Goal: Information Seeking & Learning: Learn about a topic

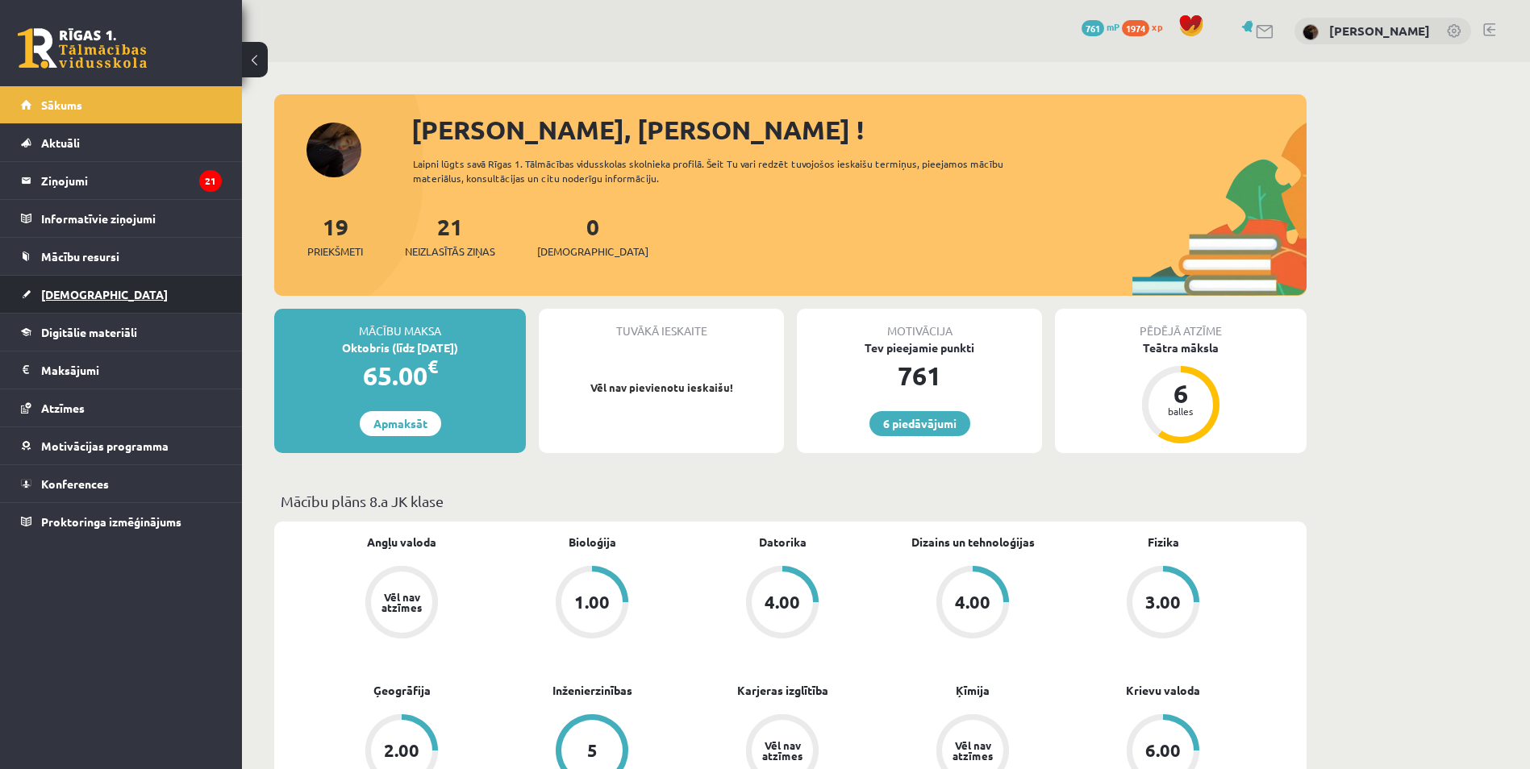
drag, startPoint x: 90, startPoint y: 281, endPoint x: 88, endPoint y: 298, distance: 17.0
drag, startPoint x: 88, startPoint y: 298, endPoint x: 169, endPoint y: 651, distance: 361.6
click at [169, 651] on div "6 Dāvanas 761 mP 1974 xp Jasmīne Ozola Sākums Aktuāli Kā mācīties eSKOLĀ Kontak…" at bounding box center [121, 384] width 242 height 769
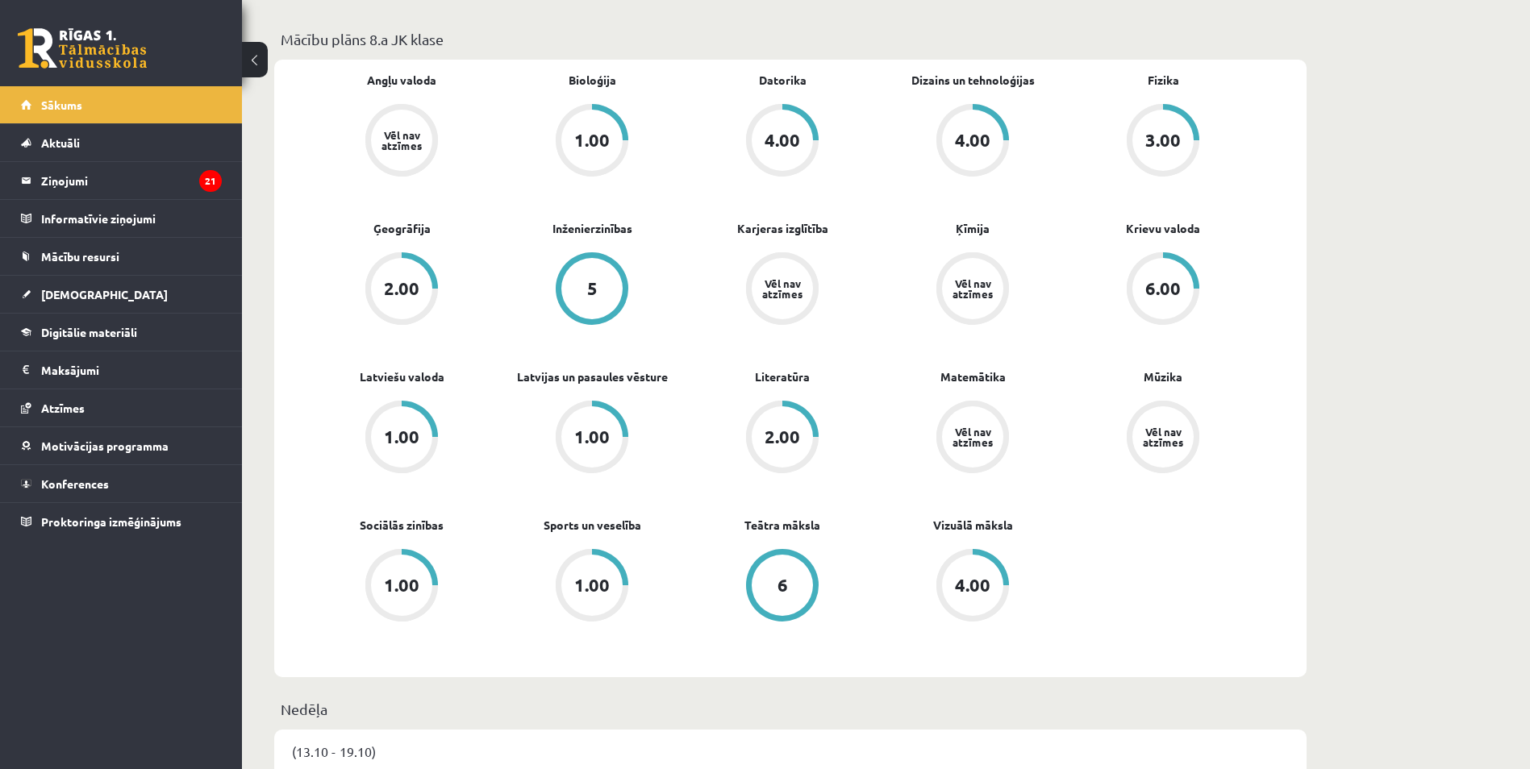
scroll to position [484, 0]
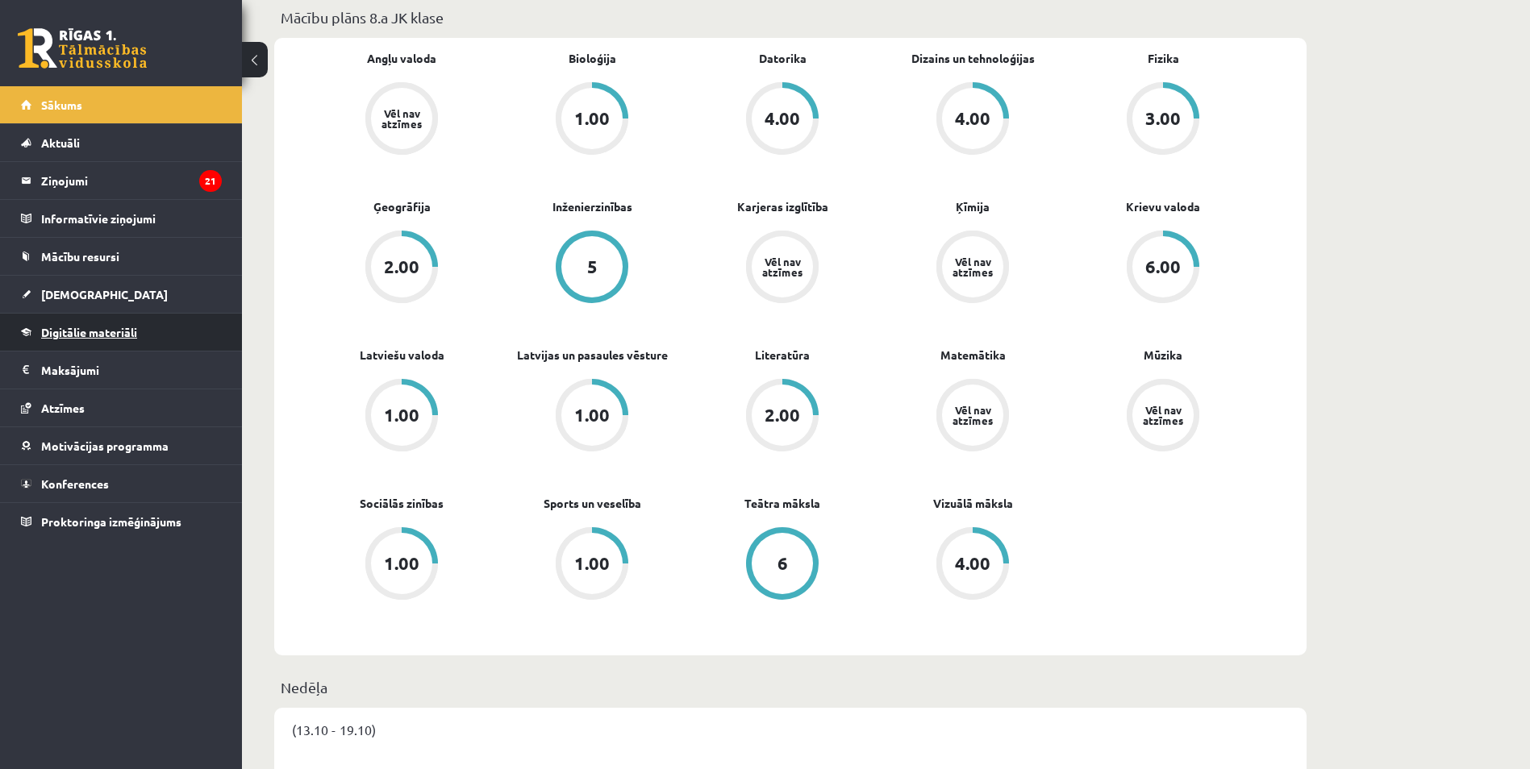
click at [128, 329] on span "Digitālie materiāli" at bounding box center [89, 332] width 96 height 15
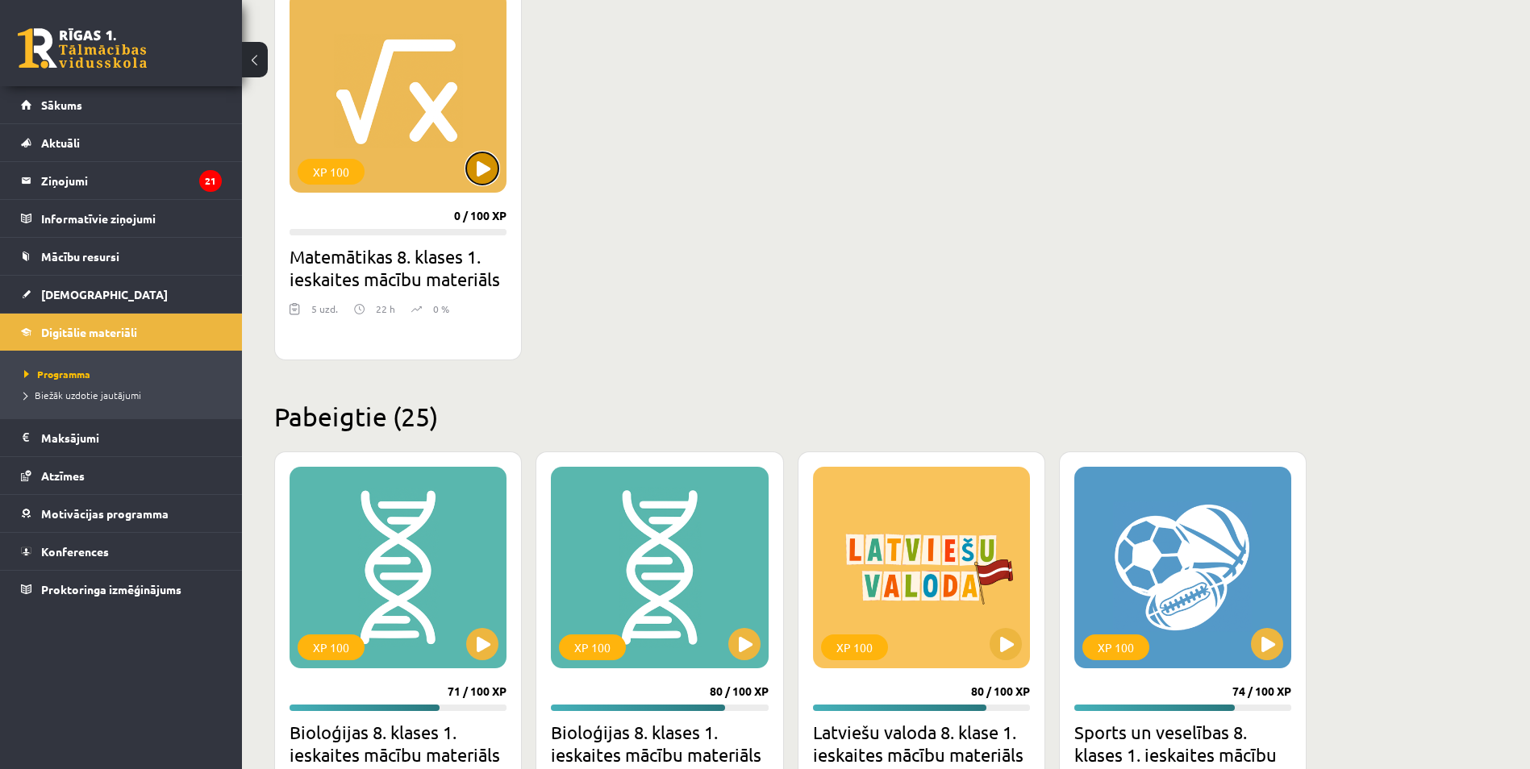
click at [482, 164] on button at bounding box center [482, 168] width 32 height 32
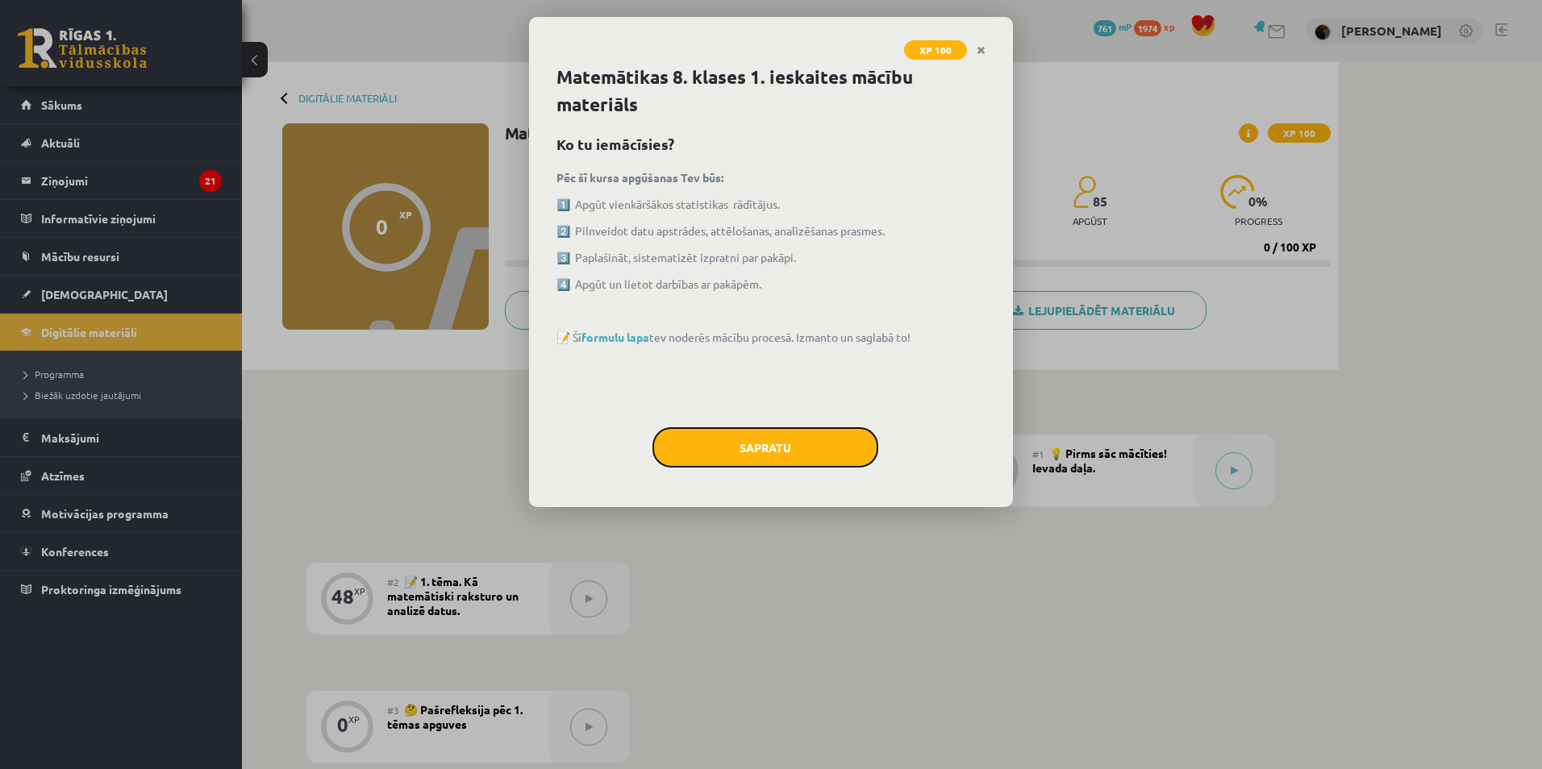
click at [670, 447] on button "Sapratu" at bounding box center [765, 447] width 226 height 40
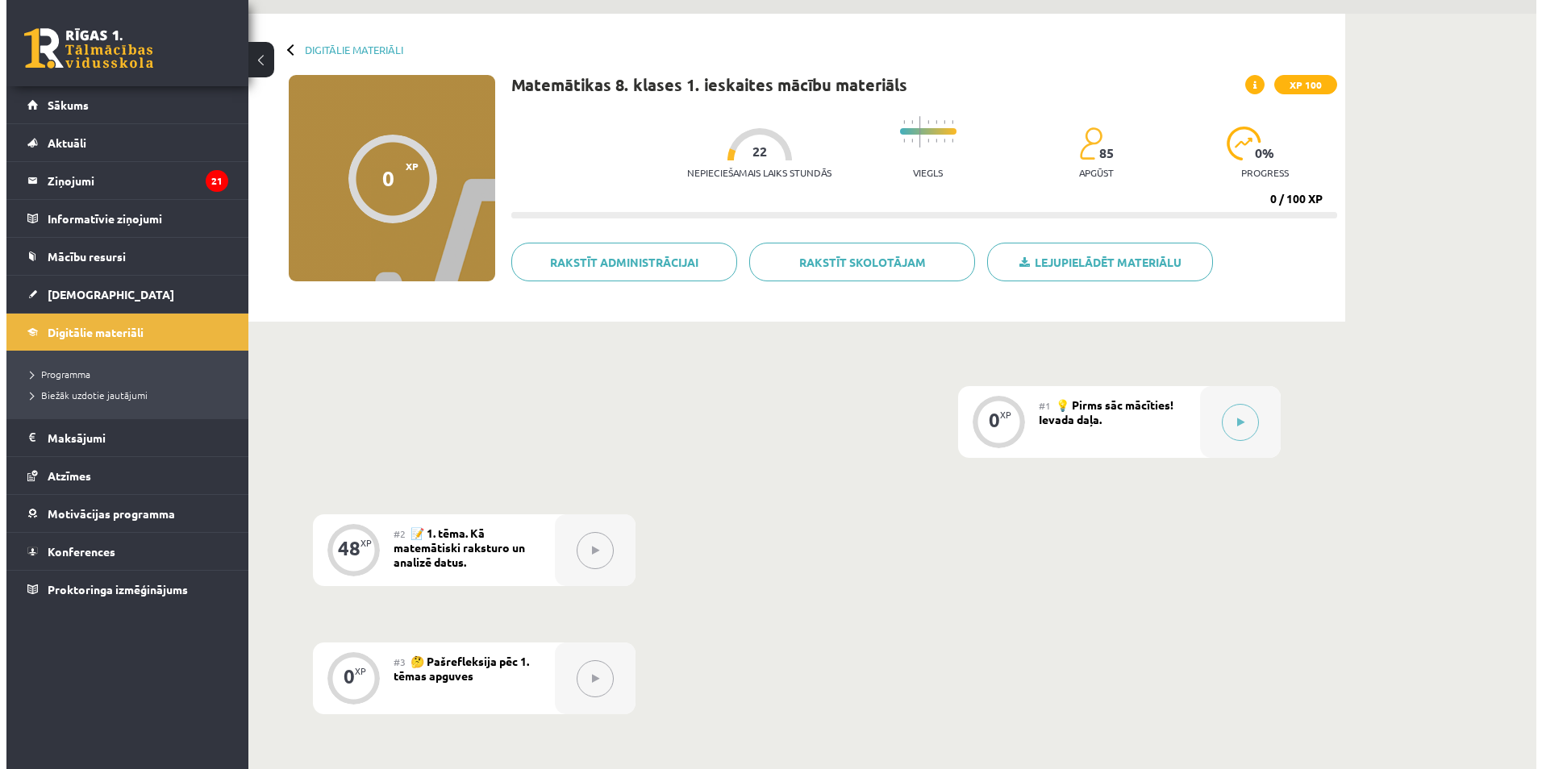
scroll to position [323, 0]
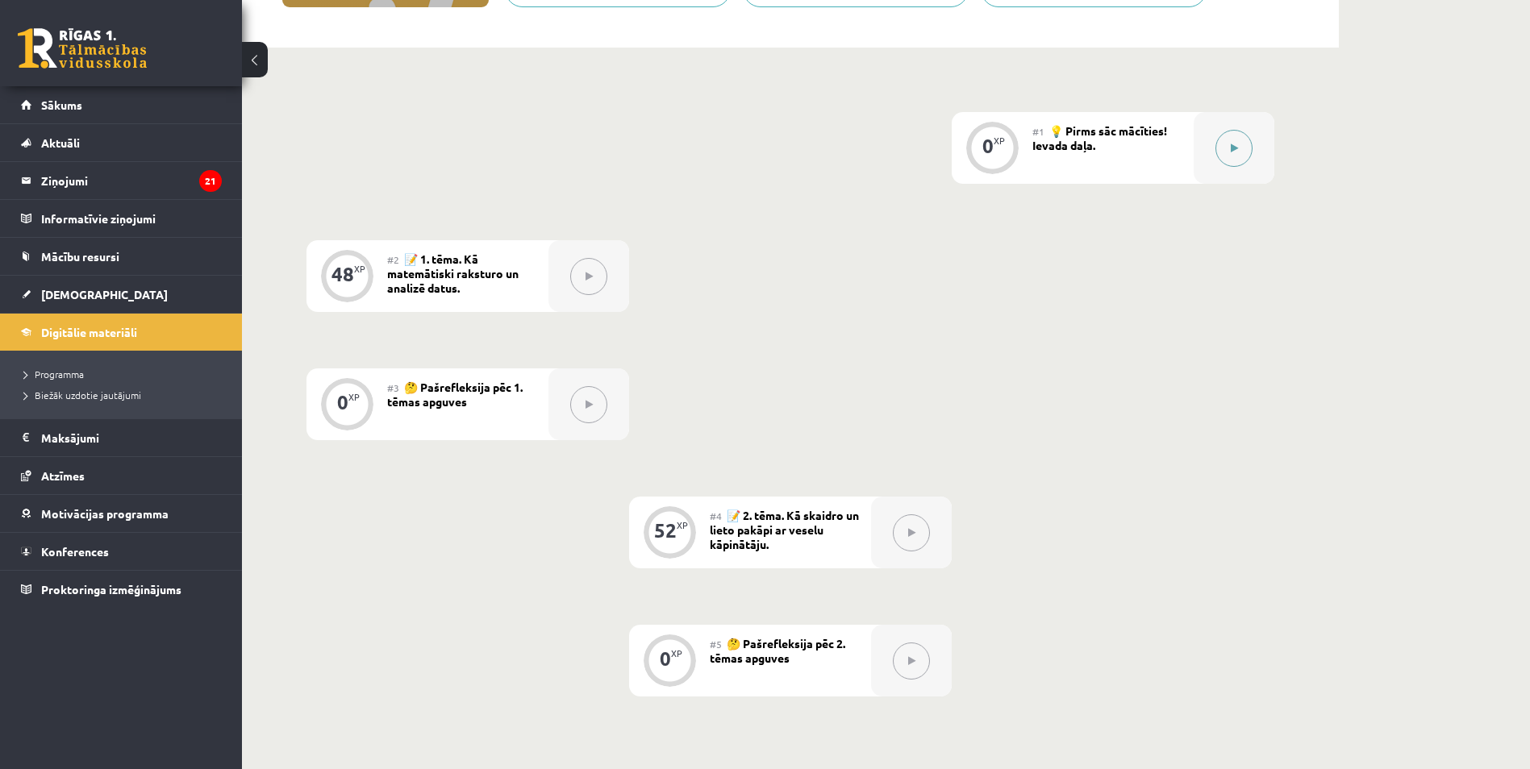
click at [1233, 140] on button at bounding box center [1233, 148] width 37 height 37
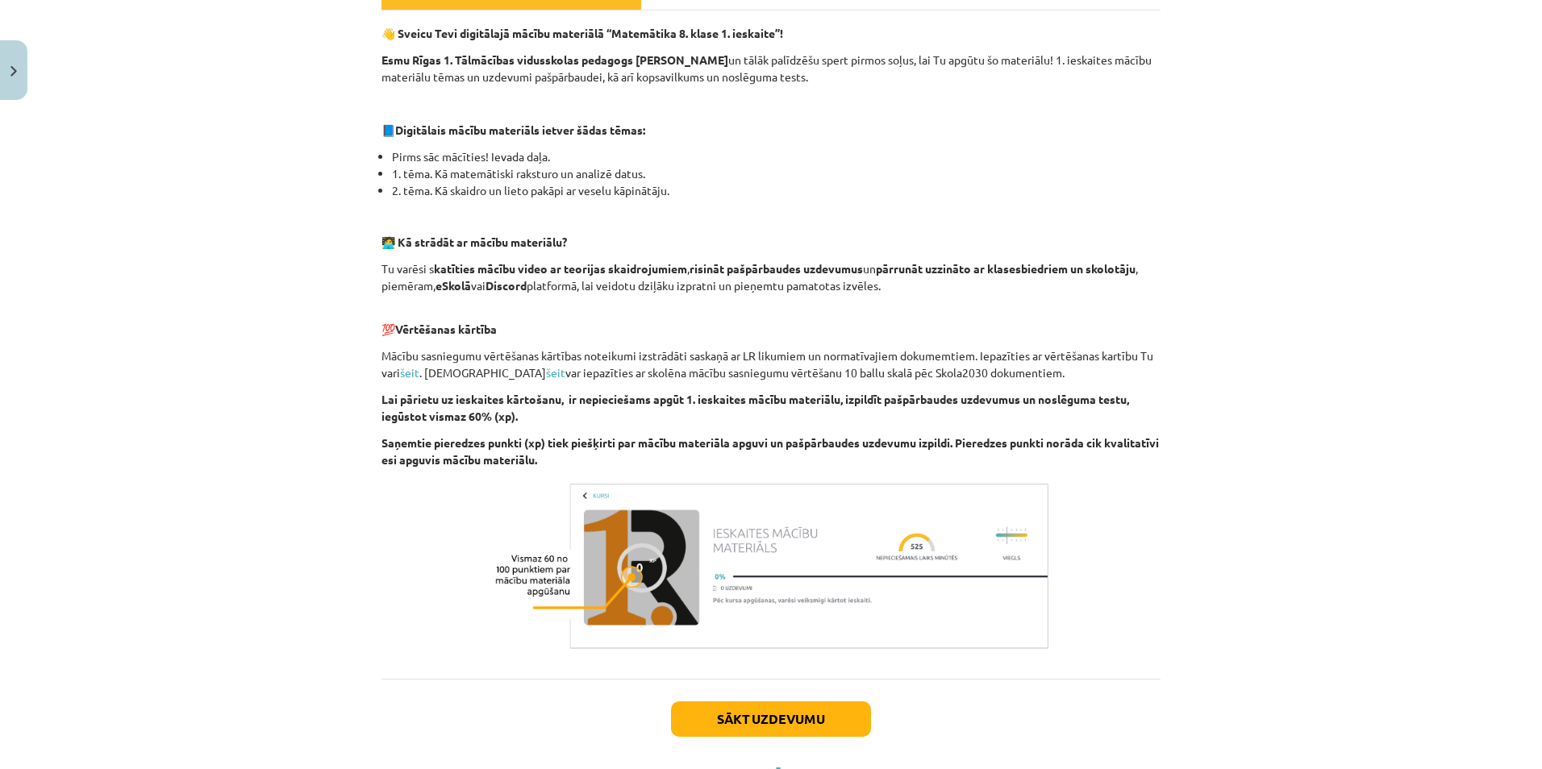
scroll to position [336, 0]
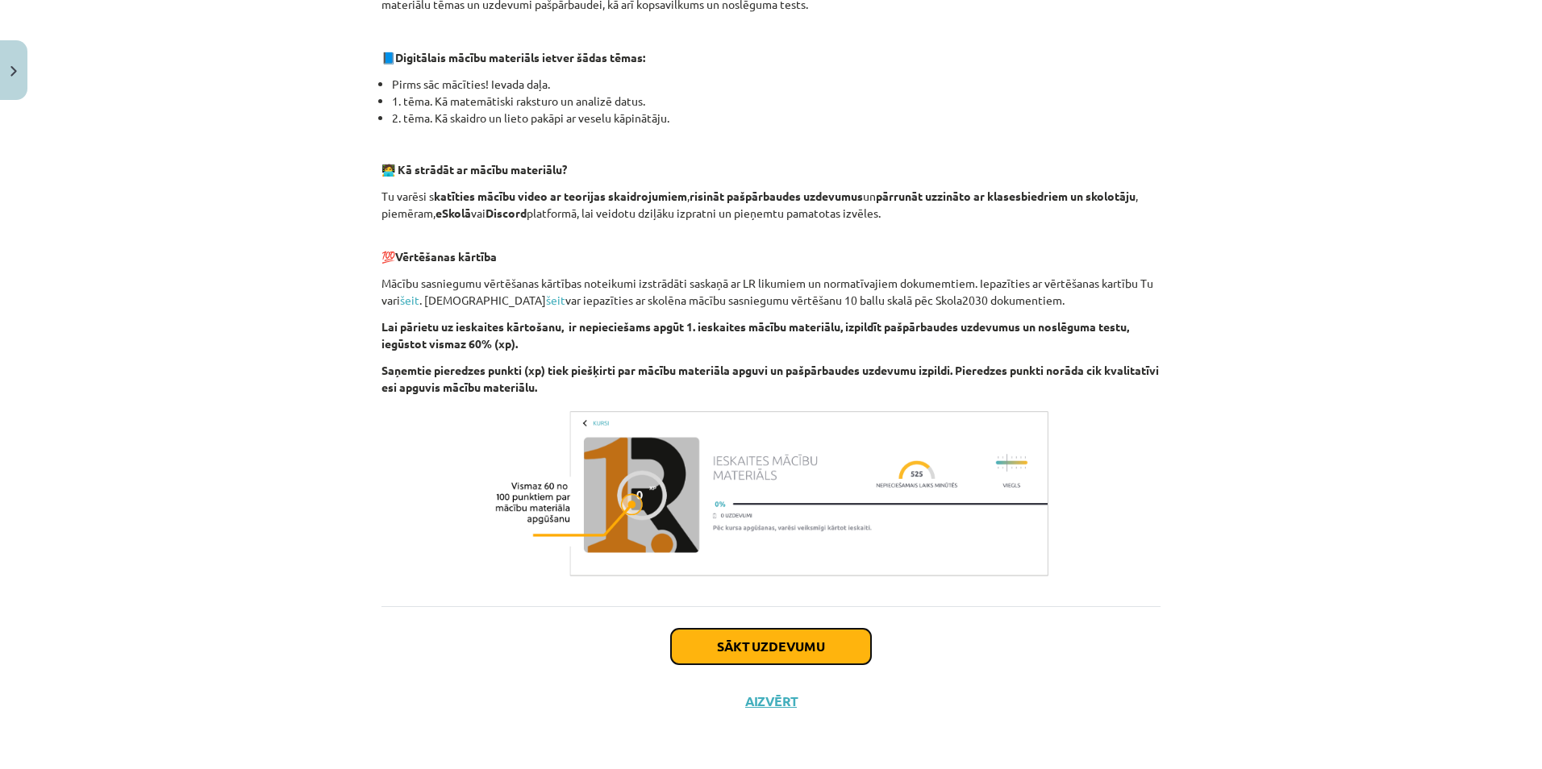
click at [792, 649] on button "Sākt uzdevumu" at bounding box center [771, 646] width 200 height 35
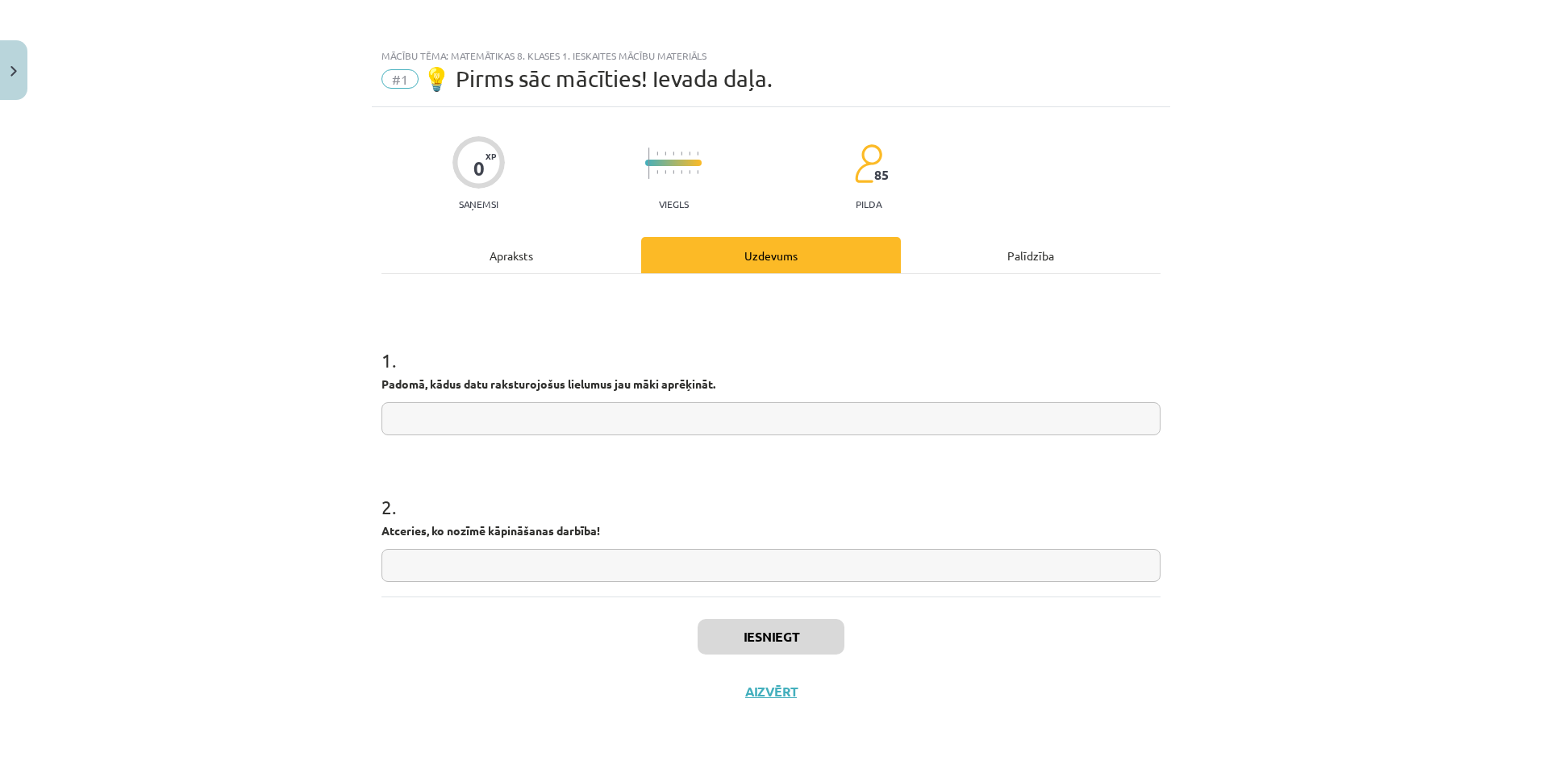
scroll to position [0, 0]
click at [839, 421] on input "text" at bounding box center [770, 418] width 779 height 33
type input "*"
click at [814, 429] on input "*" at bounding box center [770, 418] width 779 height 33
click at [785, 406] on input "text" at bounding box center [770, 418] width 779 height 33
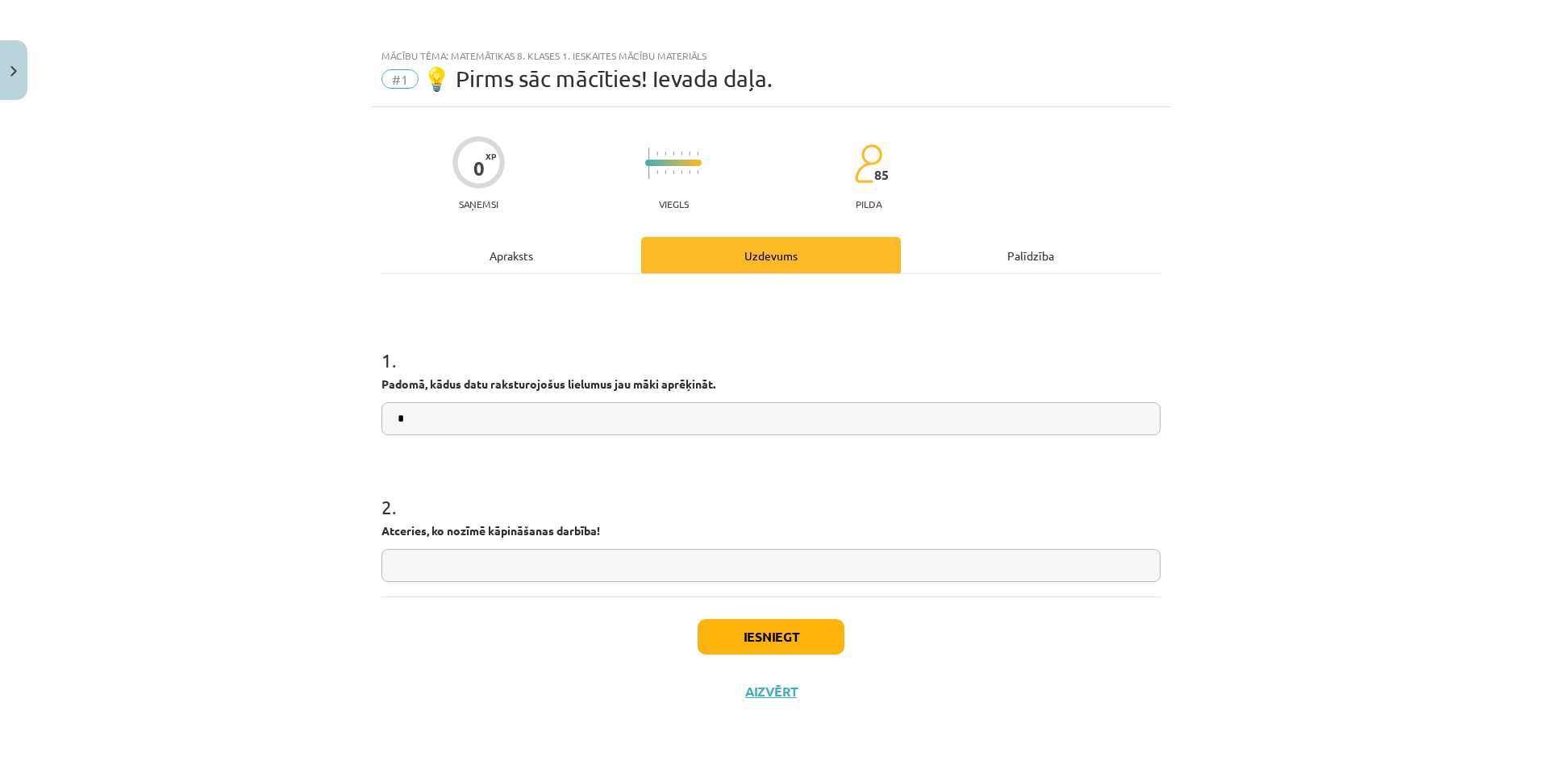
type input "*"
click at [807, 570] on input "text" at bounding box center [770, 565] width 779 height 33
click at [827, 651] on button "Iesniegt" at bounding box center [771, 636] width 147 height 35
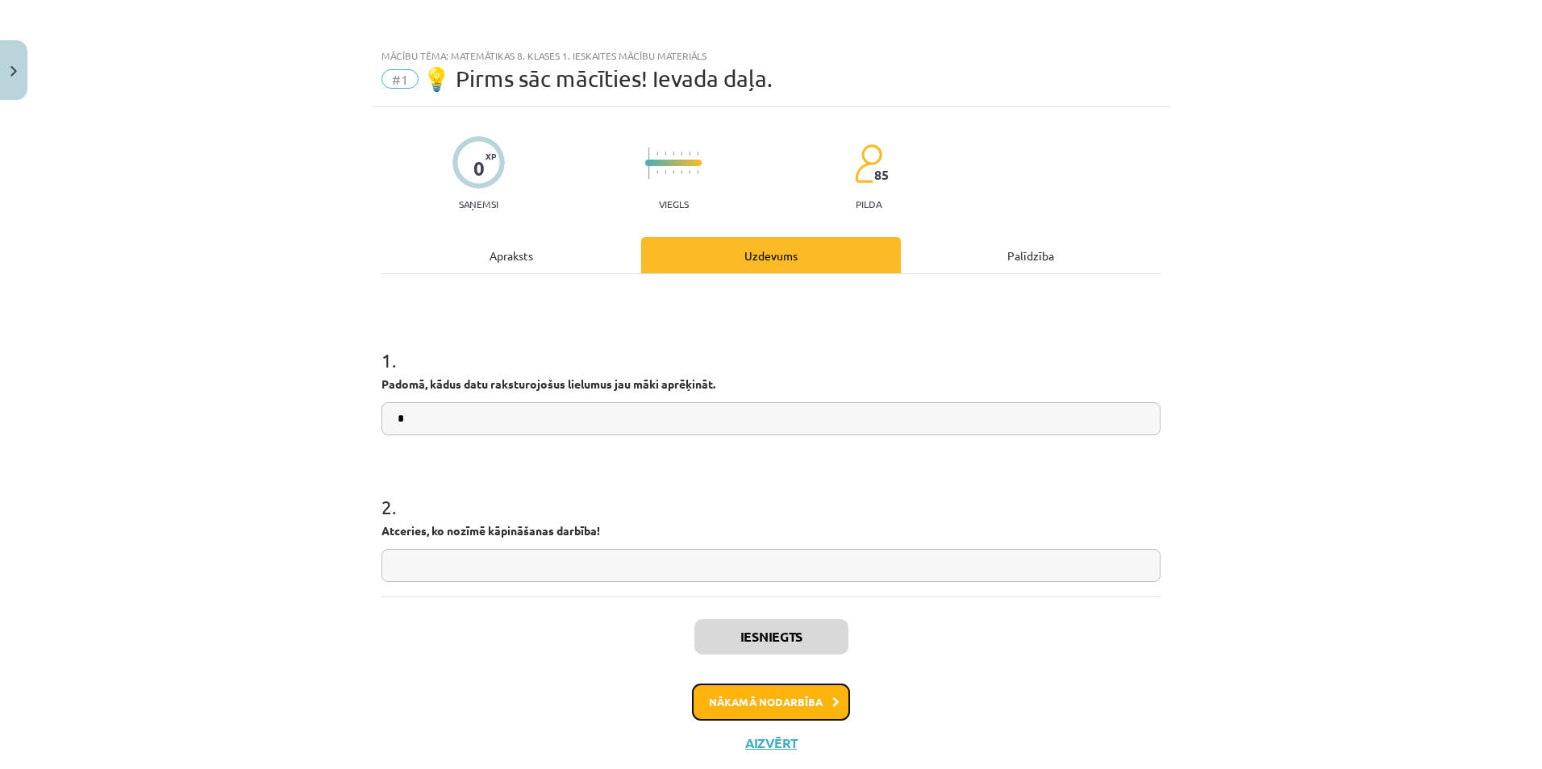
click at [809, 703] on button "Nākamā nodarbība" at bounding box center [771, 702] width 158 height 37
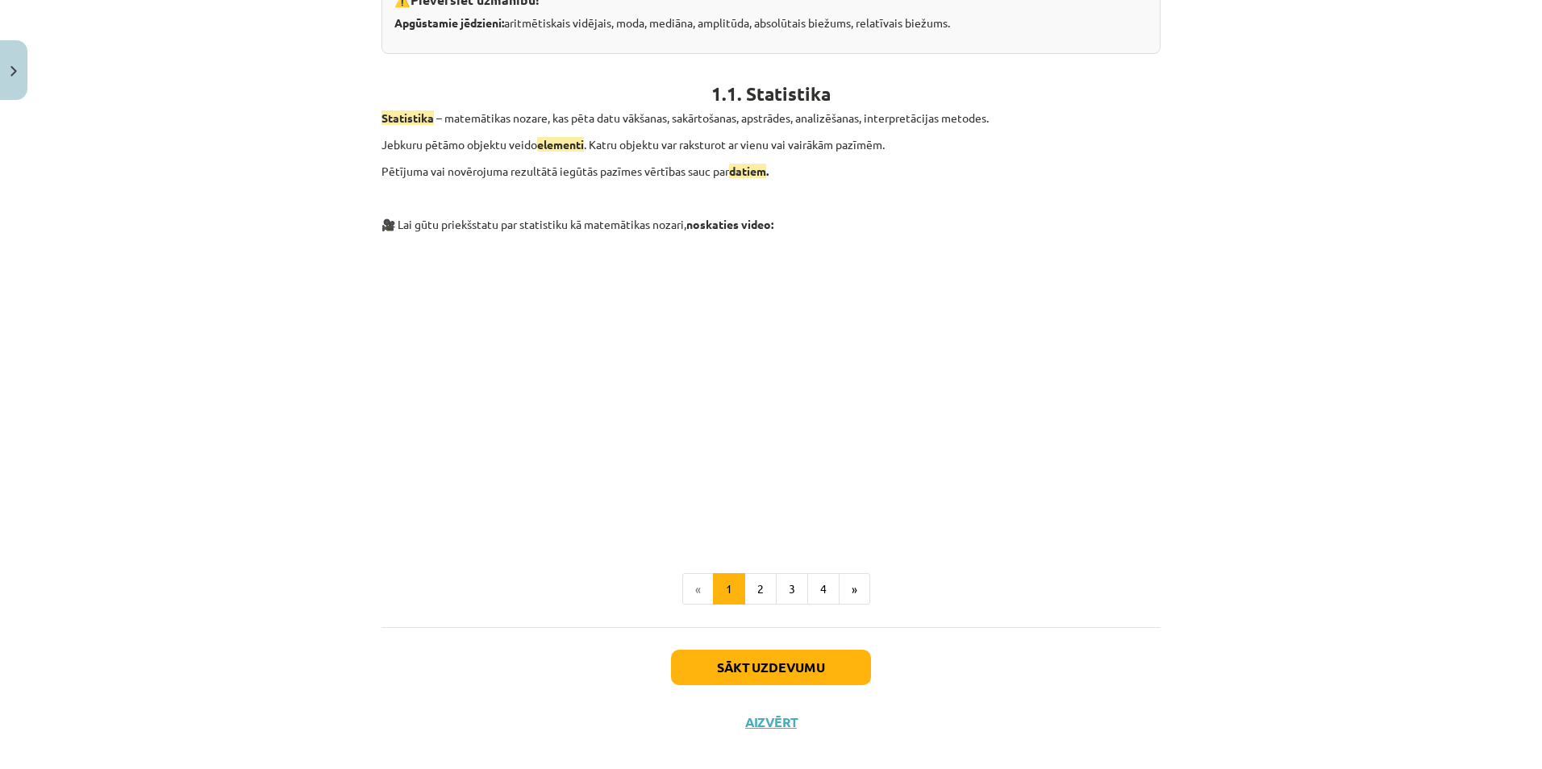
scroll to position [516, 0]
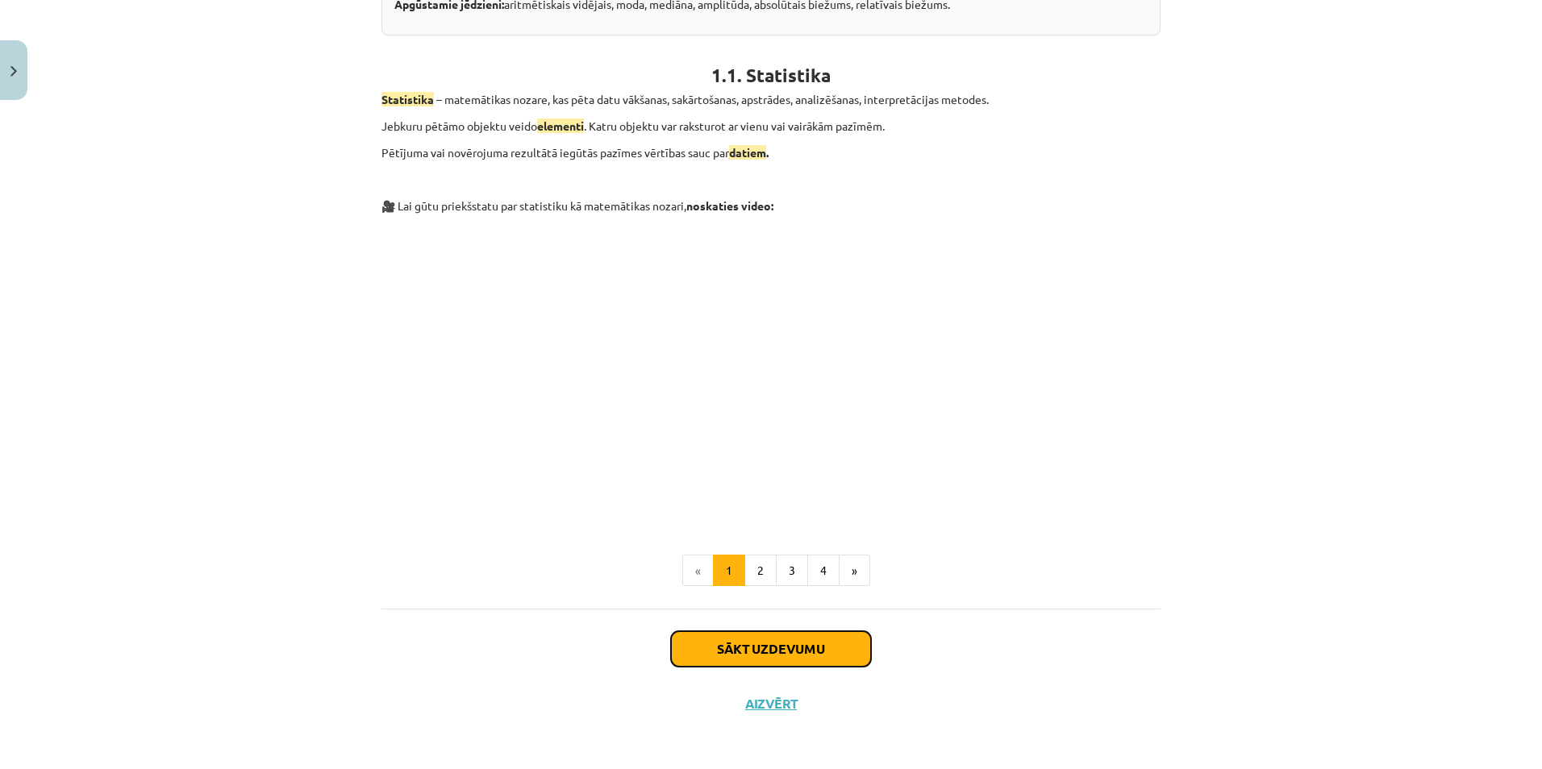
click at [814, 633] on button "Sākt uzdevumu" at bounding box center [771, 649] width 200 height 35
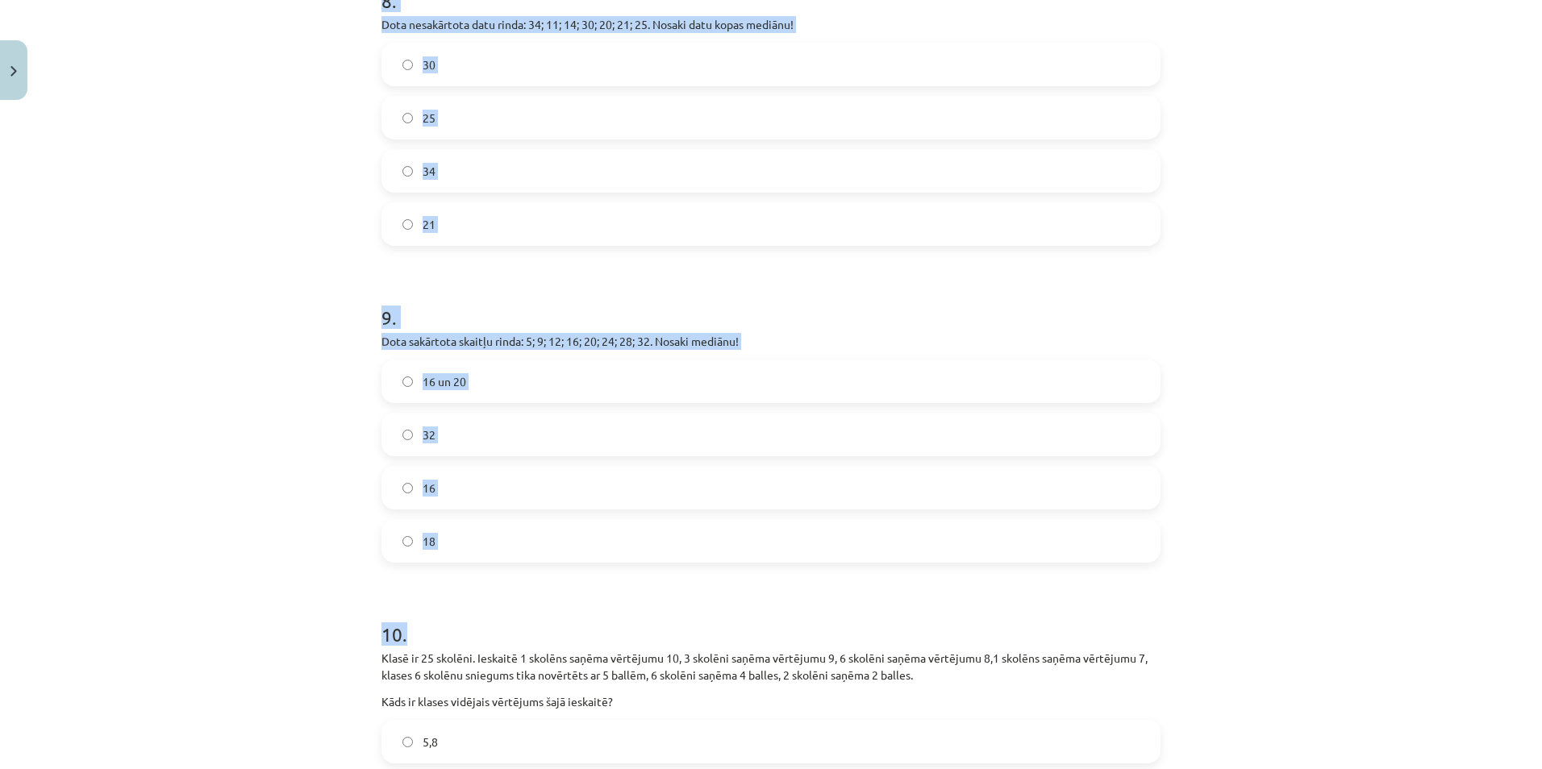
scroll to position [3043, 0]
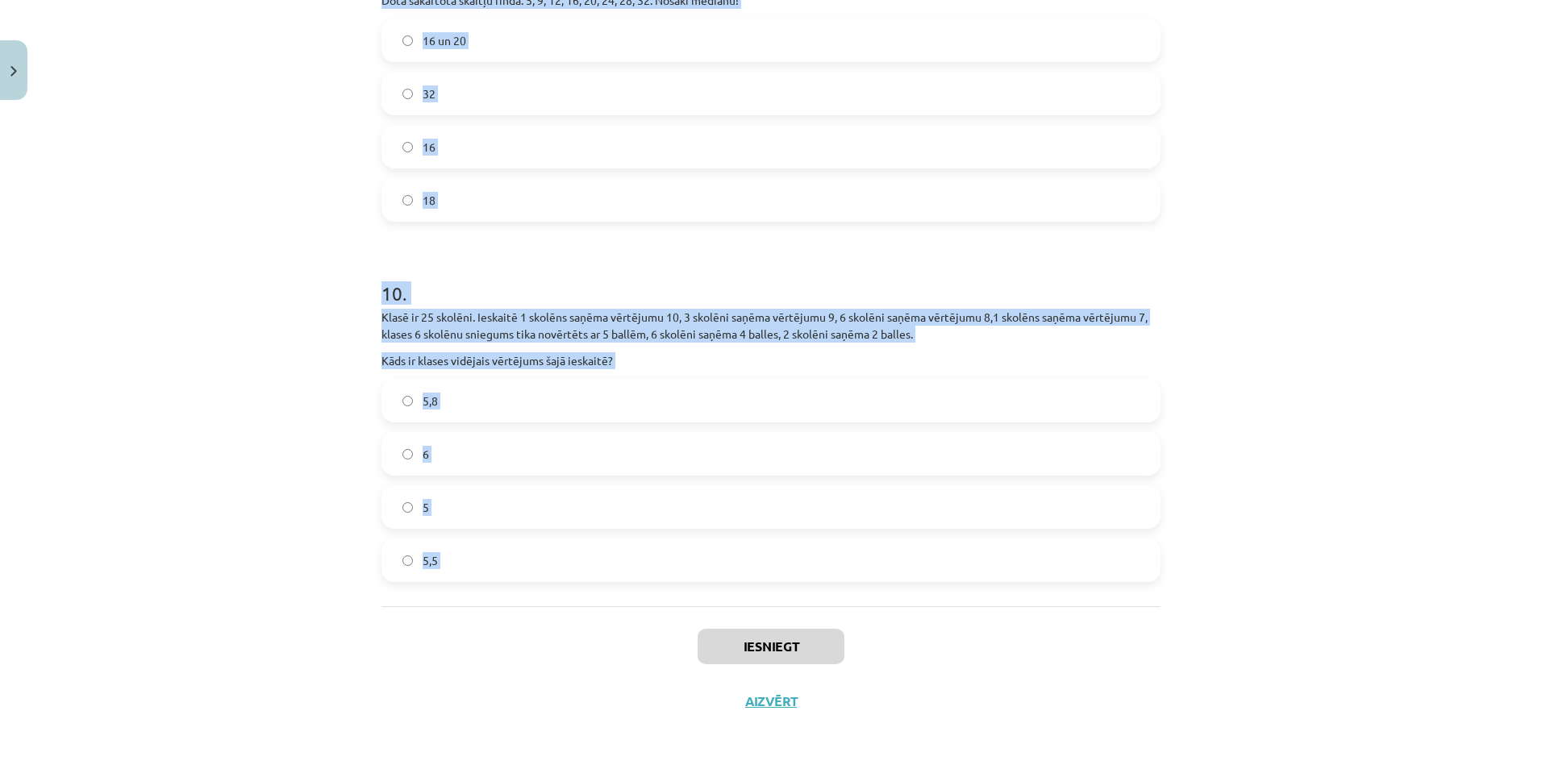
drag, startPoint x: 374, startPoint y: 342, endPoint x: 473, endPoint y: 625, distance: 299.7
copy form "8. klases skolēnu kurpju izmēri ir šādi: 39, 38, 40, 36, 38, 40, 41, 37, 38, 40…"
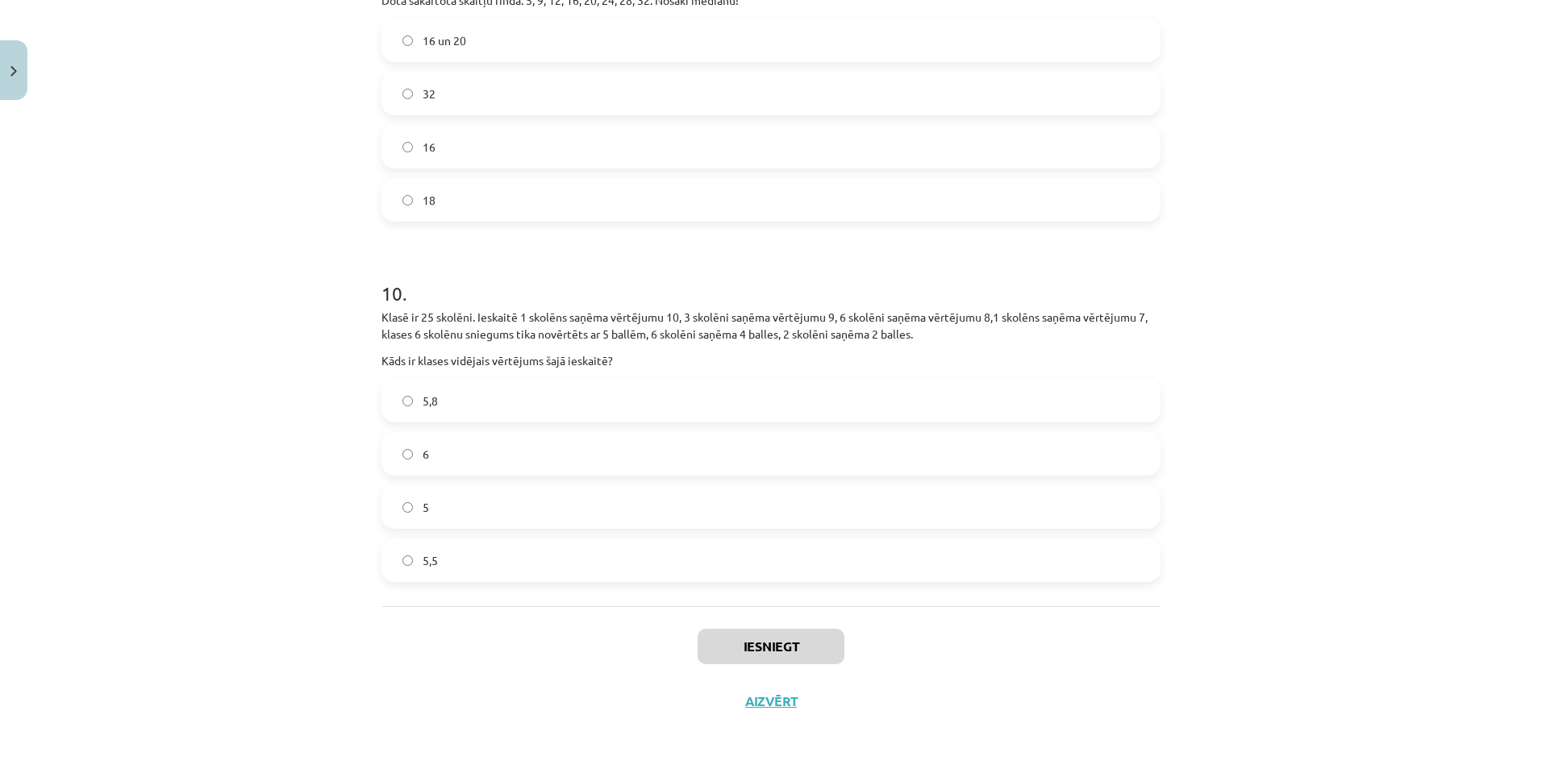
drag, startPoint x: 424, startPoint y: 679, endPoint x: 431, endPoint y: 655, distance: 25.3
click at [424, 677] on div "Iesniegt Aizvērt" at bounding box center [770, 662] width 779 height 113
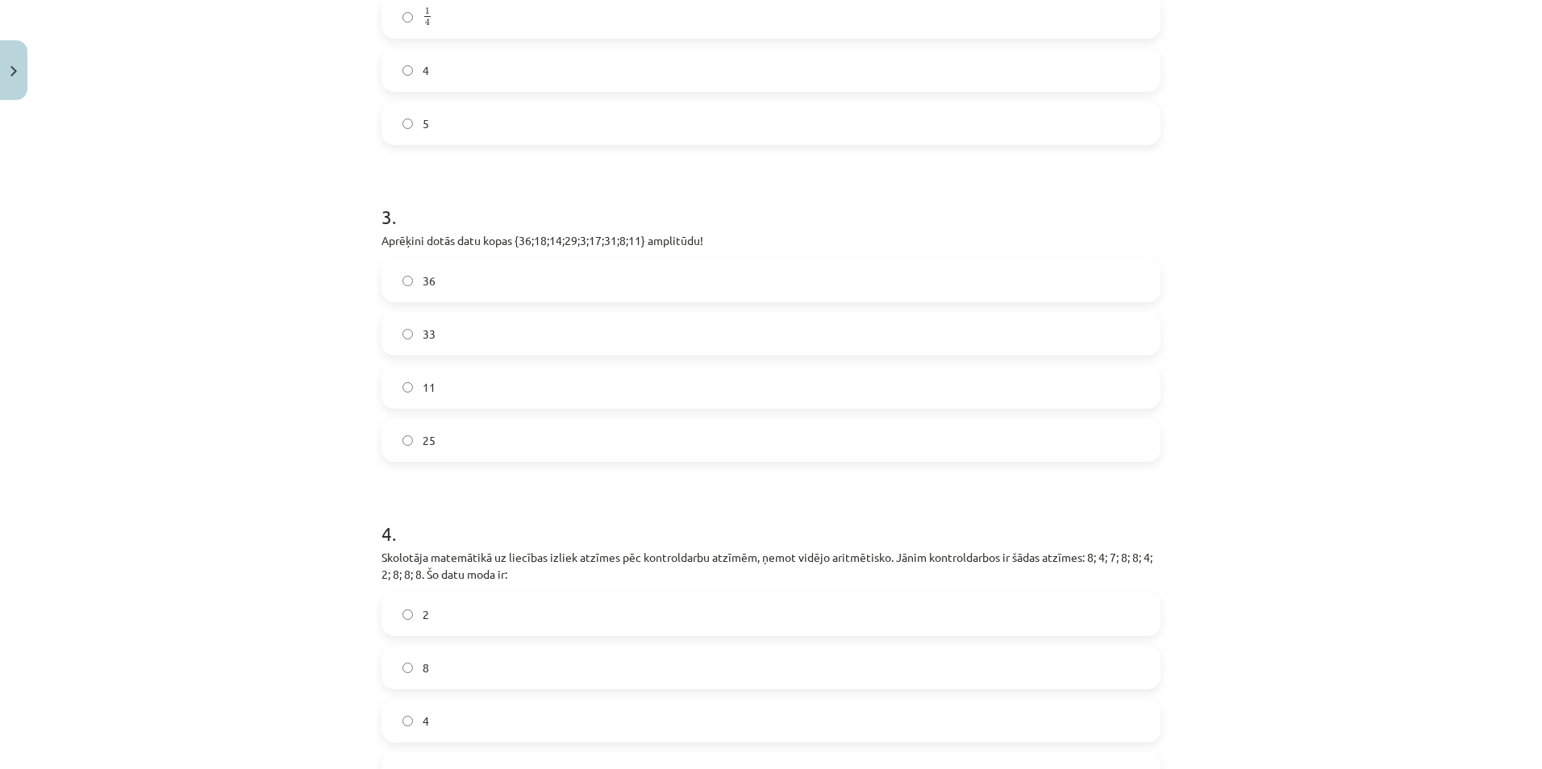
scroll to position [887, 0]
click at [407, 337] on label "33" at bounding box center [771, 331] width 776 height 40
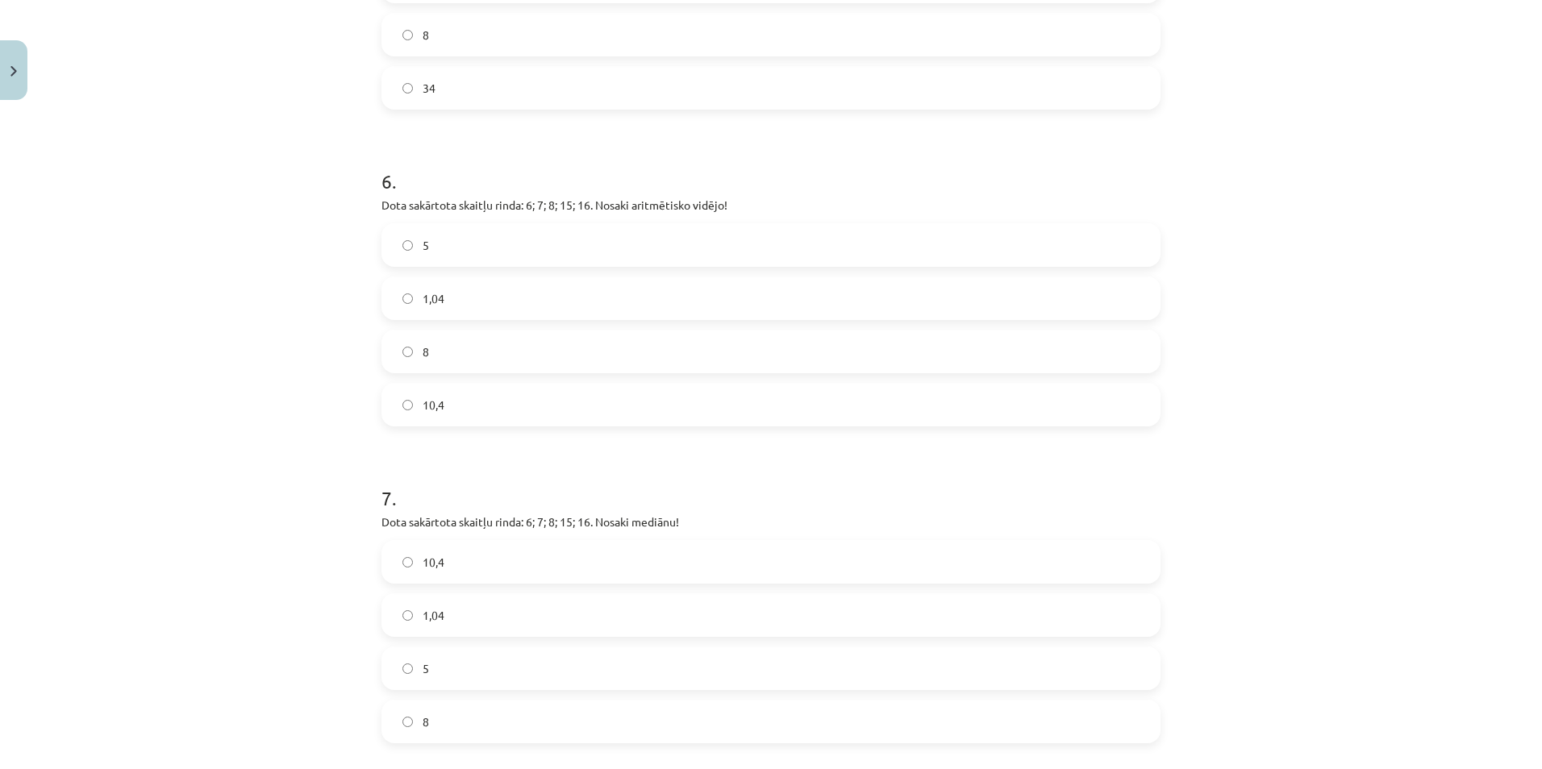
scroll to position [2016, 0]
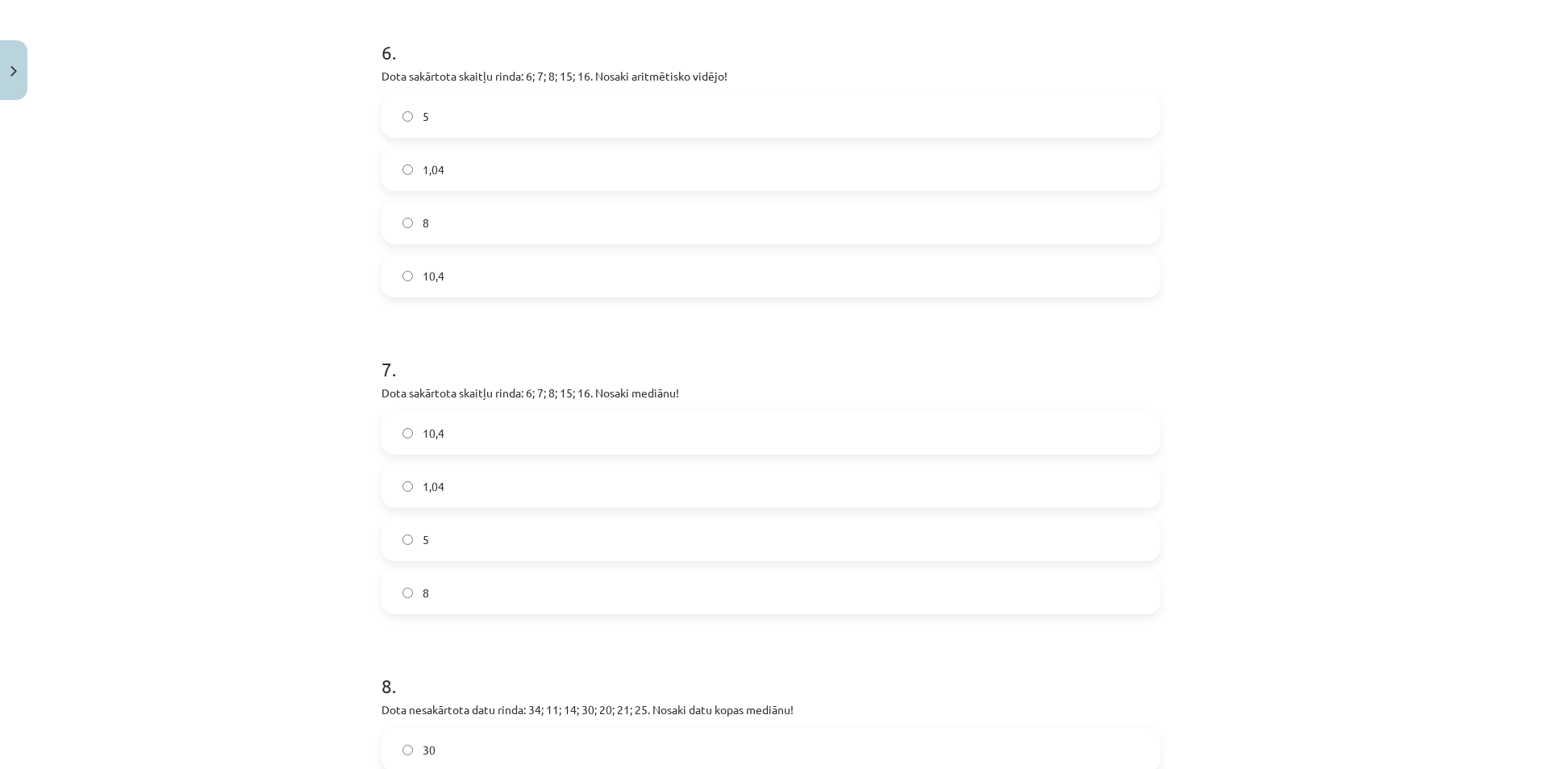
click at [429, 151] on label "1,04" at bounding box center [771, 169] width 776 height 40
click at [423, 280] on span "10,4" at bounding box center [434, 276] width 22 height 17
click at [410, 592] on label "8" at bounding box center [771, 593] width 776 height 40
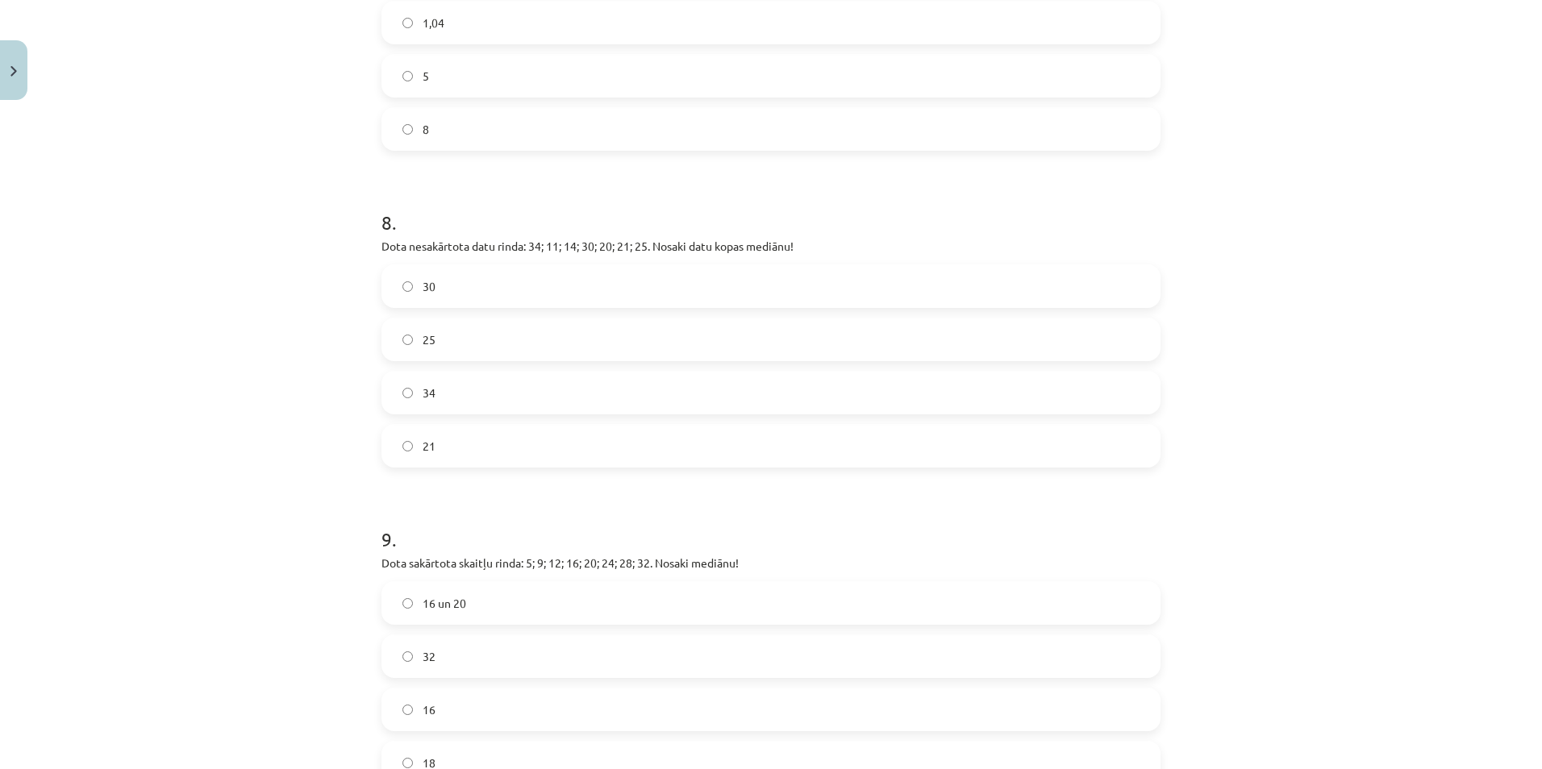
scroll to position [2661, 0]
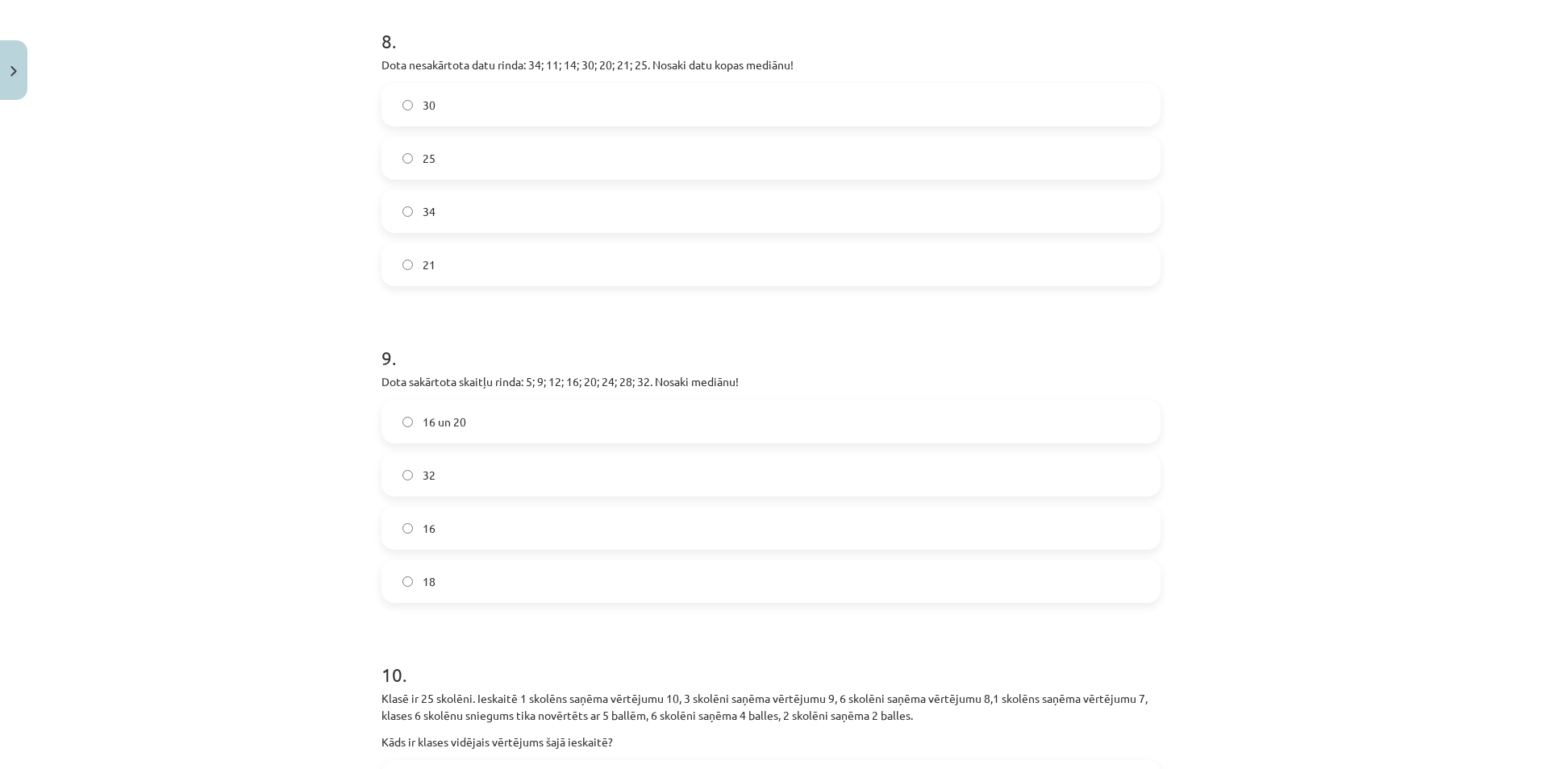
click at [427, 263] on span "21" at bounding box center [429, 264] width 13 height 17
click at [447, 422] on span "16 un 20" at bounding box center [445, 422] width 44 height 17
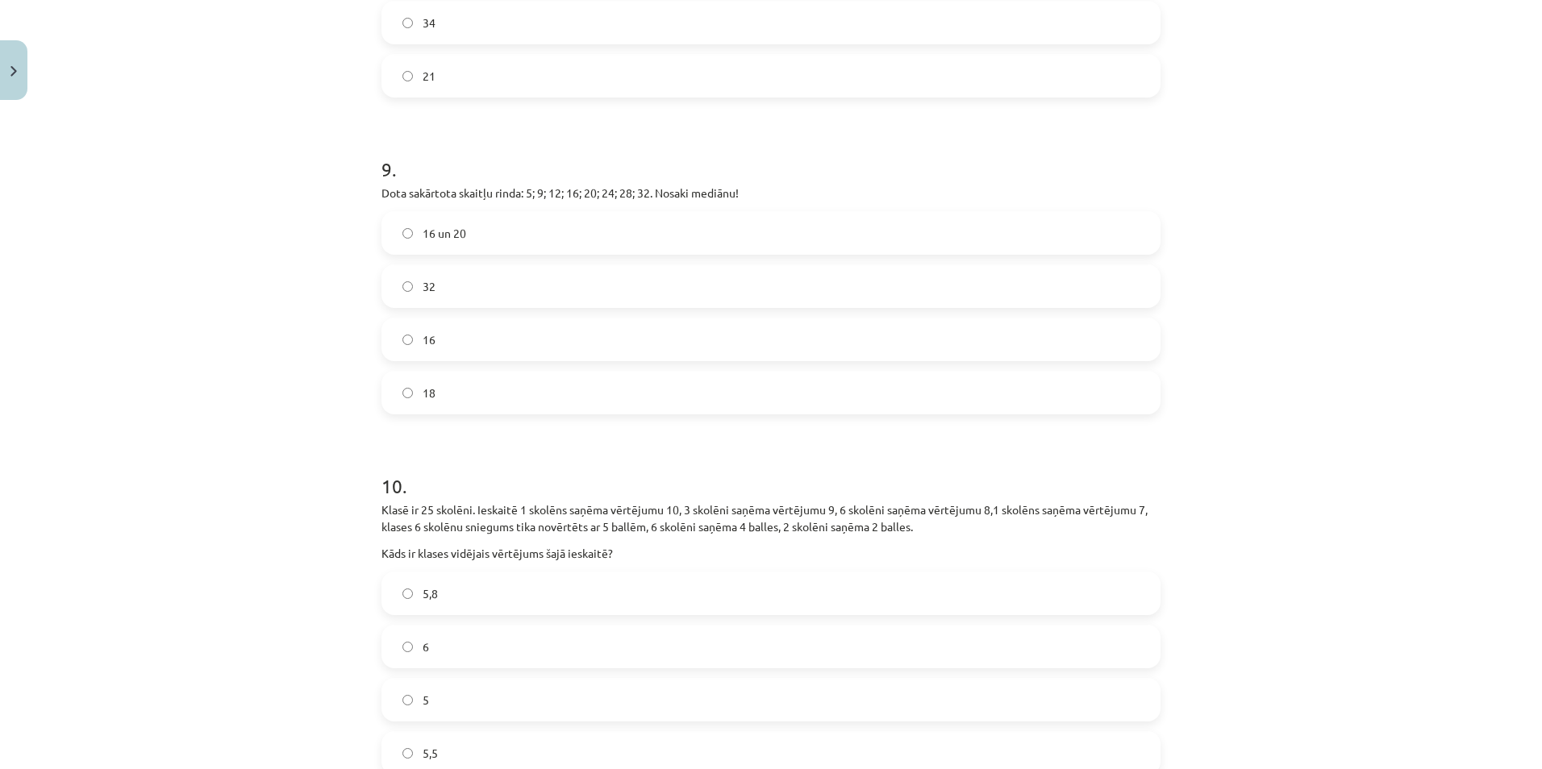
scroll to position [2984, 0]
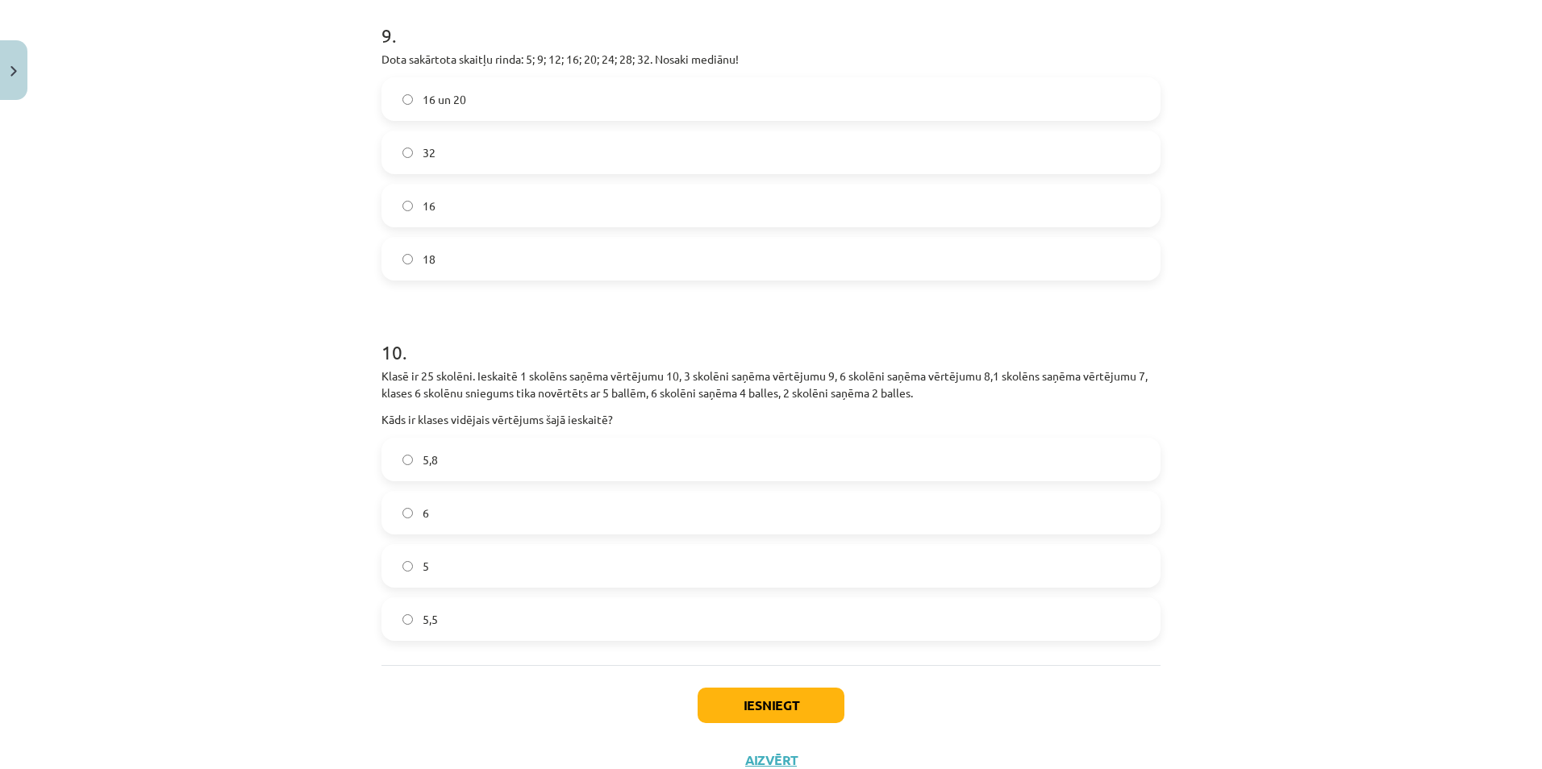
click at [419, 470] on label "5,8" at bounding box center [771, 460] width 776 height 40
click at [718, 707] on button "Iesniegt" at bounding box center [771, 705] width 147 height 35
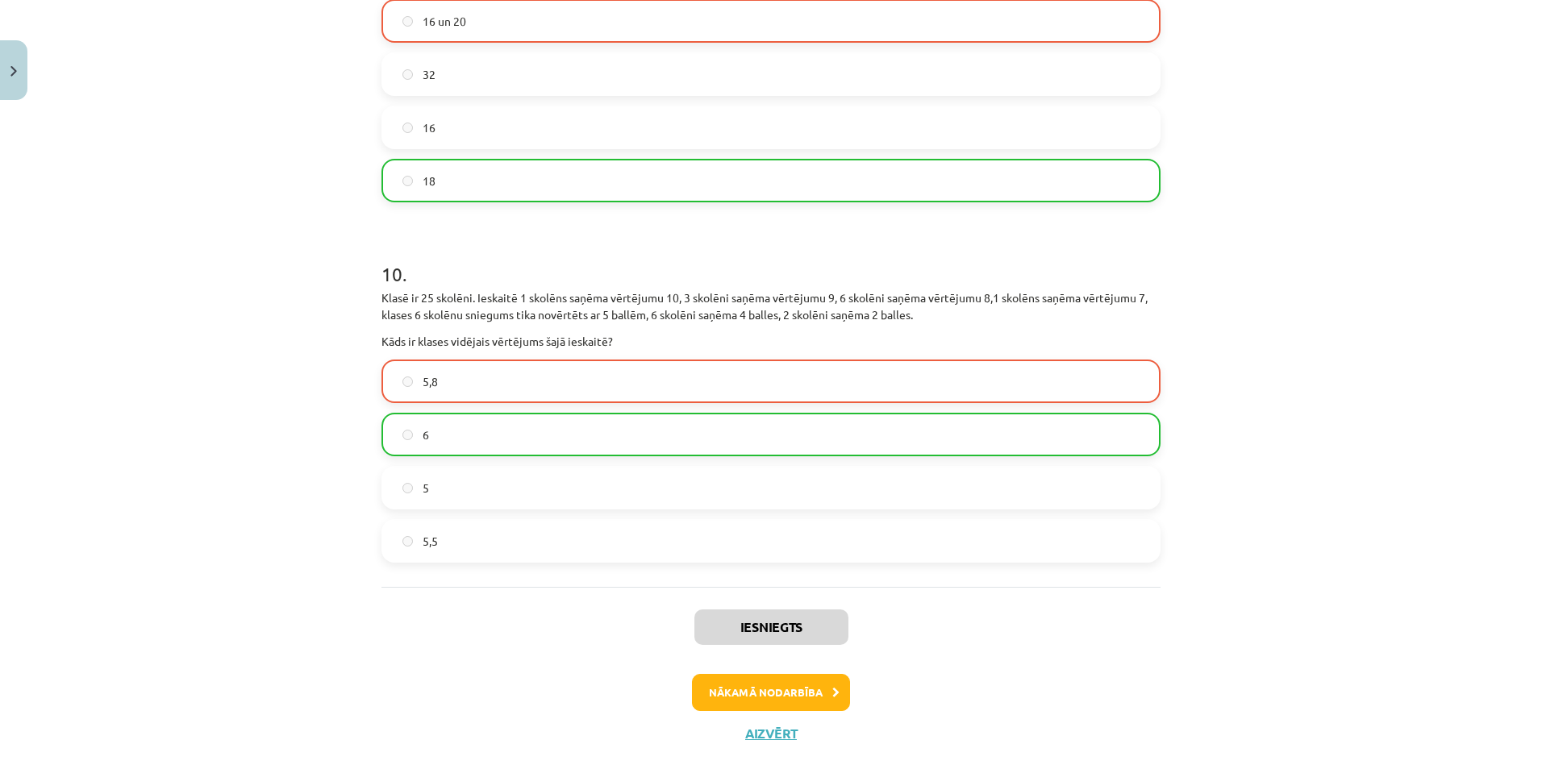
scroll to position [3095, 0]
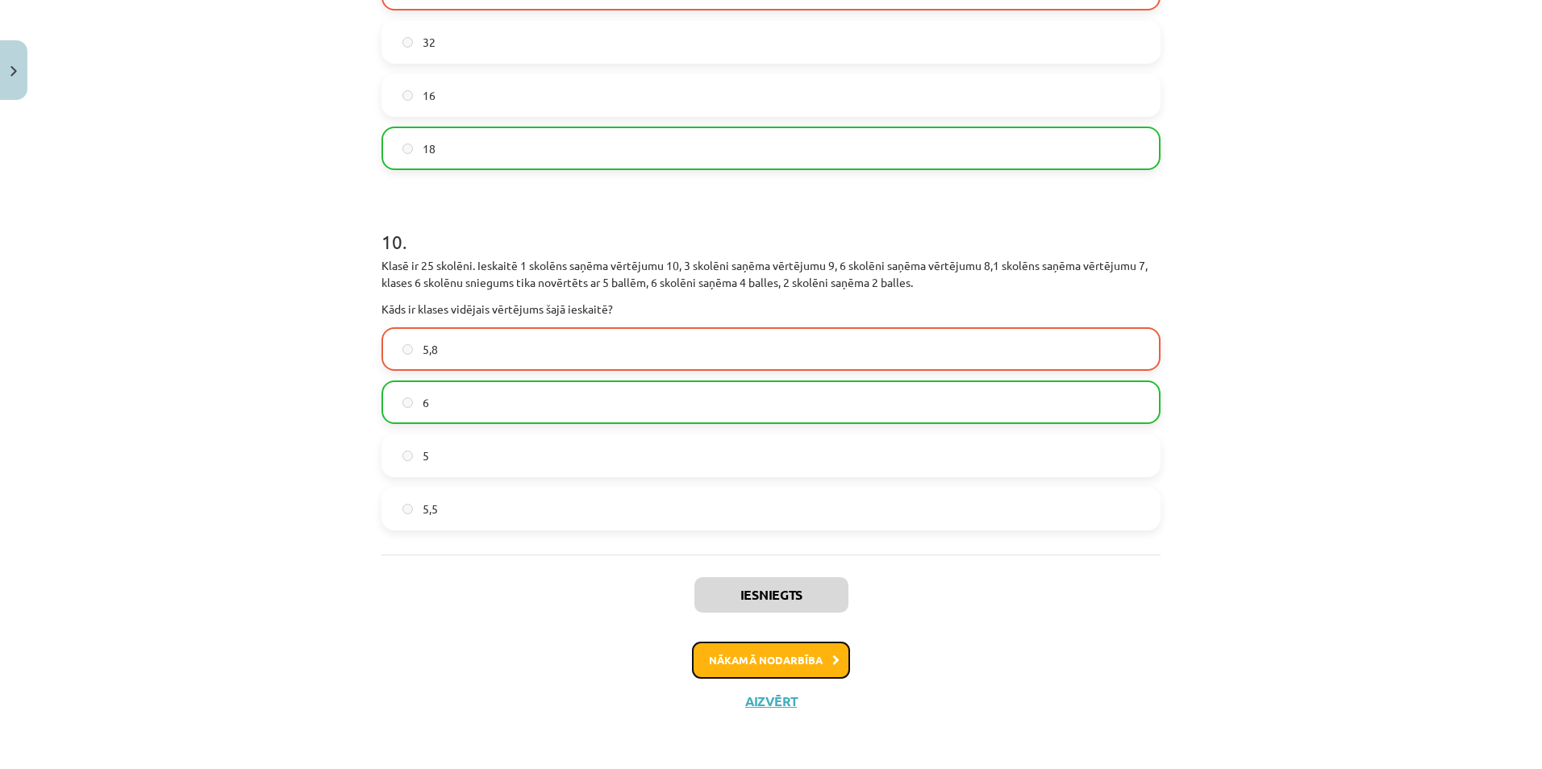
click at [796, 673] on button "Nākamā nodarbība" at bounding box center [771, 660] width 158 height 37
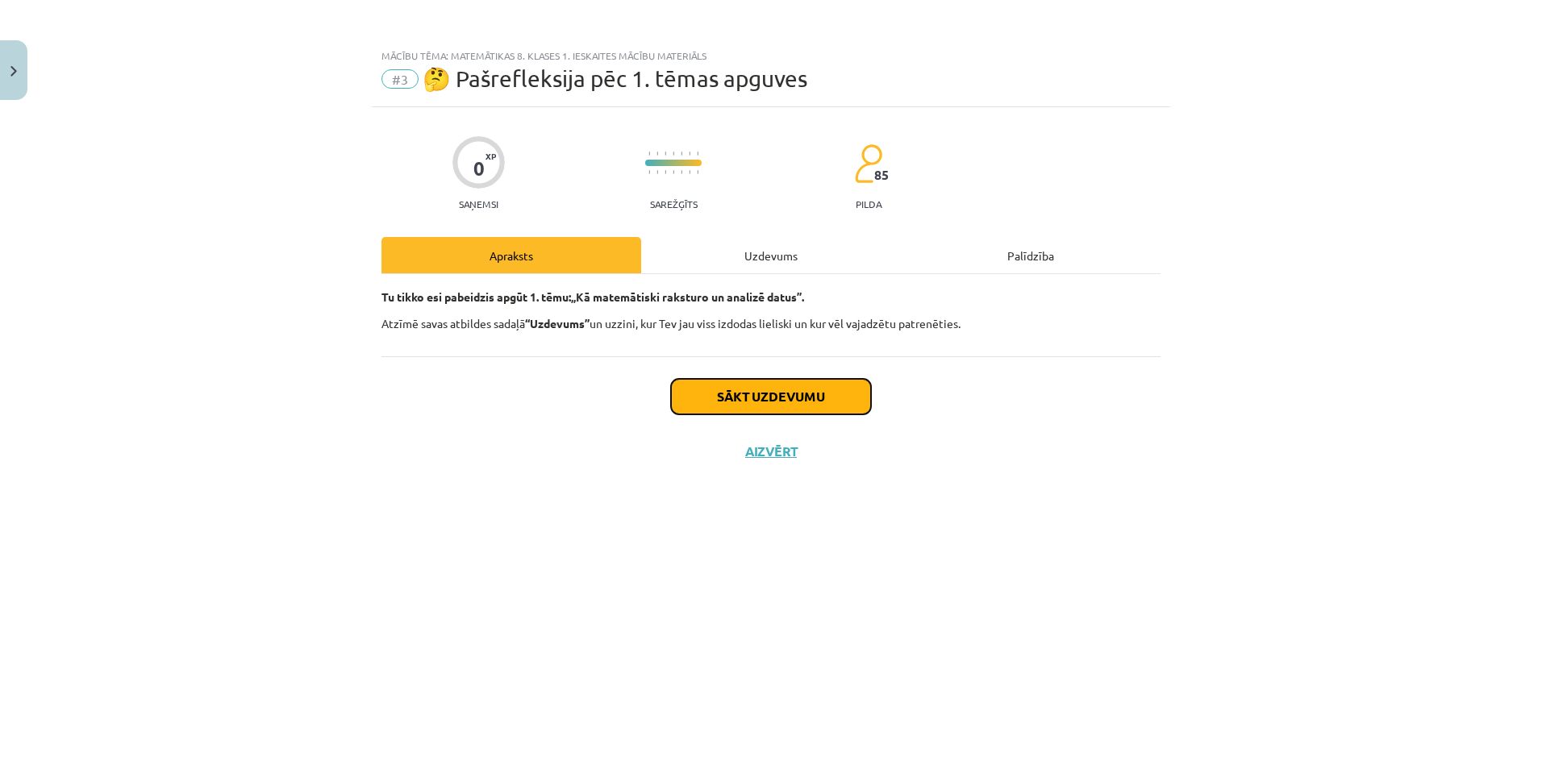
click at [794, 398] on button "Sākt uzdevumu" at bounding box center [771, 396] width 200 height 35
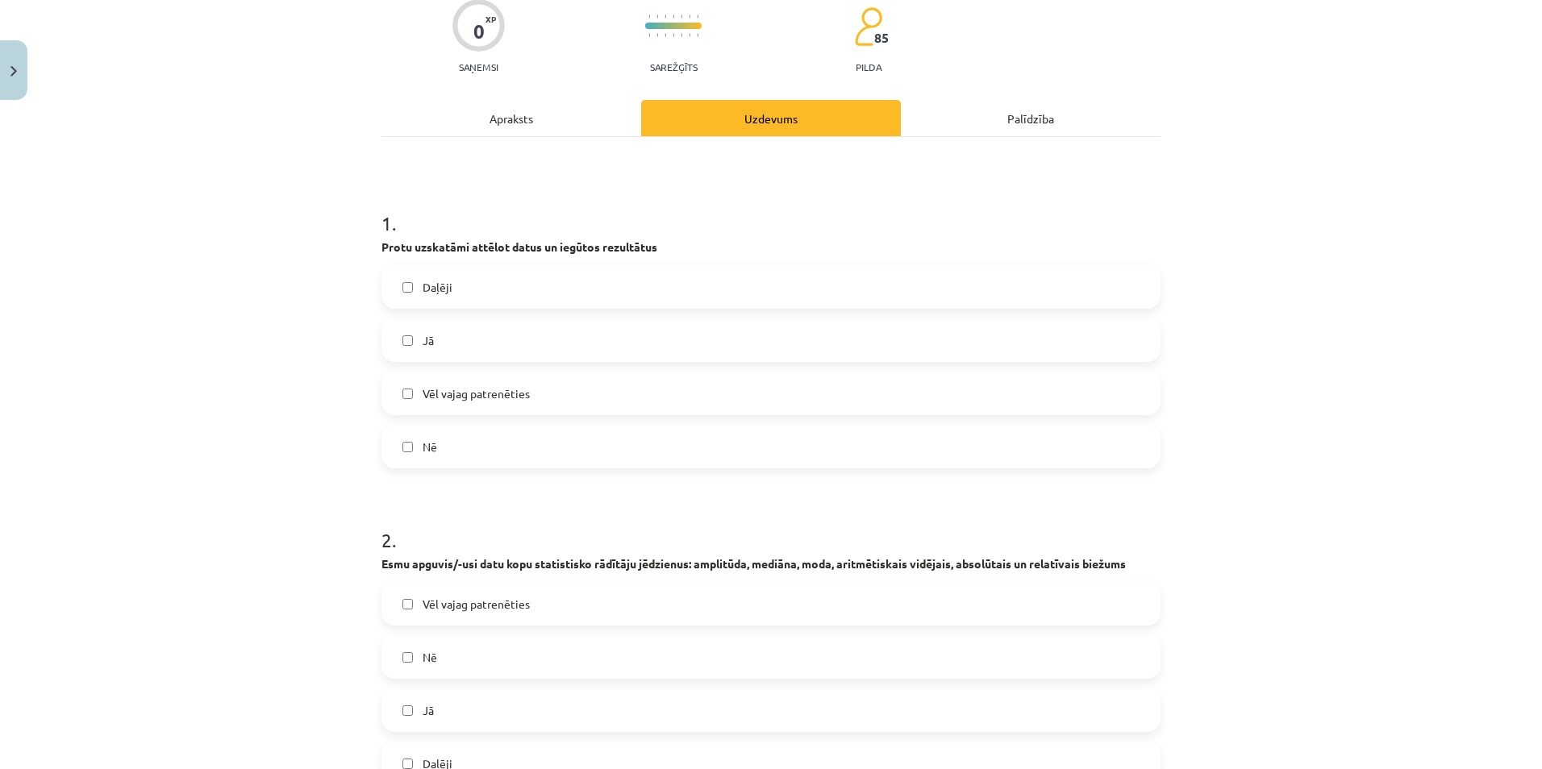
scroll to position [161, 0]
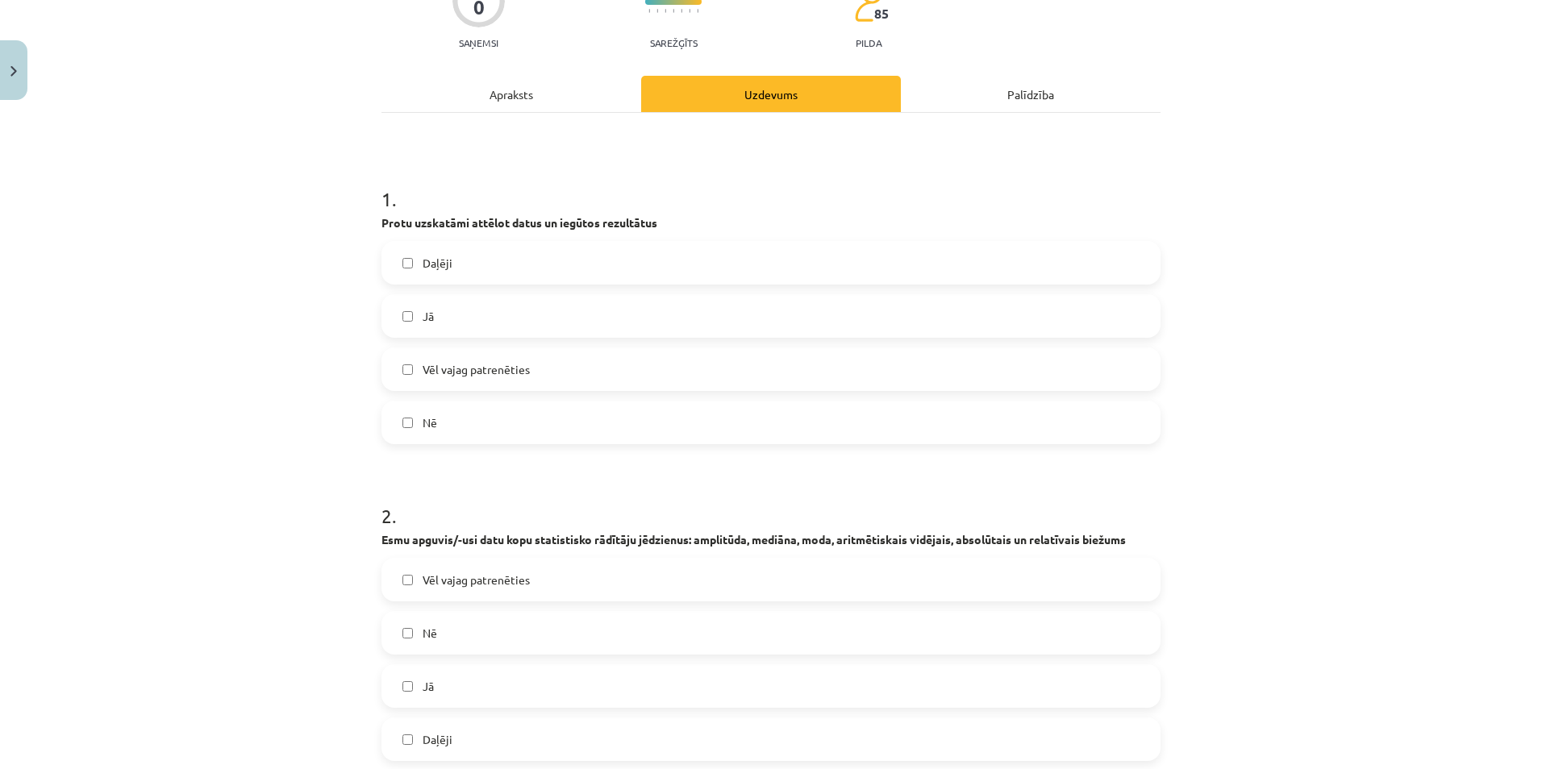
click at [463, 368] on span "Vēl vajag patrenēties" at bounding box center [476, 369] width 107 height 17
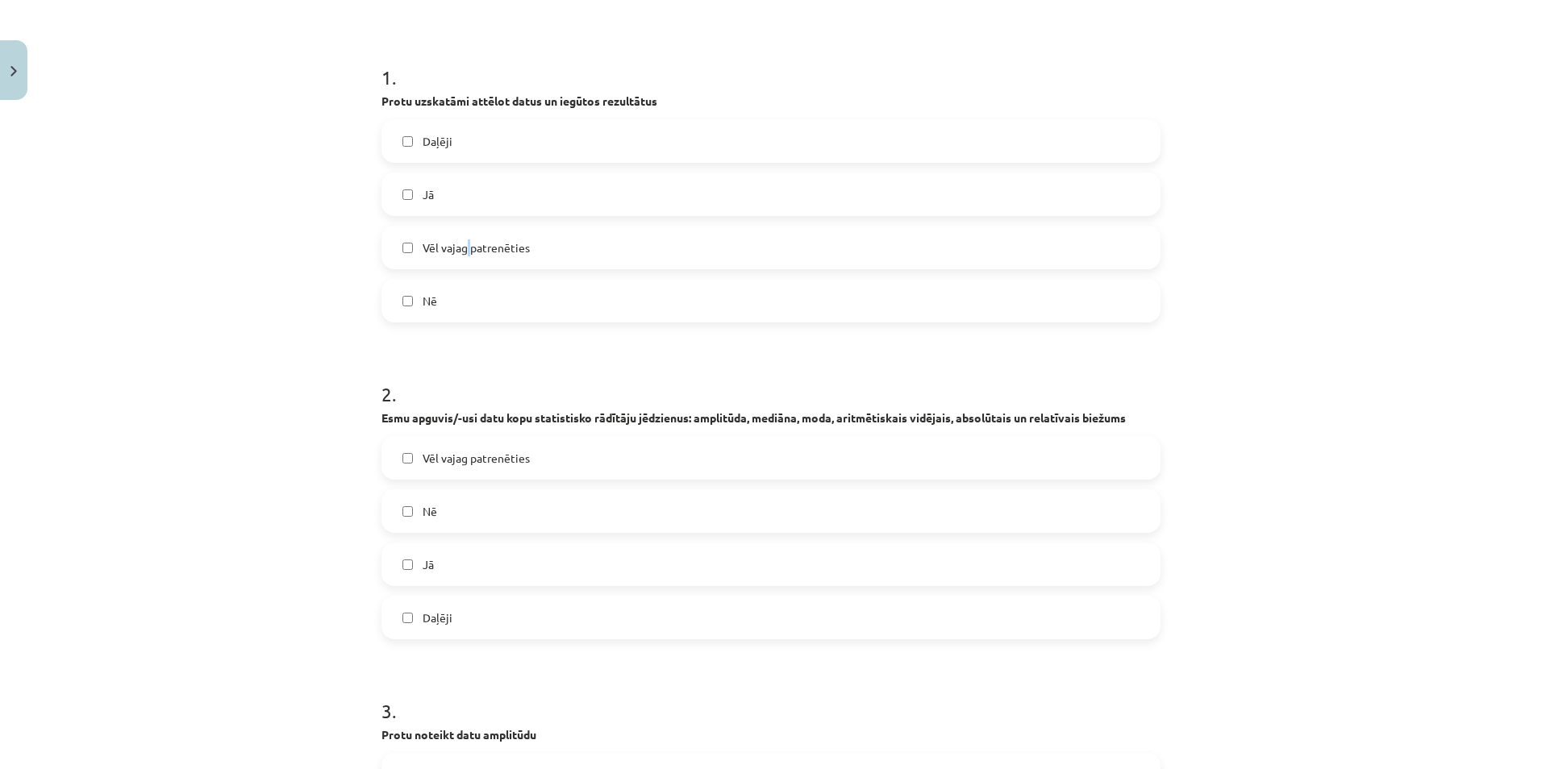
scroll to position [323, 0]
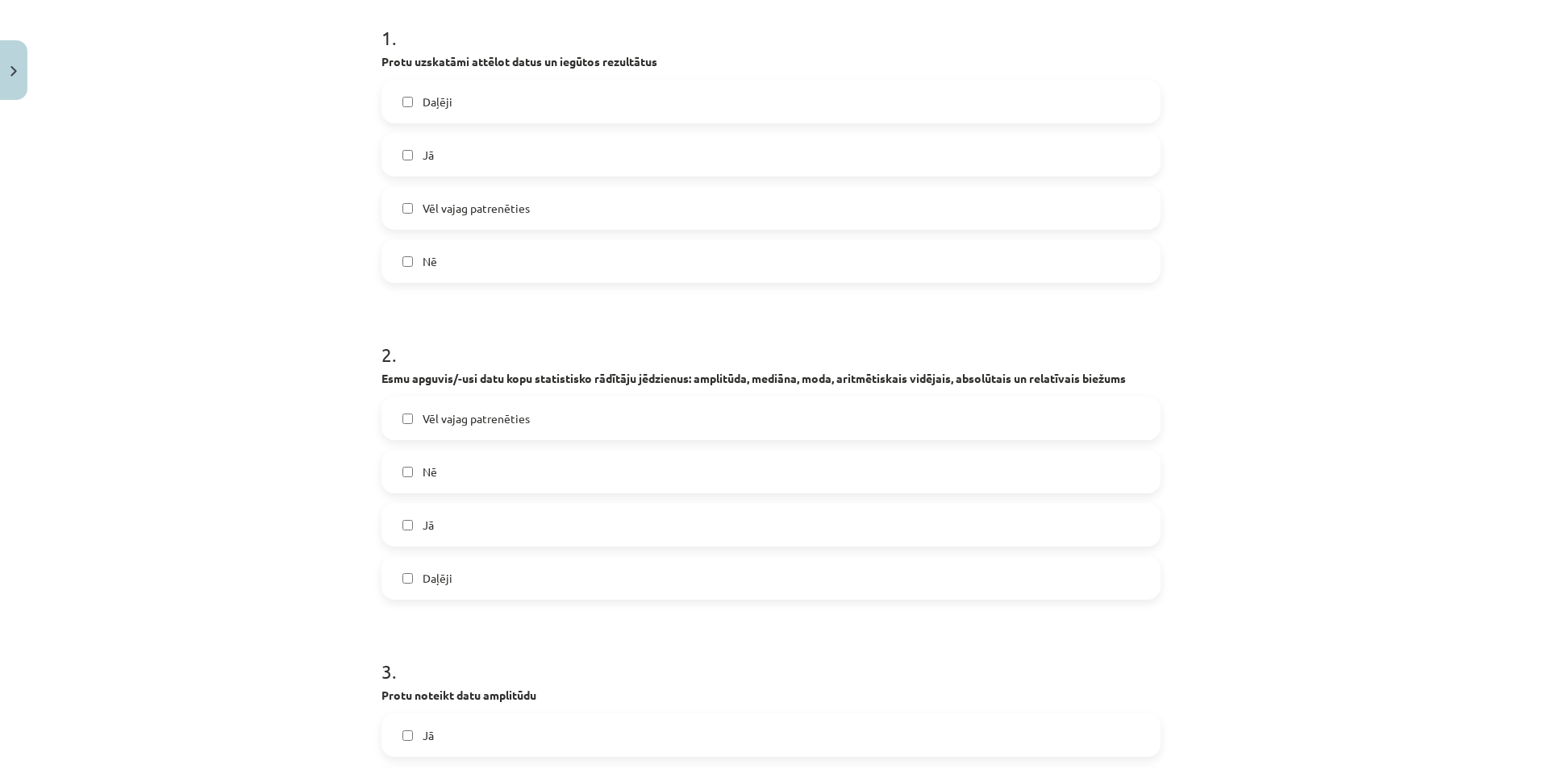
click at [402, 202] on label "Vēl vajag patrenēties" at bounding box center [771, 208] width 776 height 40
click at [406, 93] on label "Daļēji" at bounding box center [771, 101] width 776 height 40
click at [409, 419] on label "Vēl vajag patrenēties" at bounding box center [771, 418] width 776 height 40
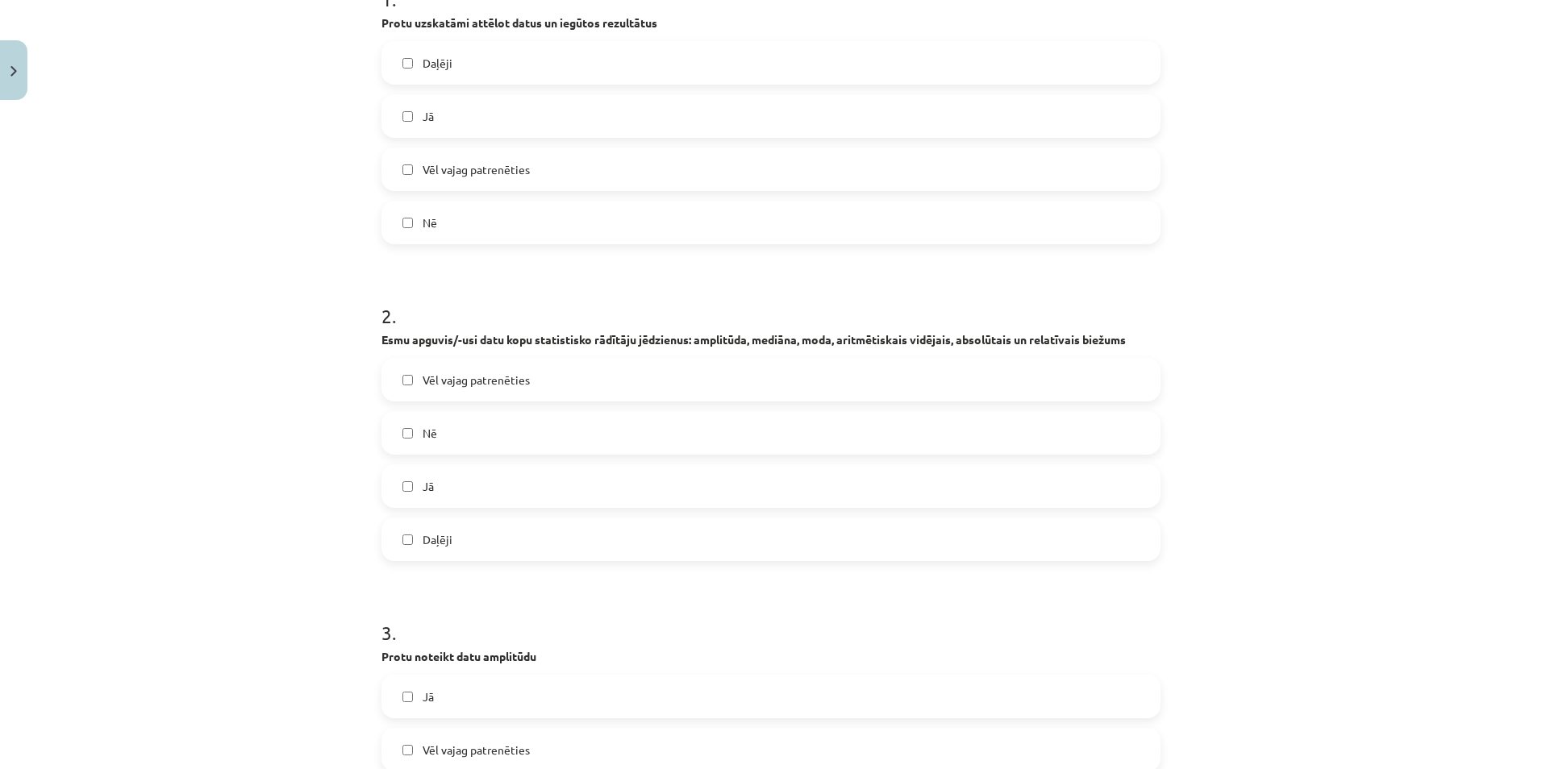
scroll to position [726, 0]
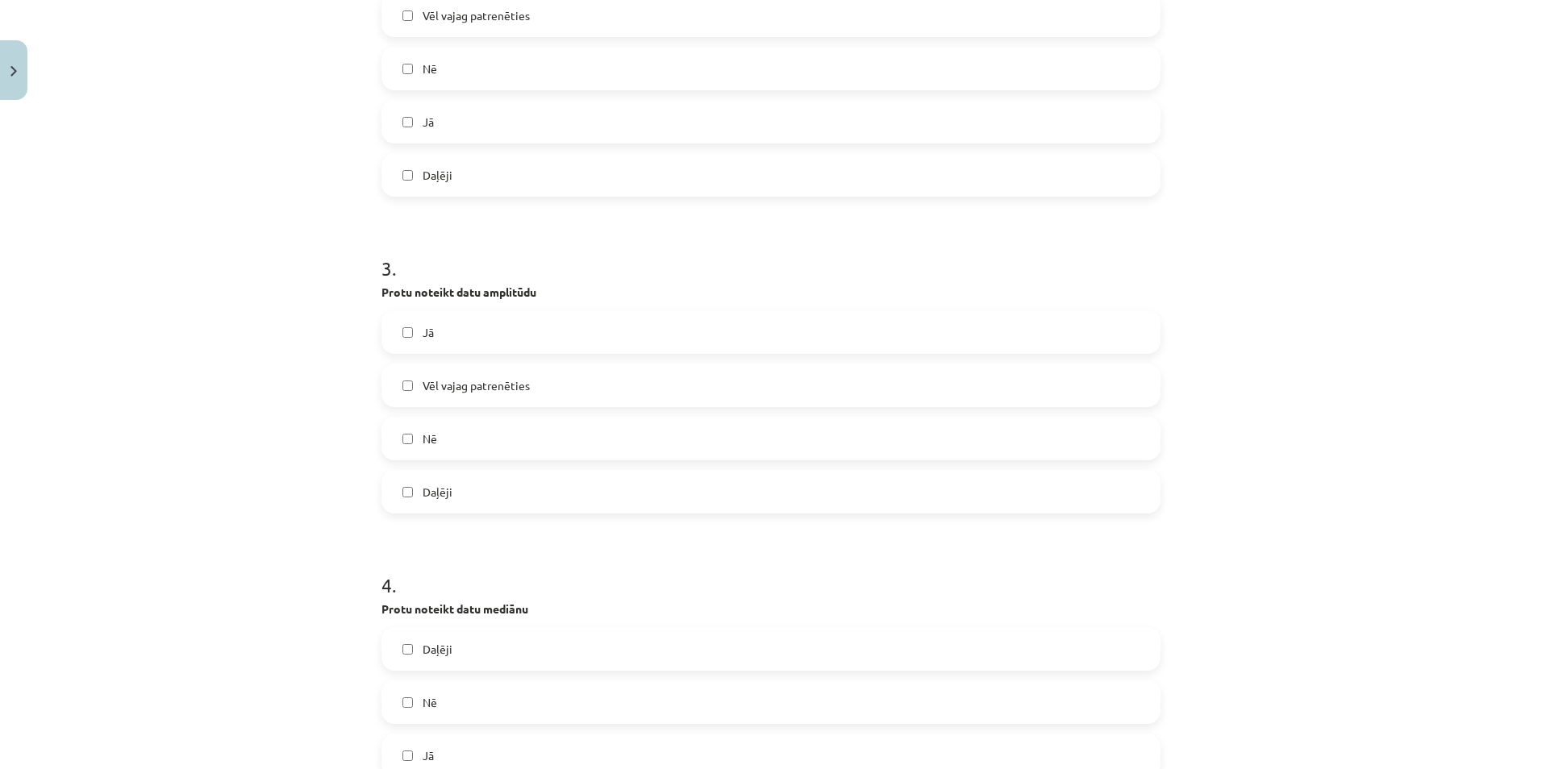
click at [397, 389] on label "Vēl vajag patrenēties" at bounding box center [771, 385] width 776 height 40
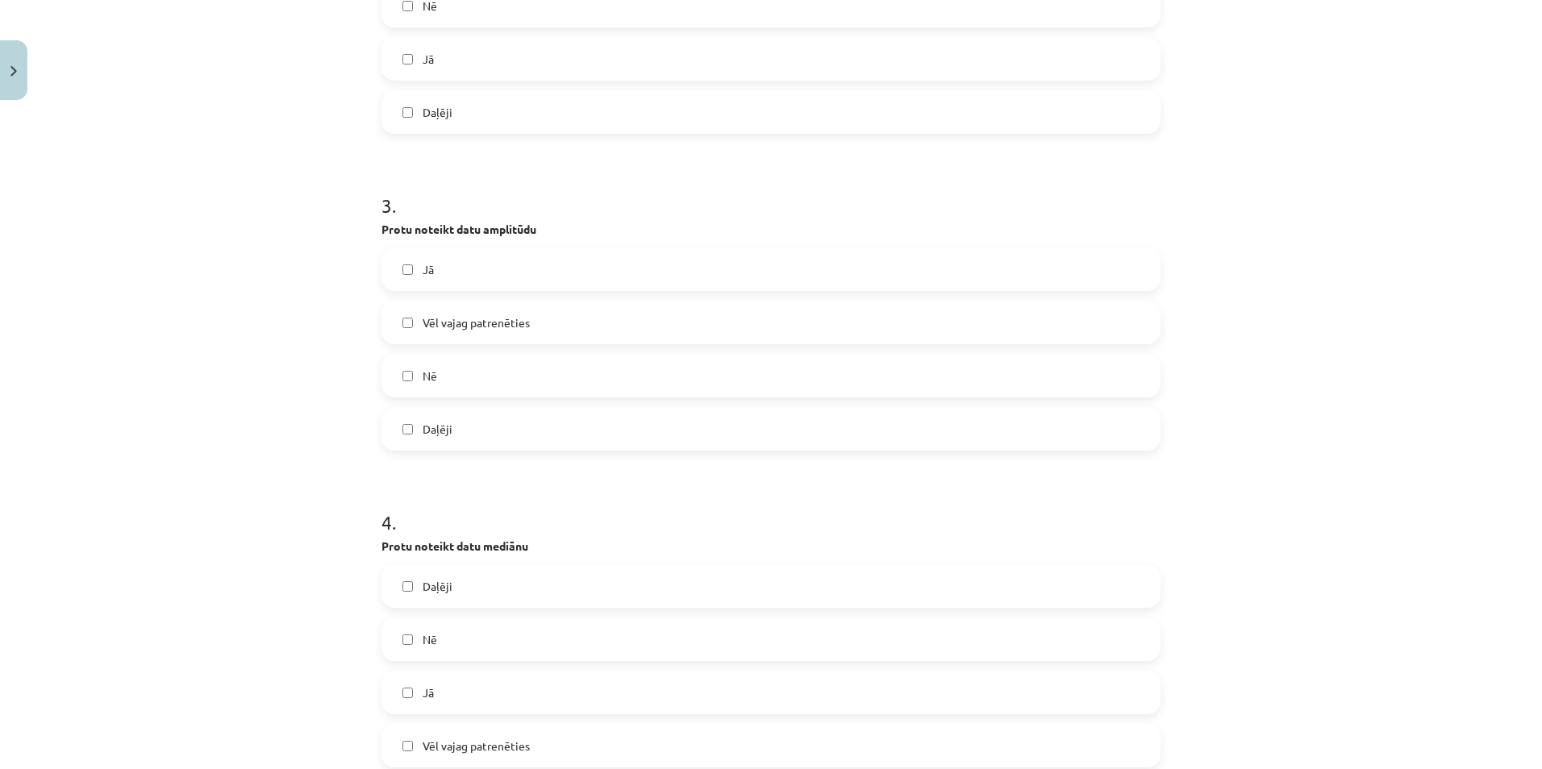
scroll to position [1129, 0]
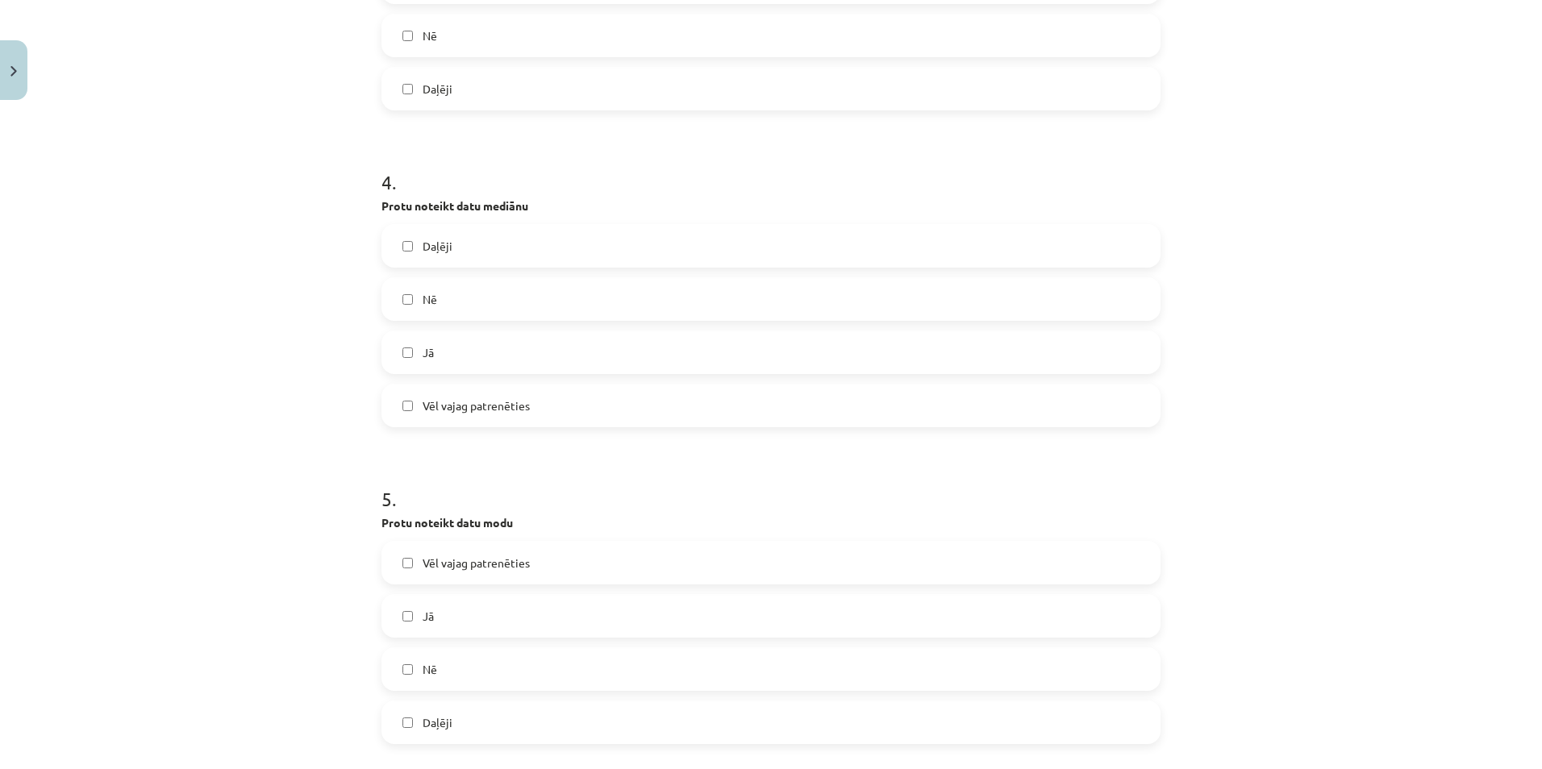
click at [401, 238] on label "Daļēji" at bounding box center [771, 246] width 776 height 40
click at [415, 726] on label "Daļēji" at bounding box center [771, 722] width 776 height 40
click at [430, 561] on span "Vēl vajag patrenēties" at bounding box center [476, 563] width 107 height 17
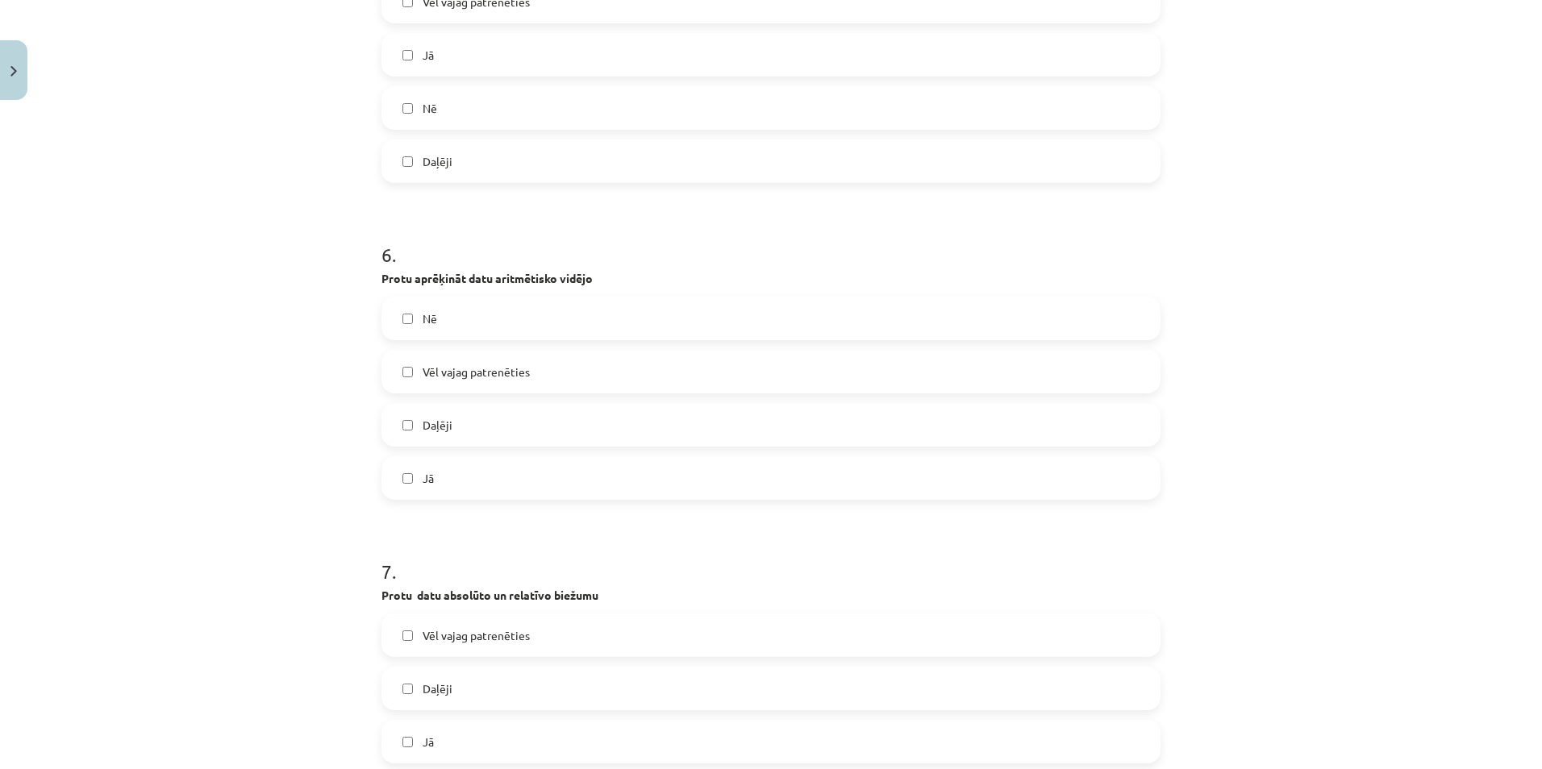
scroll to position [1694, 0]
drag, startPoint x: 477, startPoint y: 305, endPoint x: 478, endPoint y: 317, distance: 12.1
click at [477, 309] on label "Nē" at bounding box center [771, 315] width 776 height 40
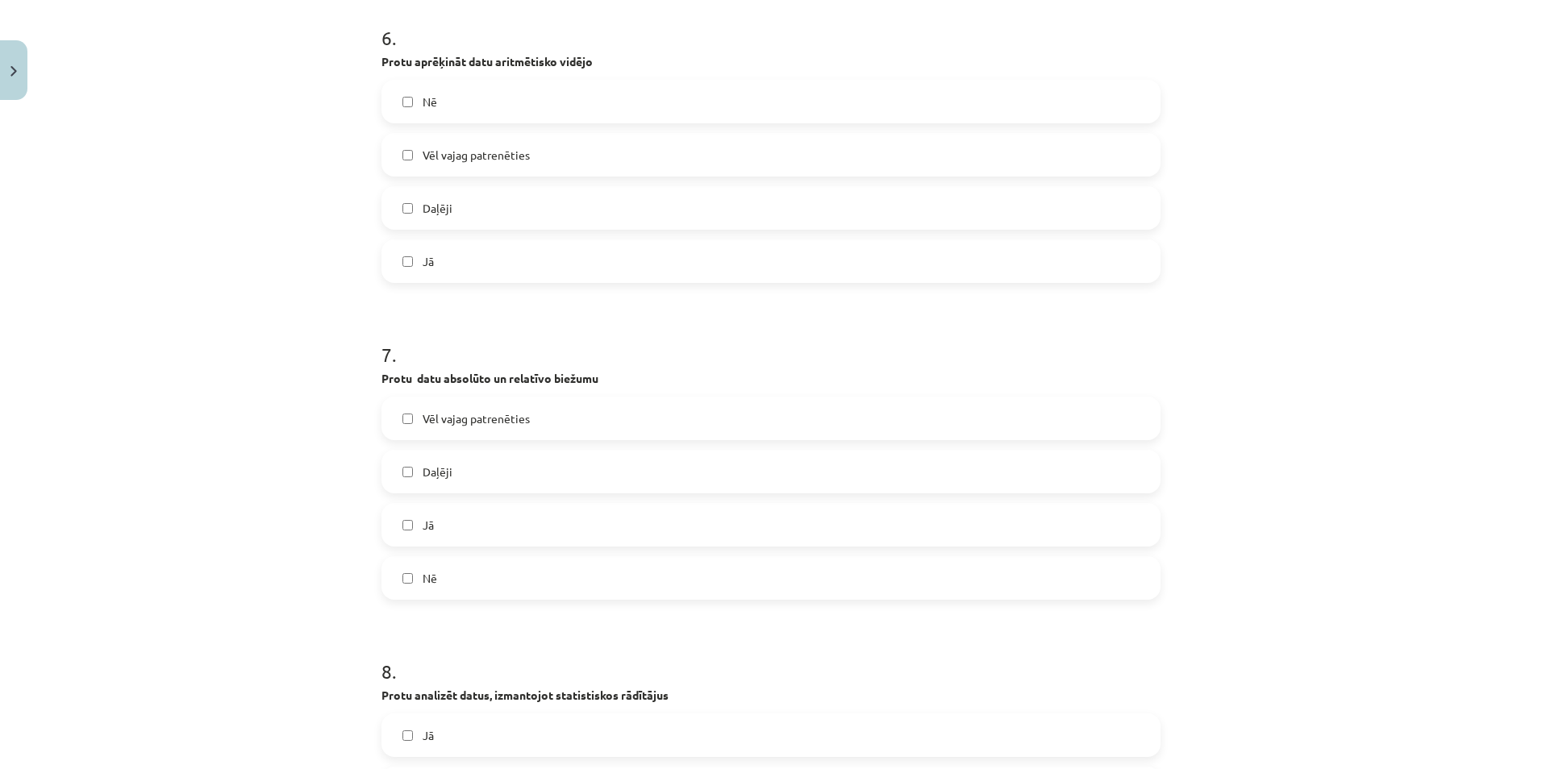
scroll to position [2097, 0]
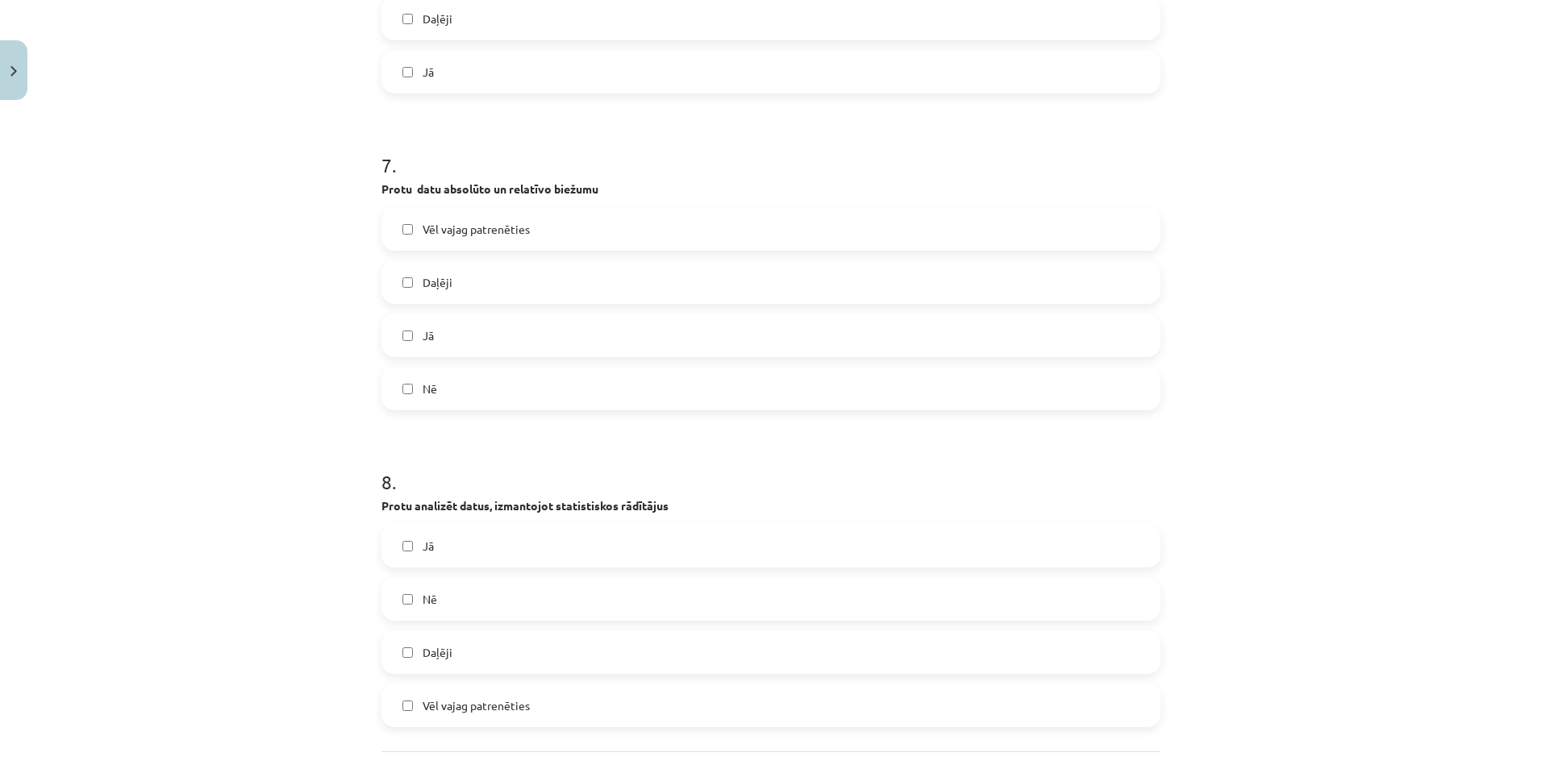
click at [475, 381] on label "Nē" at bounding box center [771, 389] width 776 height 40
click at [484, 603] on label "Nē" at bounding box center [771, 599] width 776 height 40
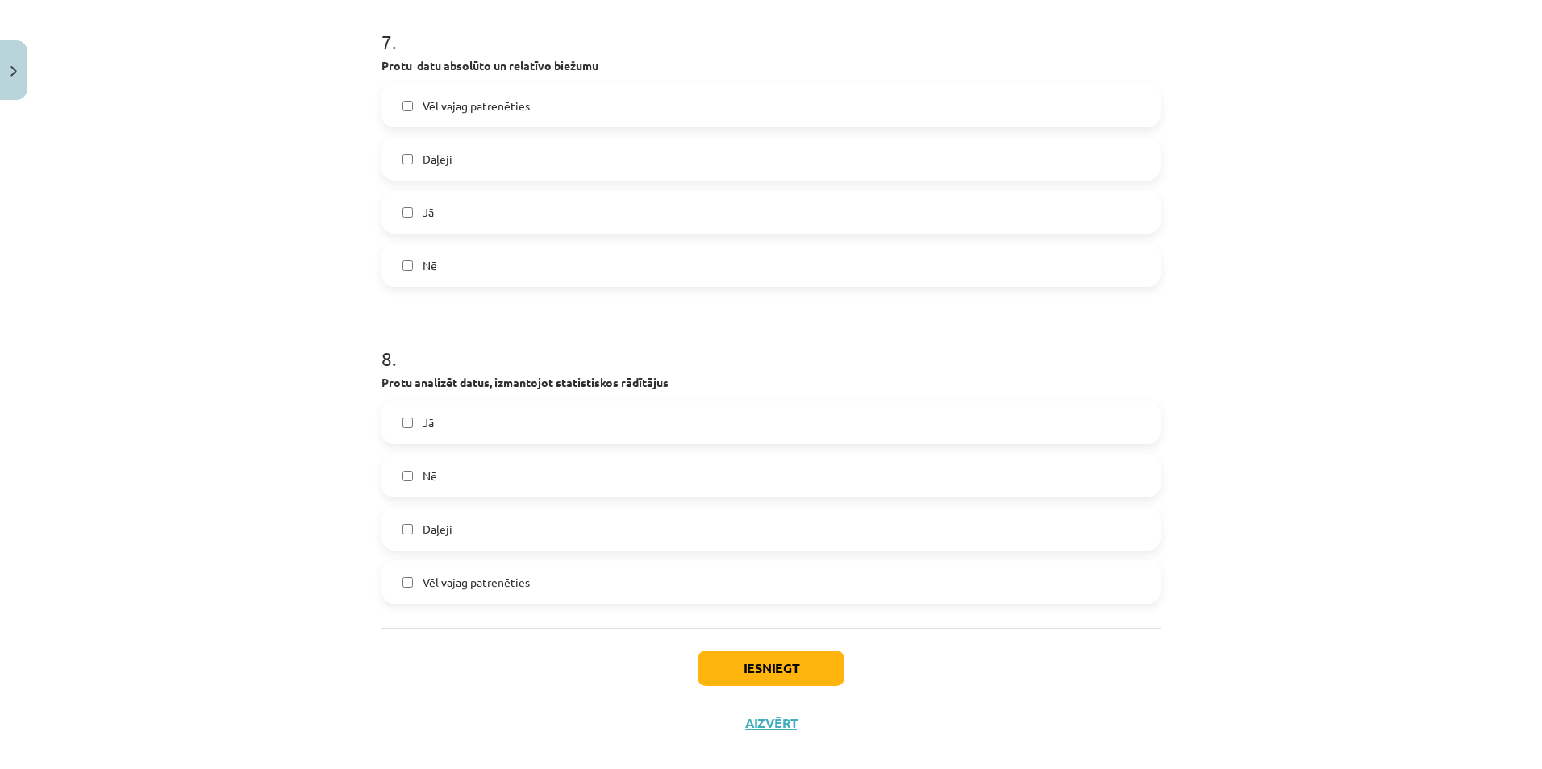
scroll to position [2242, 0]
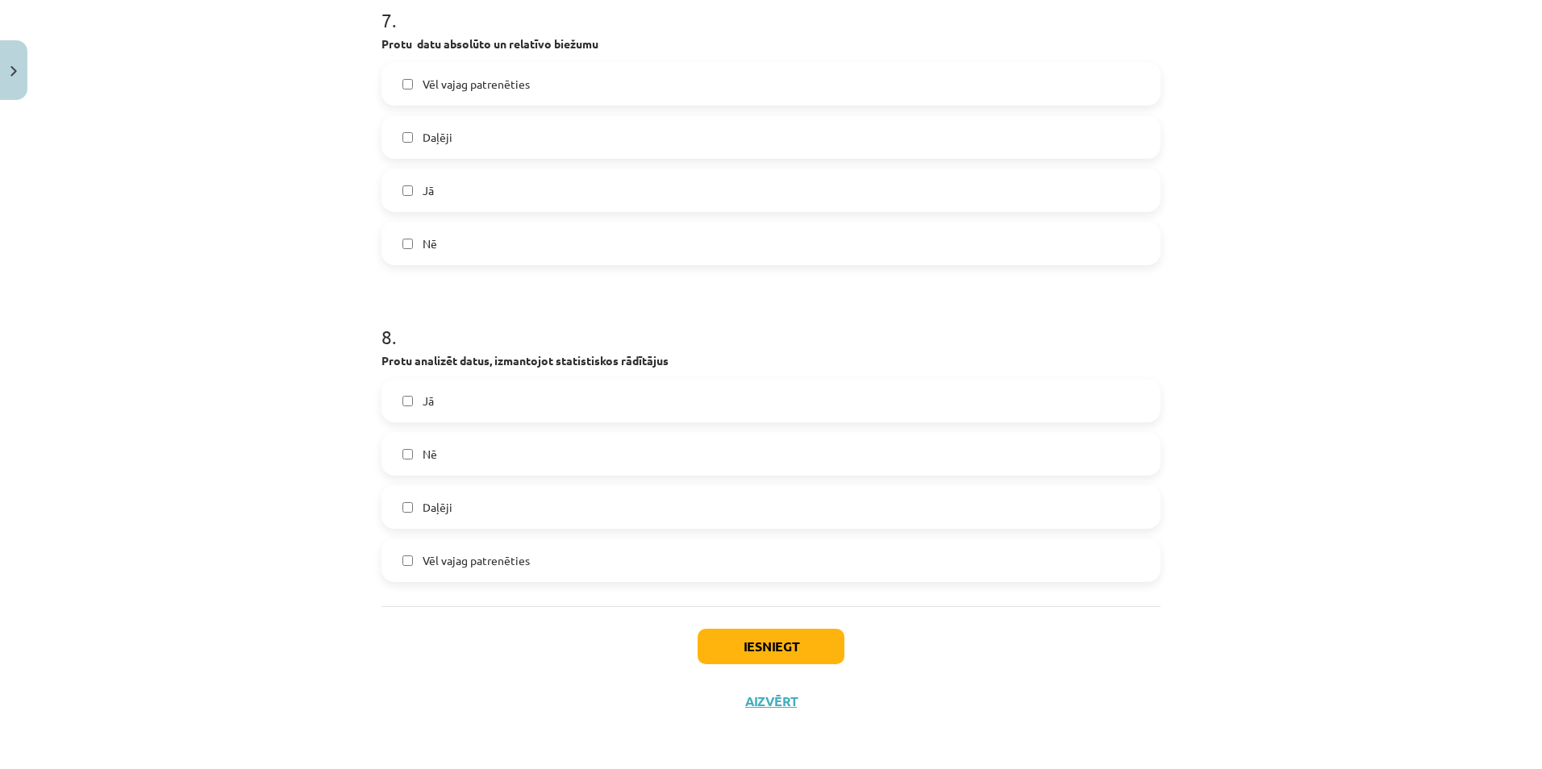
click at [496, 569] on span "Vēl vajag patrenēties" at bounding box center [476, 560] width 107 height 17
click at [777, 646] on button "Iesniegt" at bounding box center [771, 646] width 147 height 35
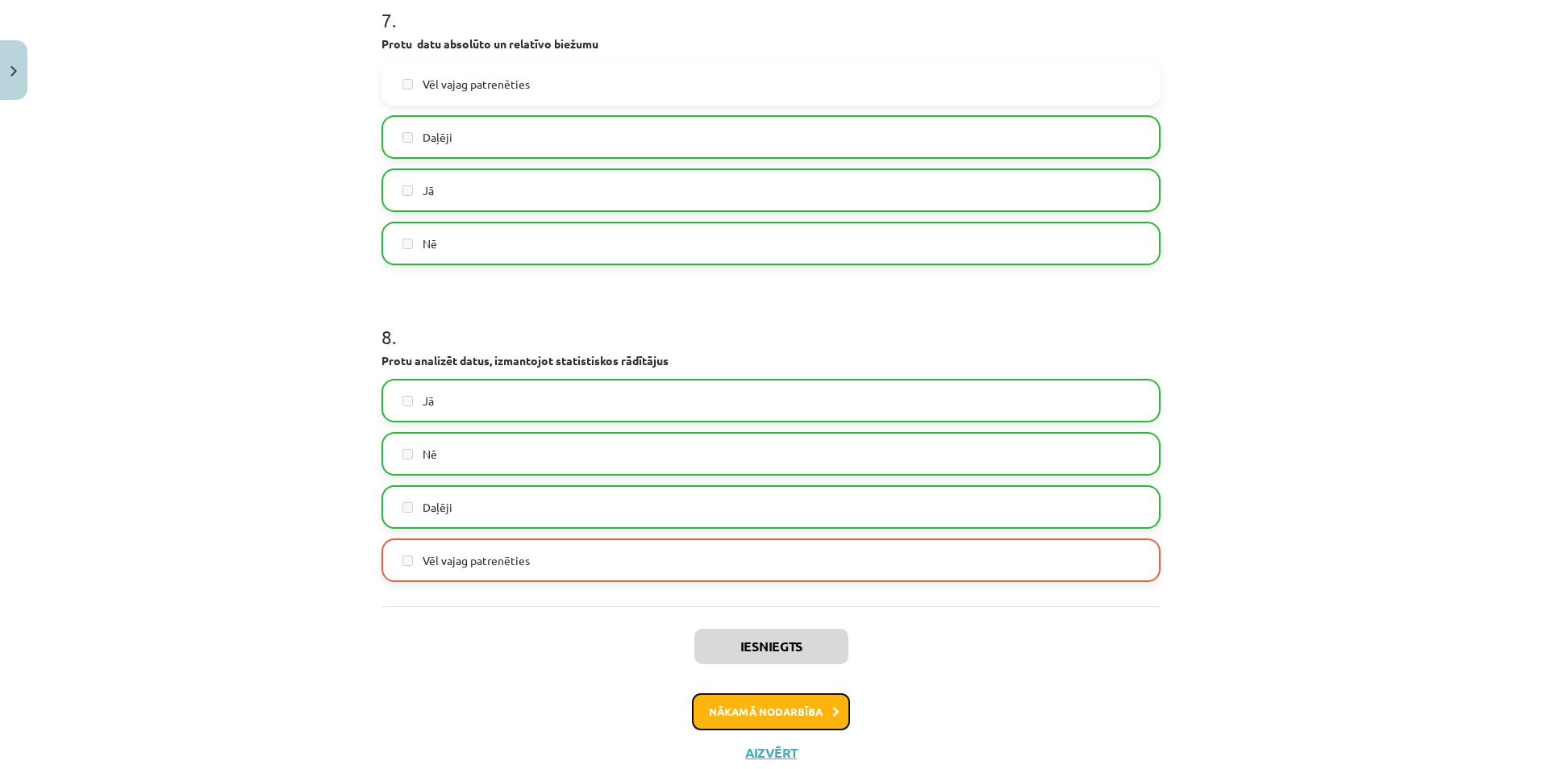
click at [744, 721] on button "Nākamā nodarbība" at bounding box center [771, 712] width 158 height 37
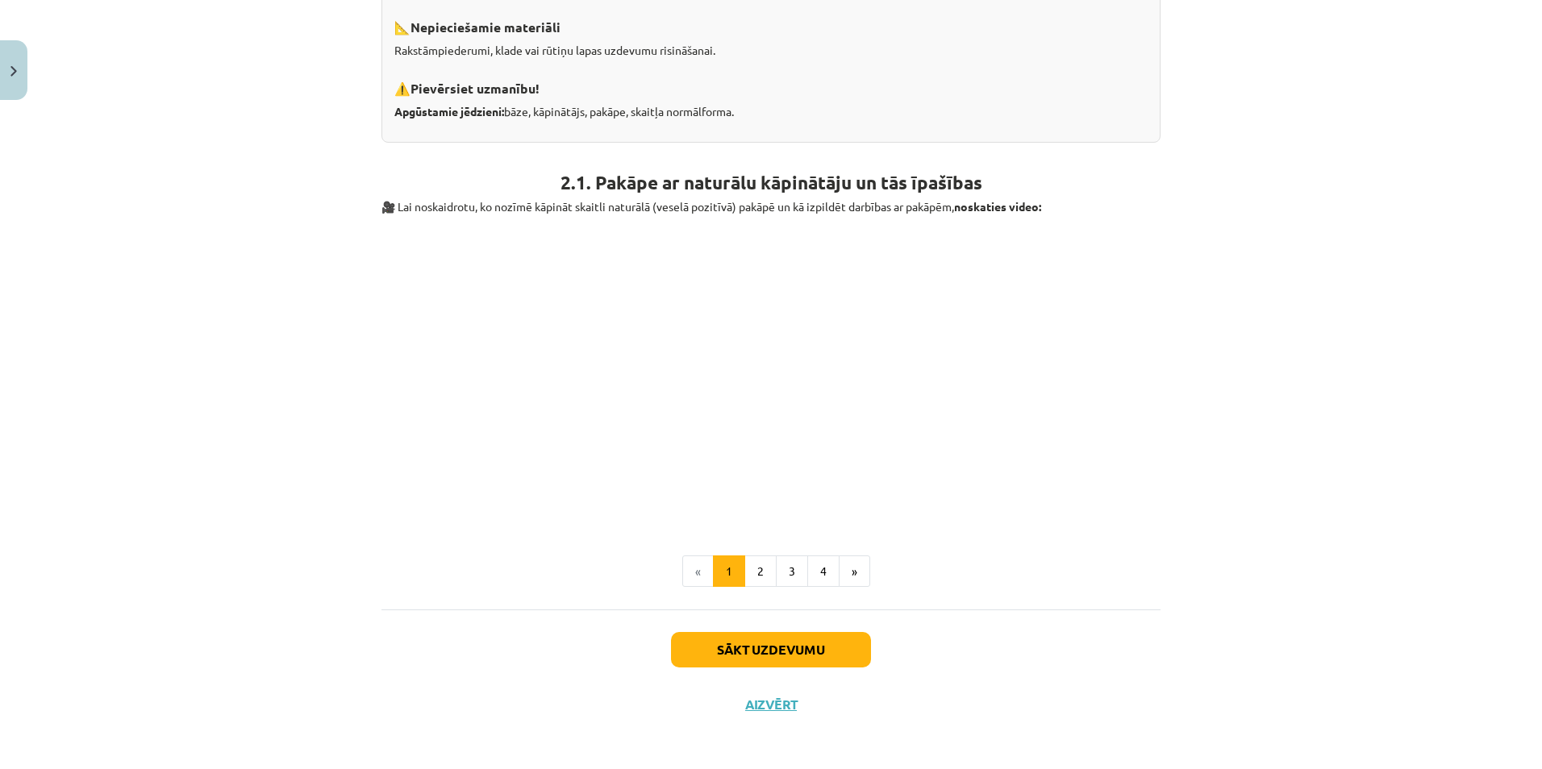
scroll to position [436, 0]
click at [739, 644] on button "Sākt uzdevumu" at bounding box center [771, 649] width 200 height 35
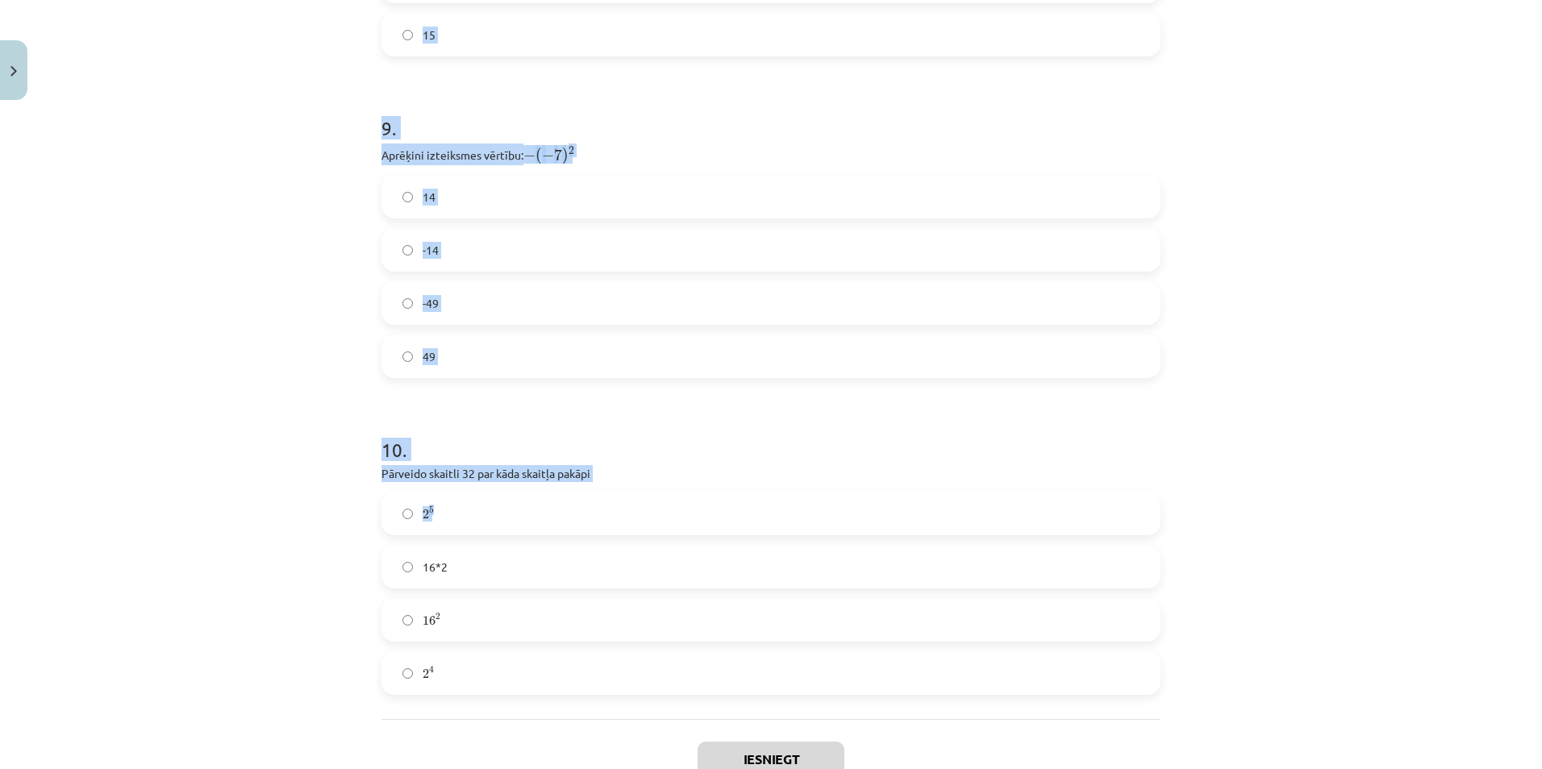
scroll to position [2926, 0]
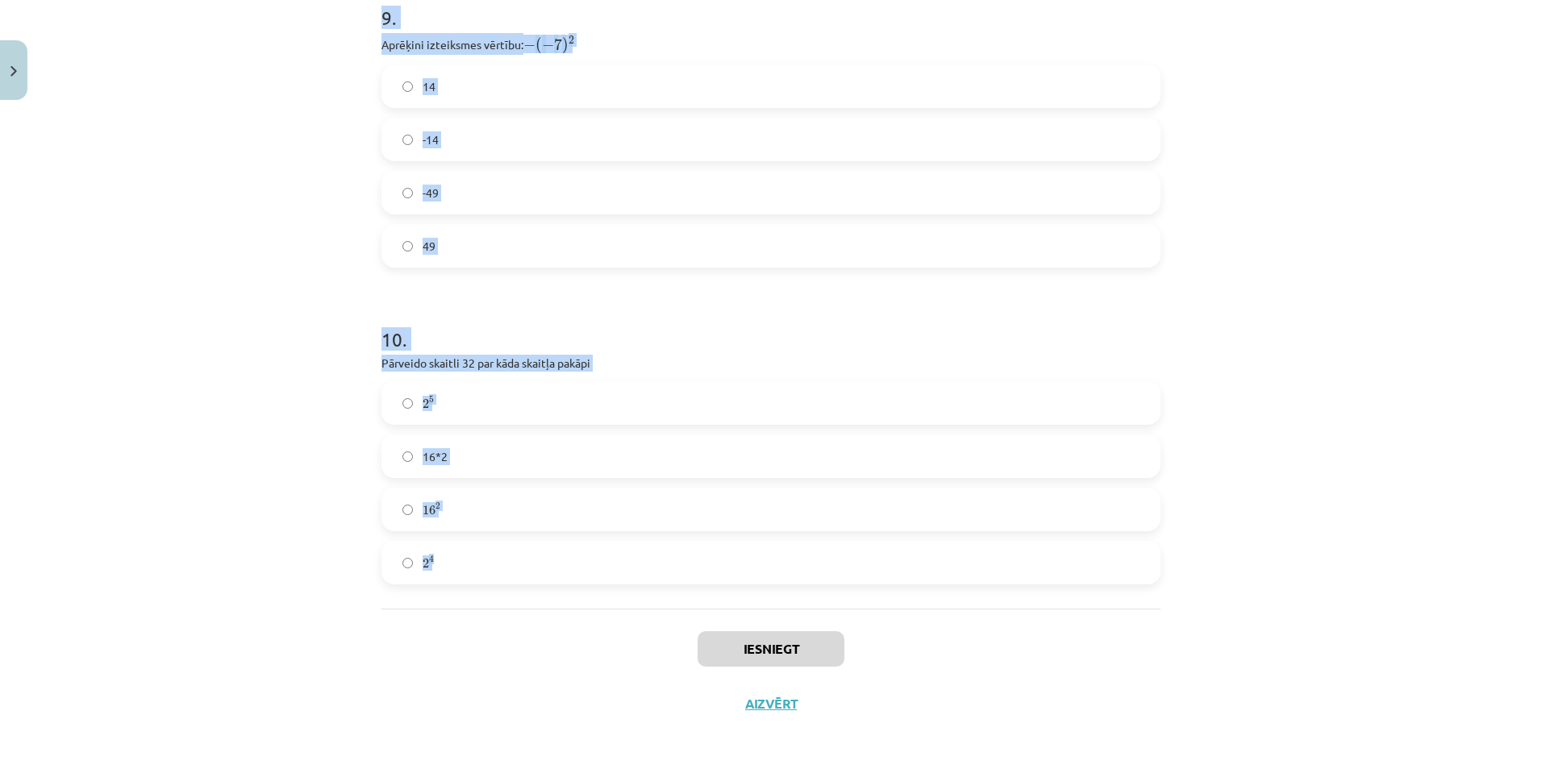
drag, startPoint x: 375, startPoint y: 345, endPoint x: 447, endPoint y: 563, distance: 229.3
copy form "Uzraksti reizinājumu 5∙5∙5∙5∙5∙5 pakāpes veidā 6 5 6 5 30 5 6 5 6 5*6 2 . Aprēķ…"
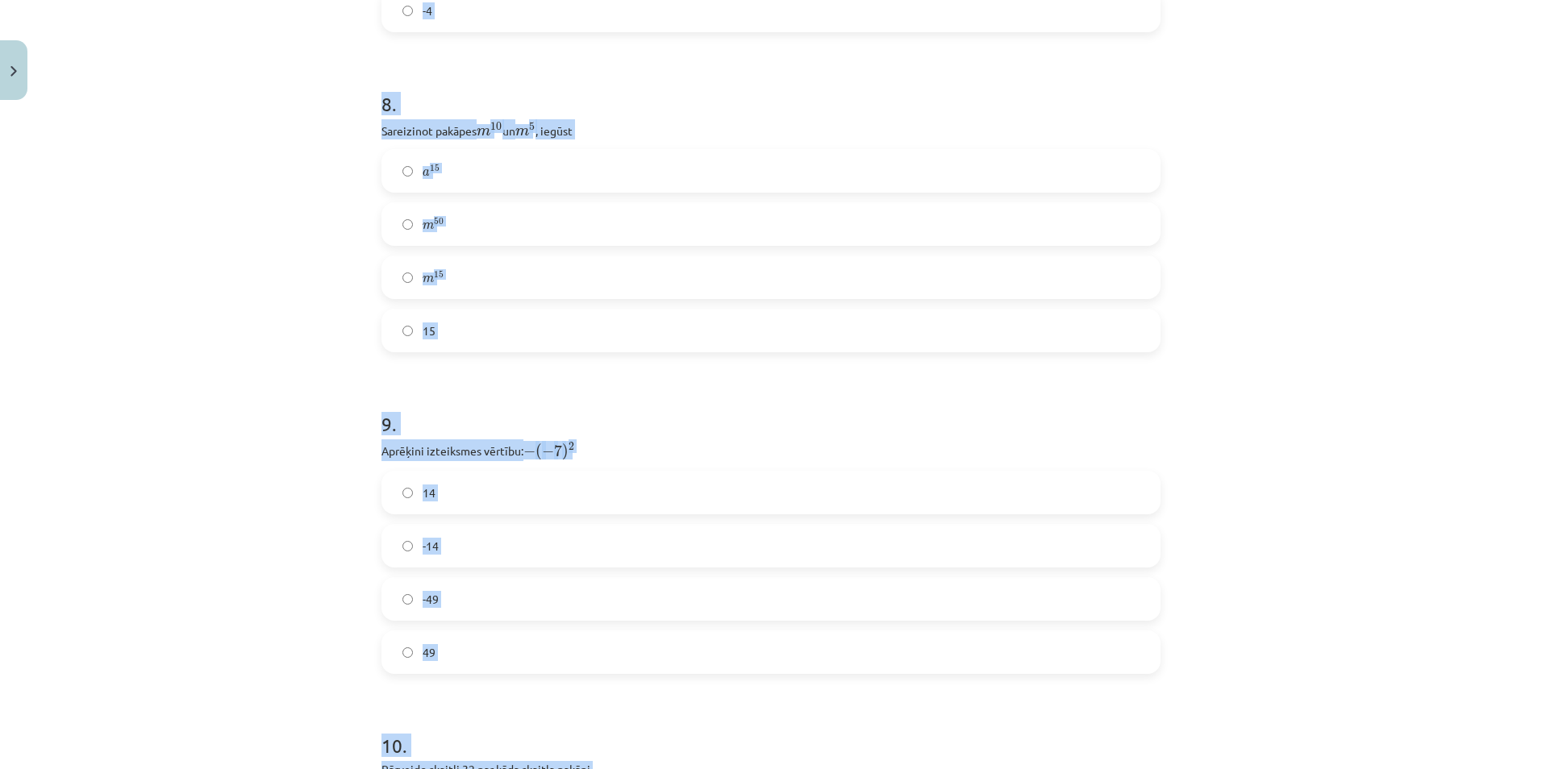
scroll to position [2442, 0]
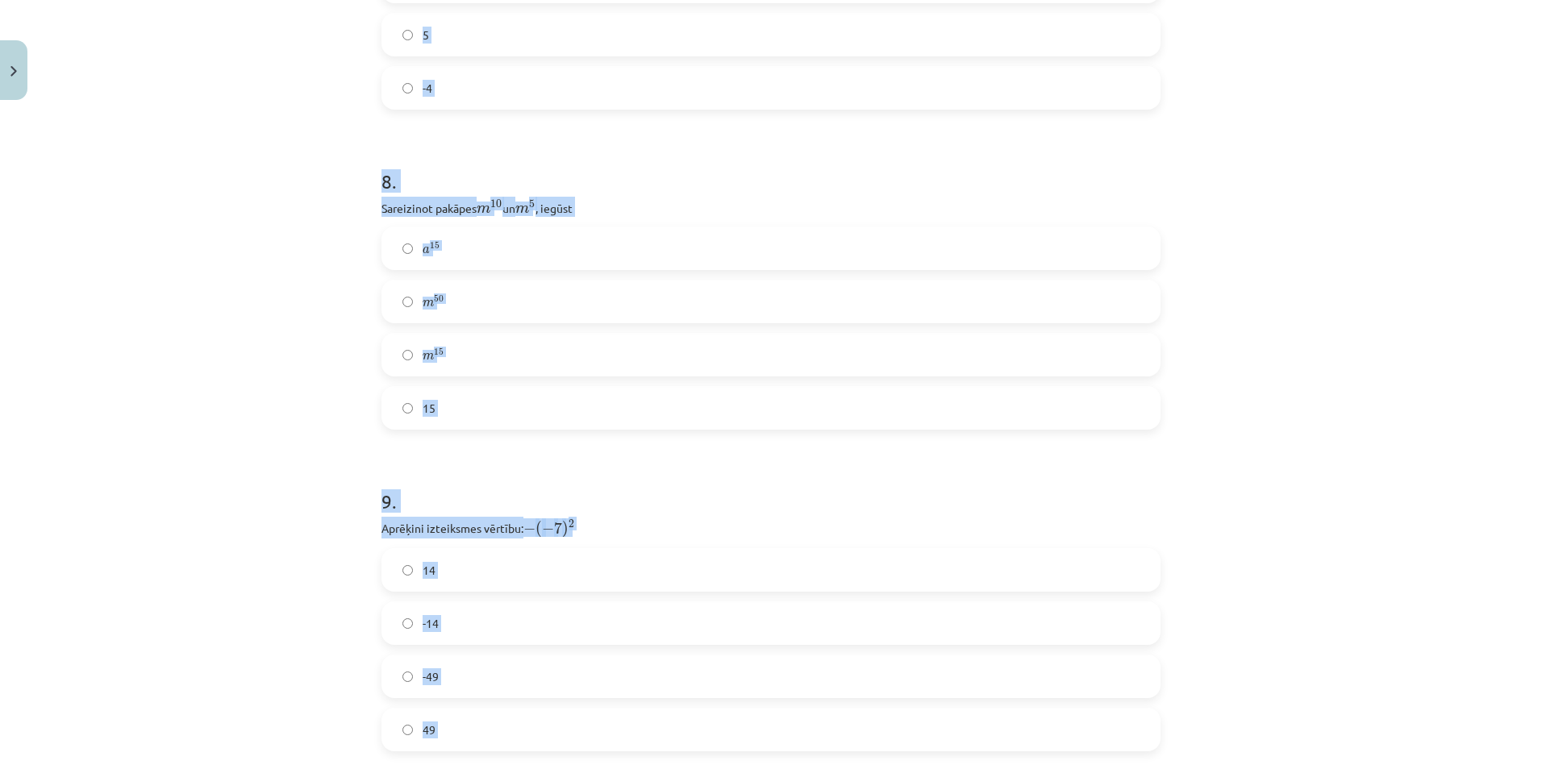
click at [200, 231] on div "Mācību tēma: Matemātikas 8. klases 1. ieskaites mācību materiāls #4 📝 2. tēma. …" at bounding box center [771, 384] width 1542 height 769
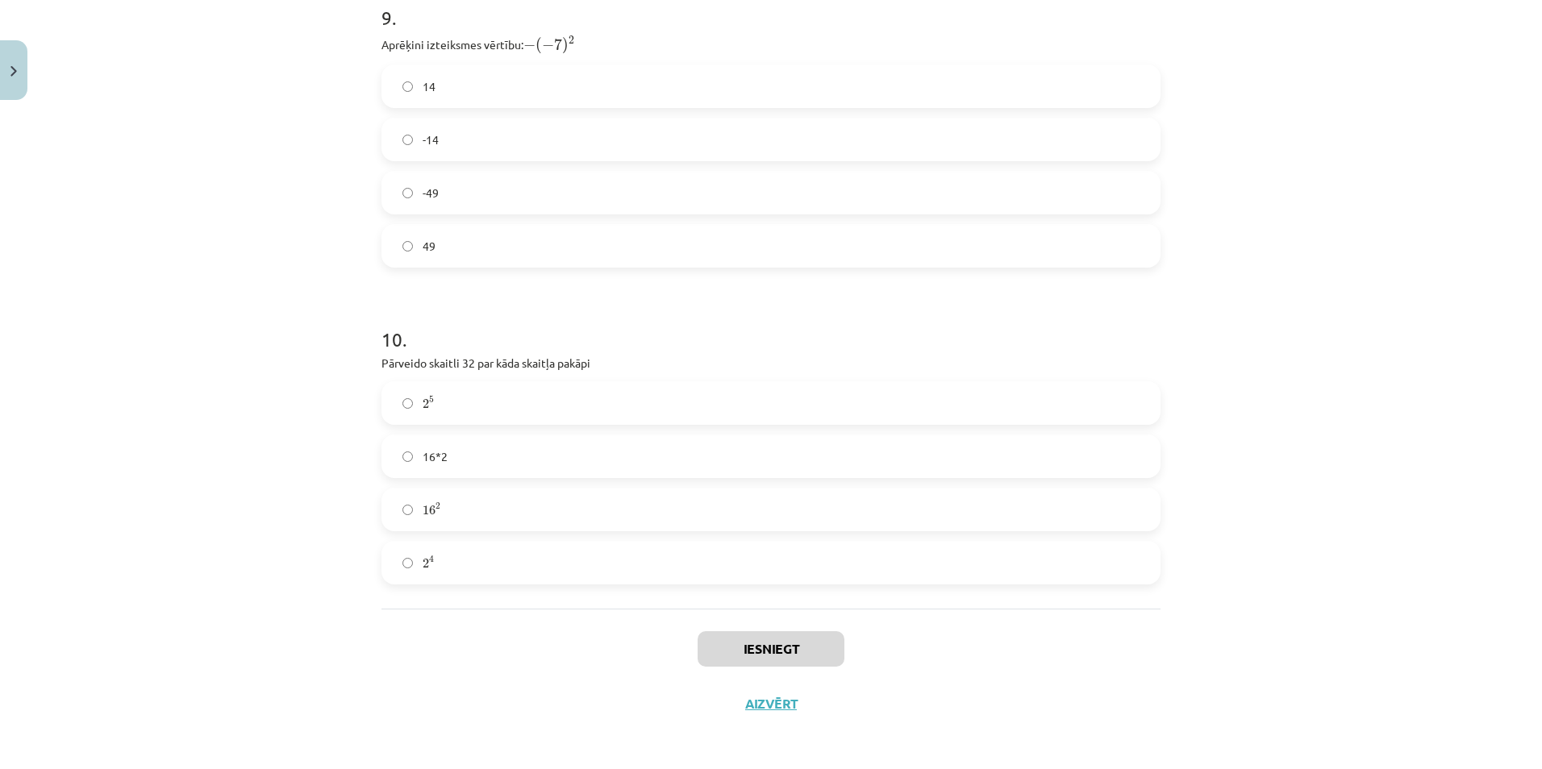
drag, startPoint x: 473, startPoint y: 664, endPoint x: 486, endPoint y: 649, distance: 19.4
click at [484, 654] on div "Iesniegt Aizvērt" at bounding box center [770, 665] width 779 height 113
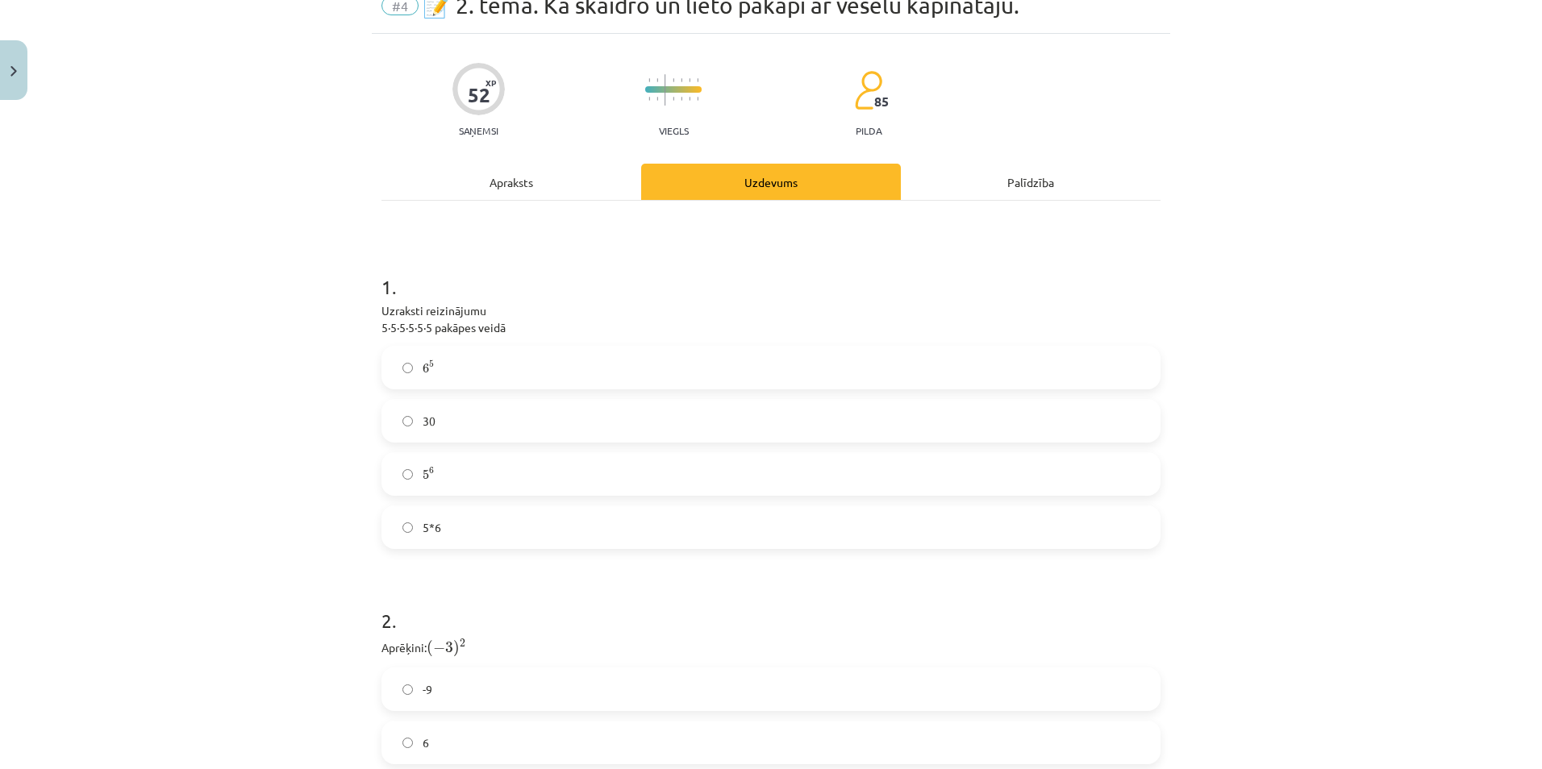
scroll to position [0, 0]
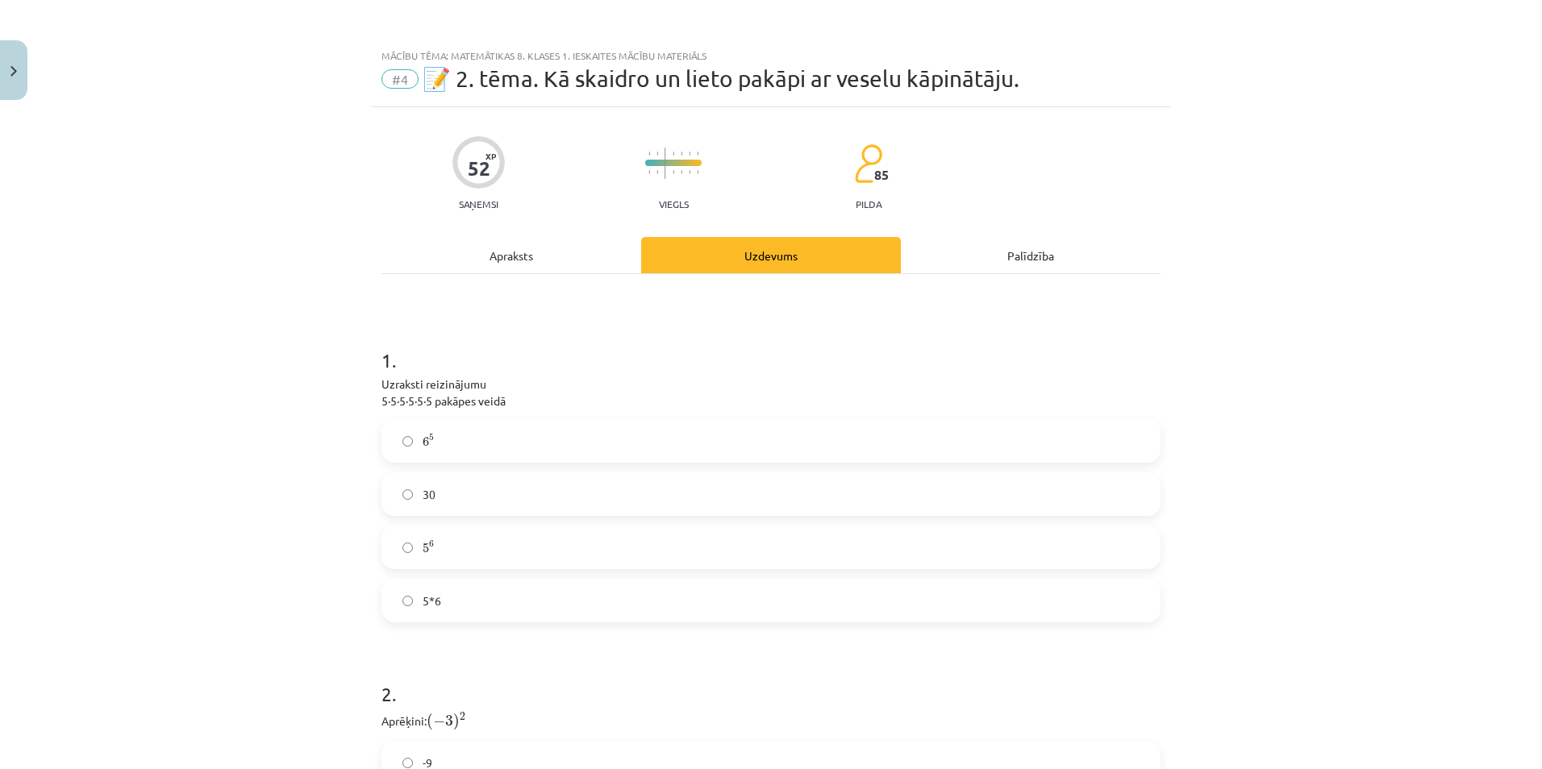
click at [436, 526] on div "6 5 6 5 30 5 6 5 6 5*6" at bounding box center [770, 520] width 779 height 203
click at [442, 546] on label "5 6 5 6" at bounding box center [771, 547] width 776 height 40
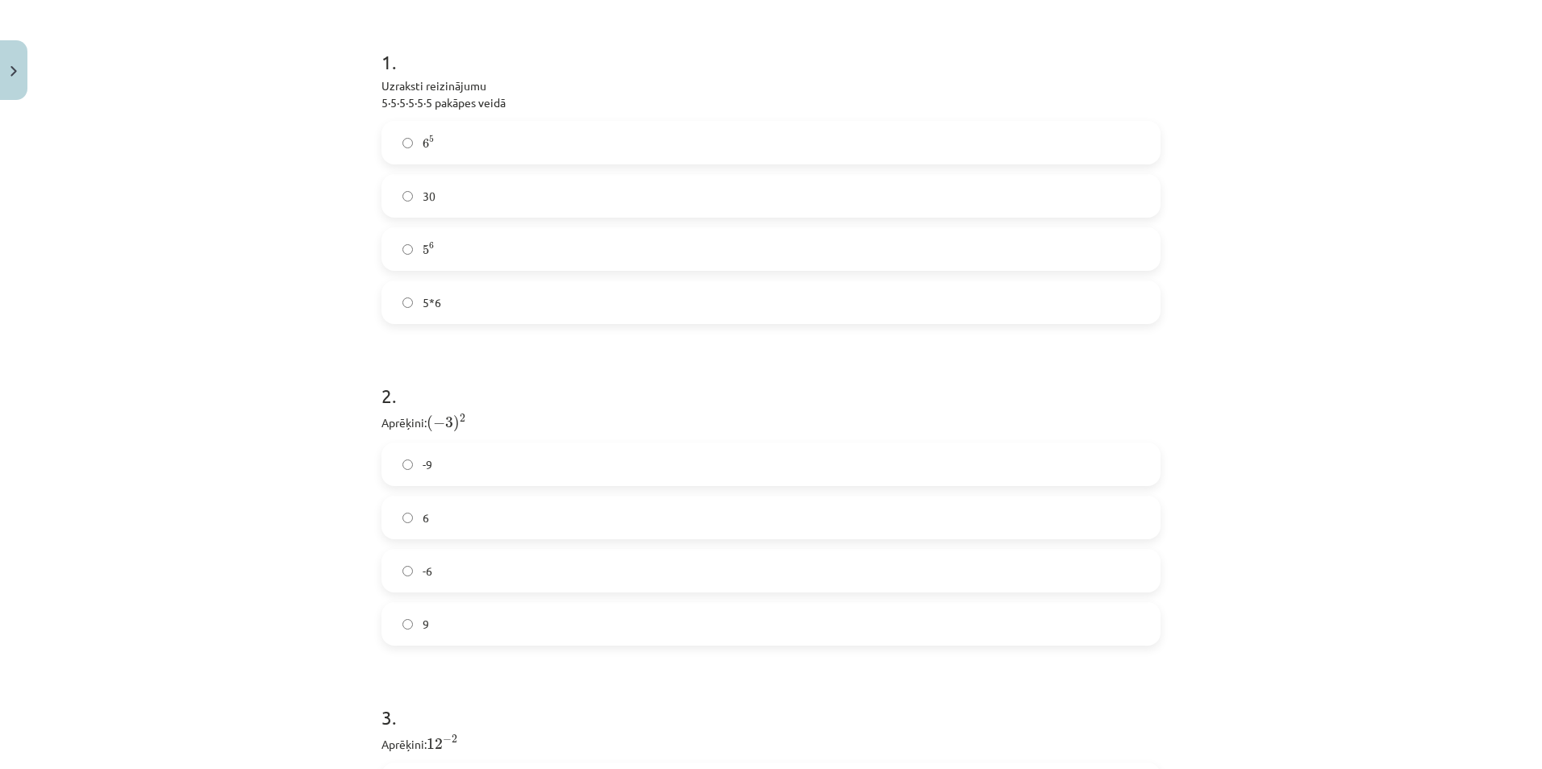
scroll to position [484, 0]
click at [423, 434] on span "9" at bounding box center [426, 439] width 6 height 17
click at [430, 224] on span "144" at bounding box center [432, 227] width 15 height 7
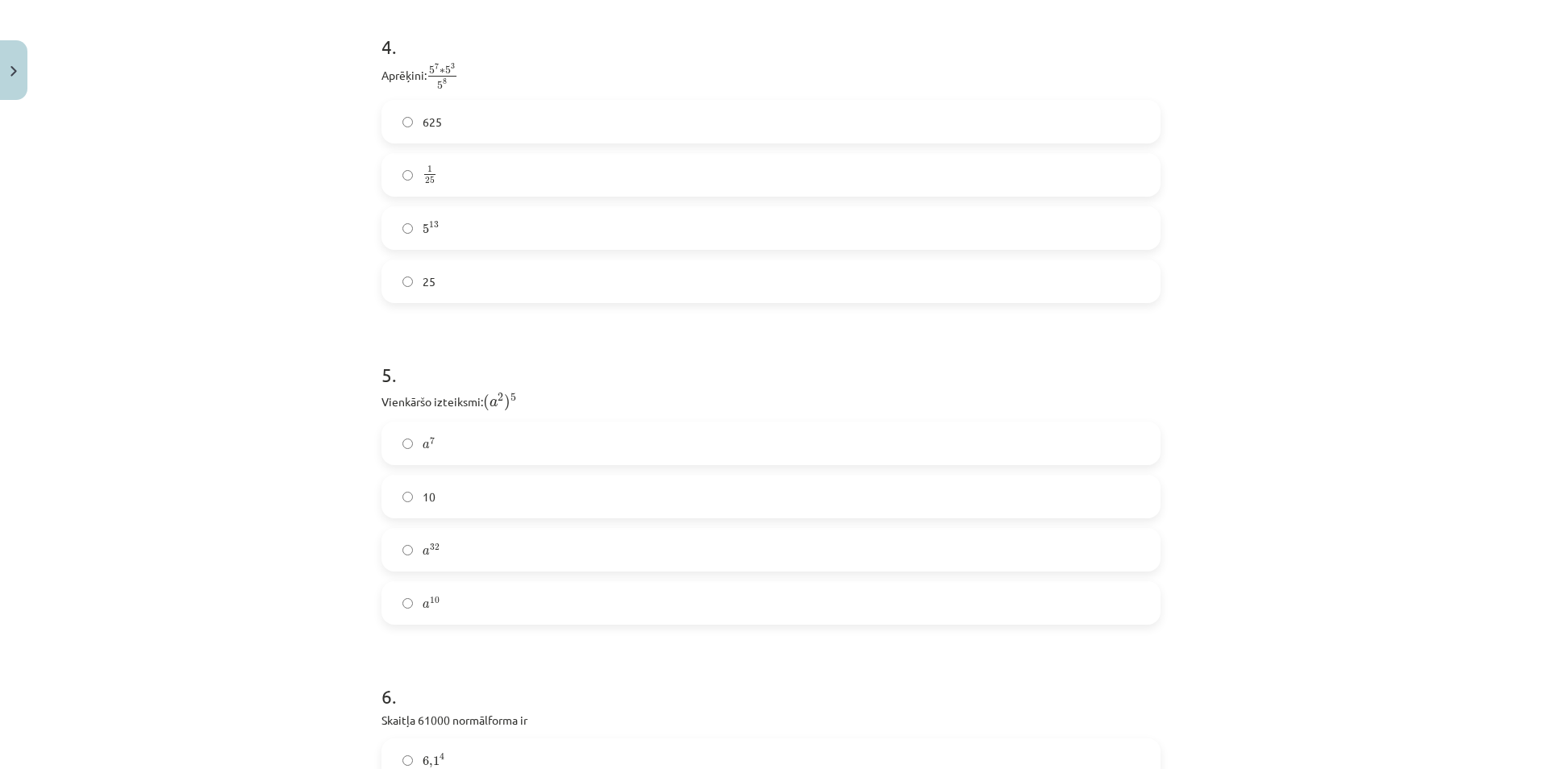
scroll to position [1290, 0]
click at [444, 602] on label "a 10 a 10" at bounding box center [771, 602] width 776 height 40
click at [409, 235] on label "5 13 5 13" at bounding box center [771, 227] width 776 height 40
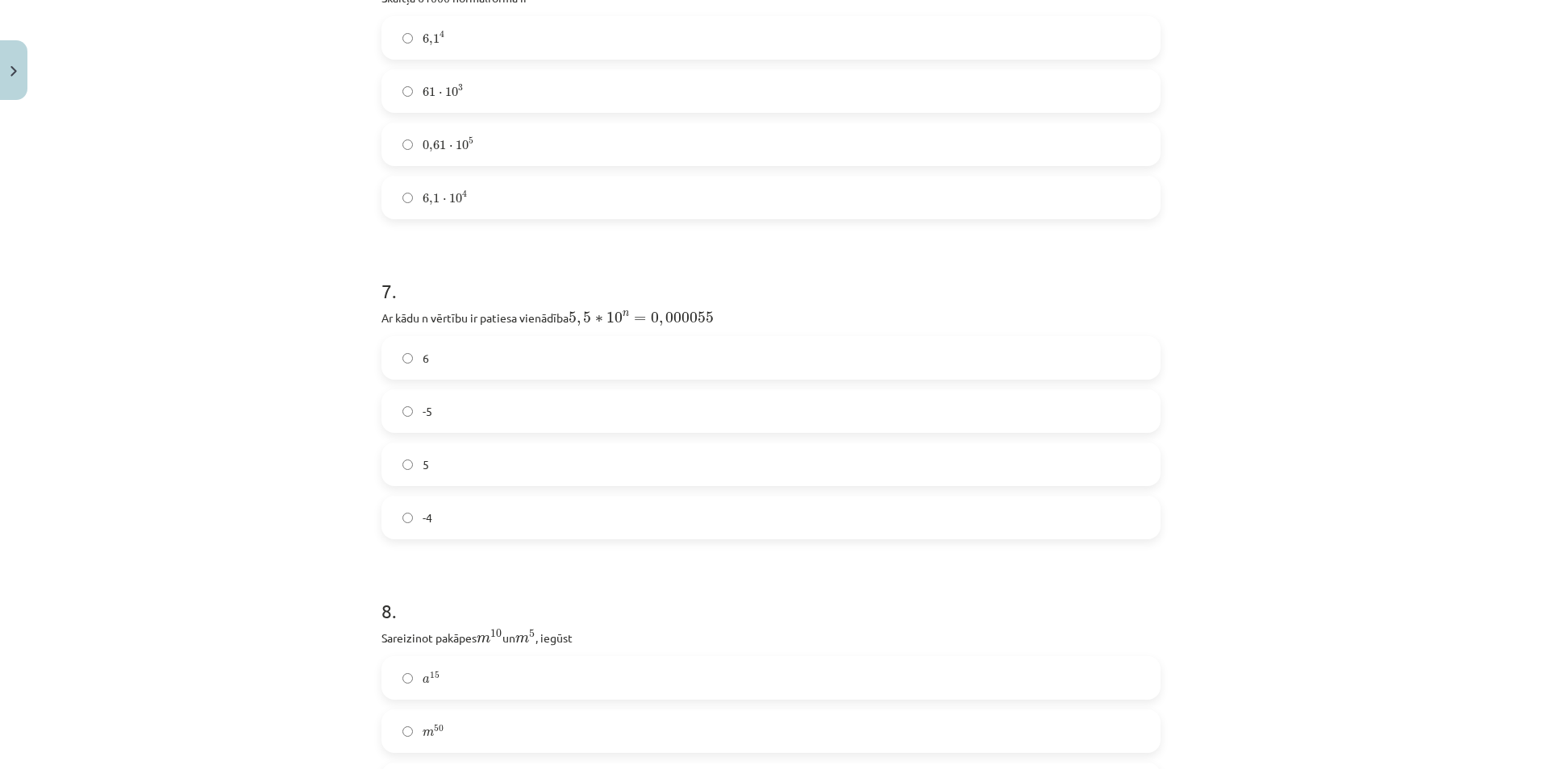
scroll to position [2016, 0]
click at [443, 194] on span "⋅" at bounding box center [445, 196] width 4 height 4
click at [429, 393] on label "-5" at bounding box center [771, 407] width 776 height 40
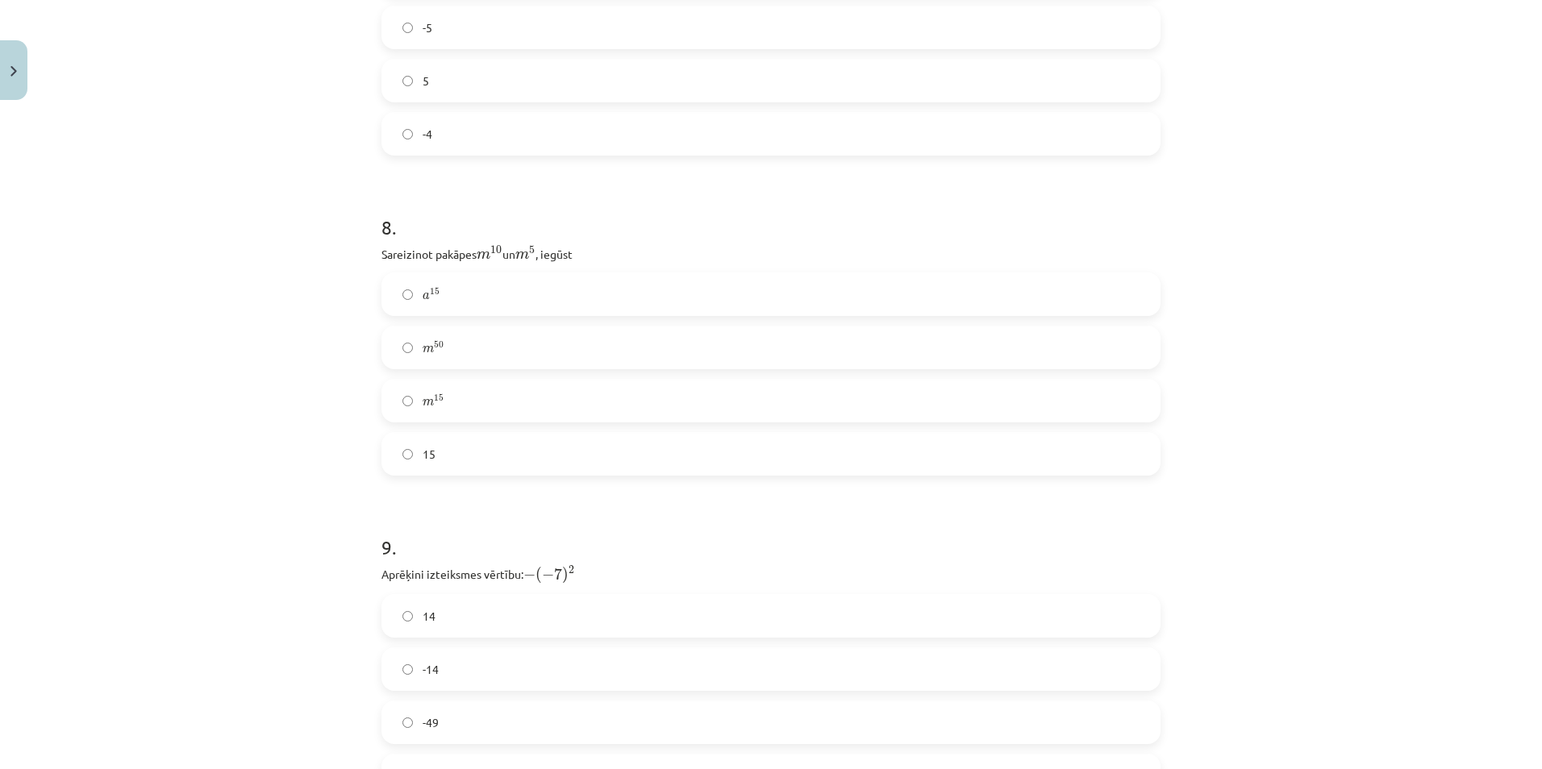
scroll to position [2420, 0]
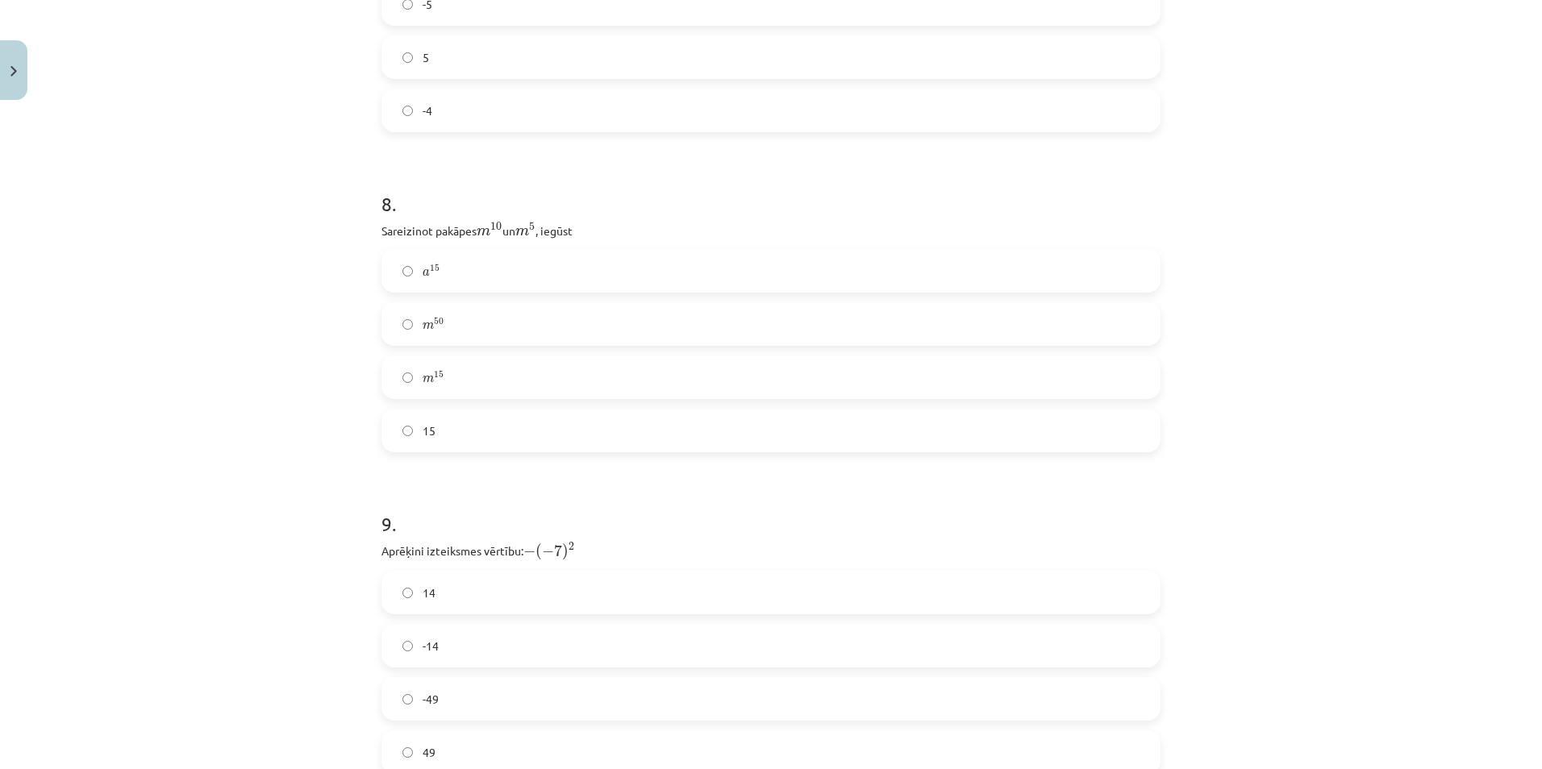
click at [419, 357] on label "m 15 m 15" at bounding box center [771, 377] width 776 height 40
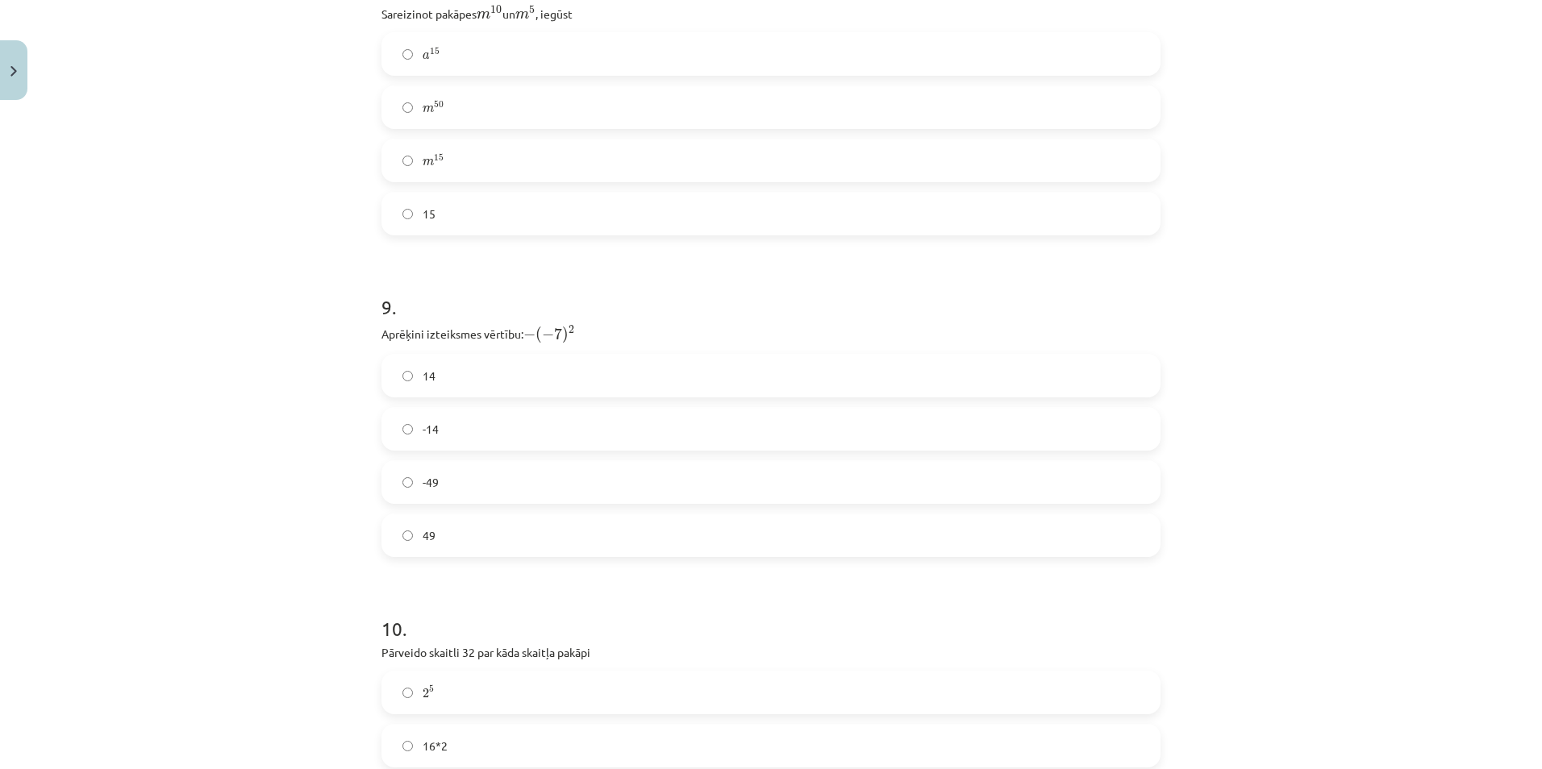
scroll to position [2742, 0]
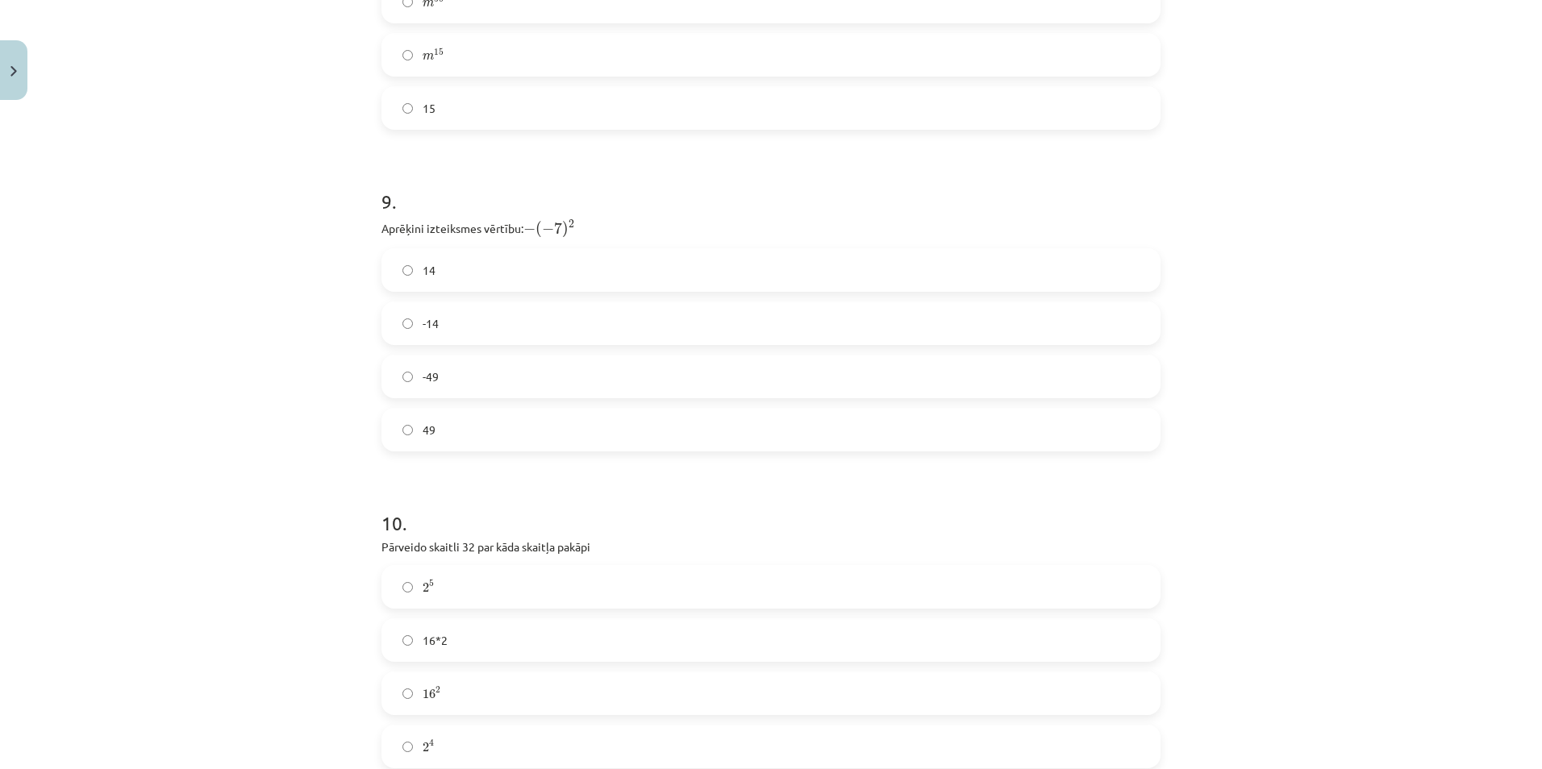
click at [452, 377] on label "-49" at bounding box center [771, 376] width 776 height 40
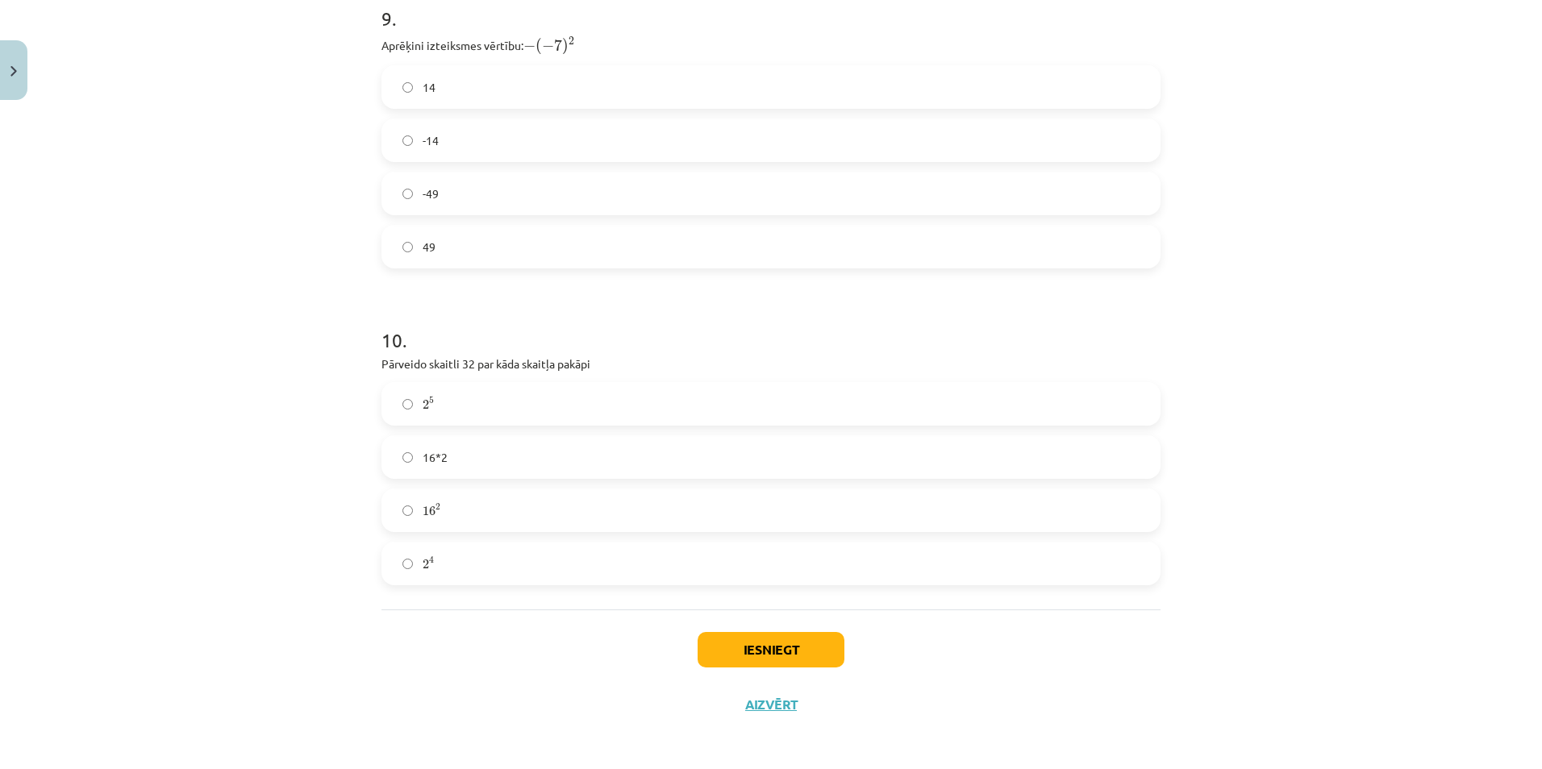
scroll to position [2926, 0]
click at [443, 385] on label "2 5 2 5" at bounding box center [771, 403] width 776 height 40
click at [744, 649] on button "Iesniegt" at bounding box center [771, 649] width 147 height 35
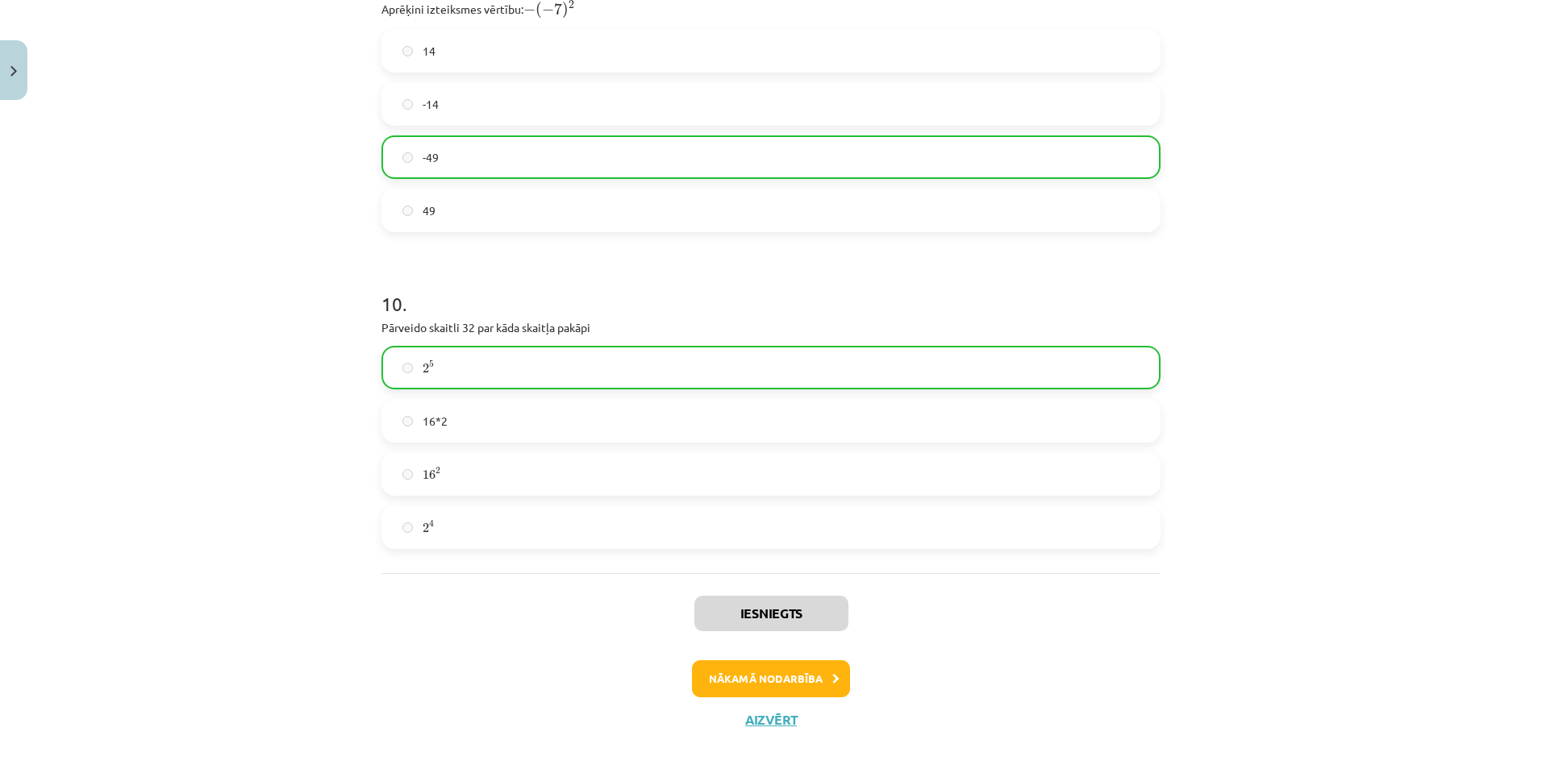
scroll to position [2978, 0]
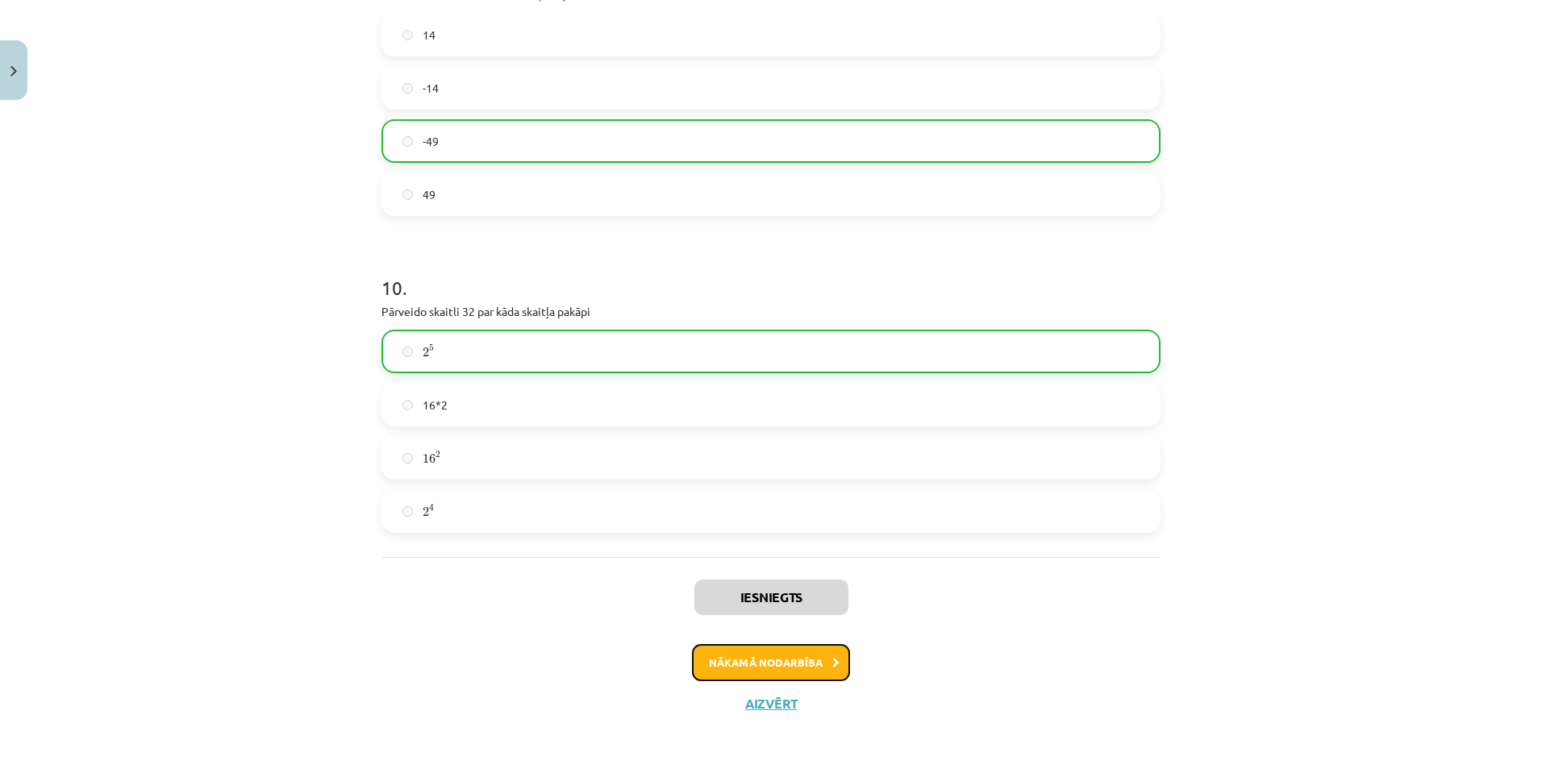
click at [755, 663] on button "Nākamā nodarbība" at bounding box center [771, 662] width 158 height 37
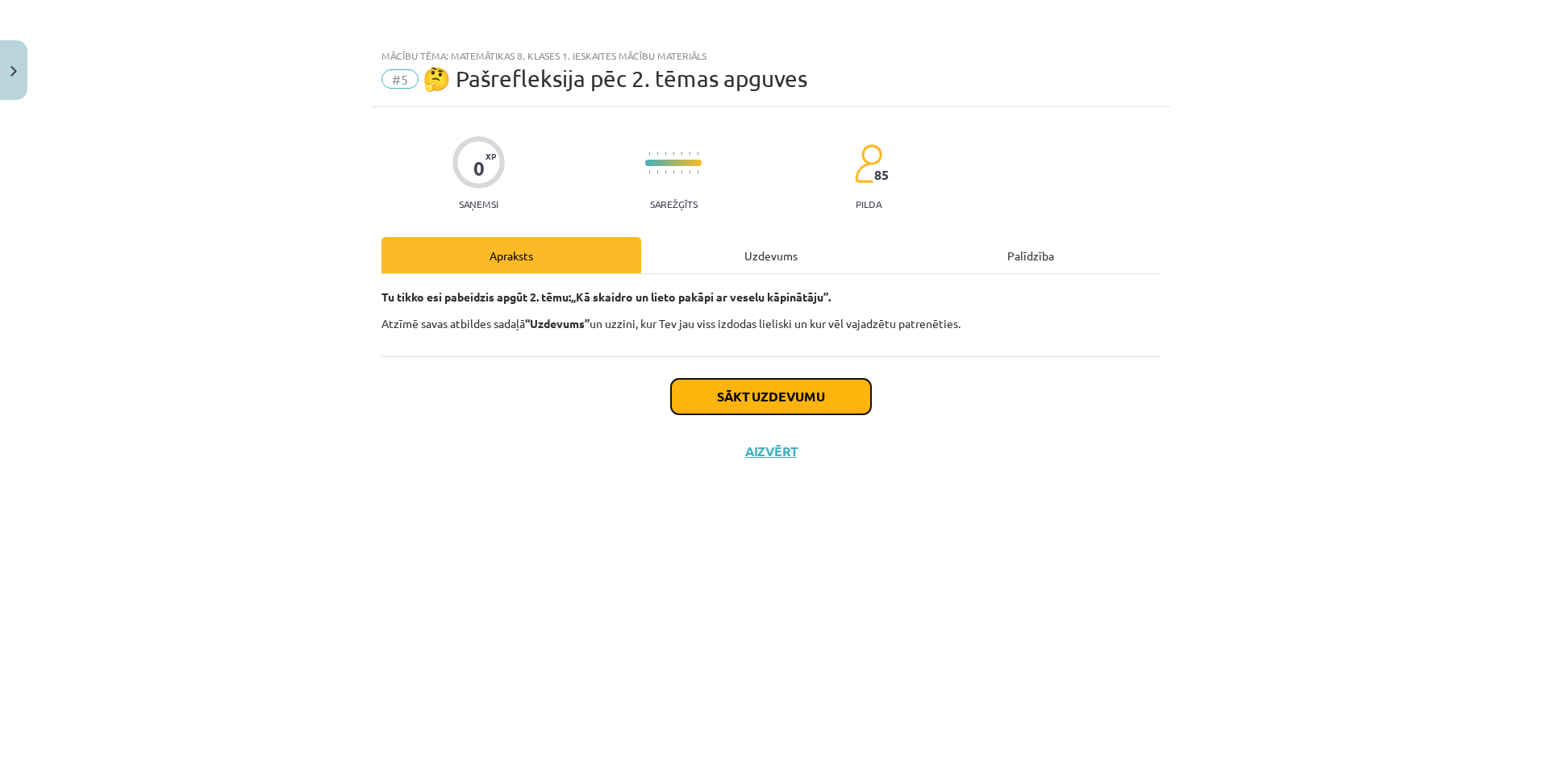
click at [807, 398] on button "Sākt uzdevumu" at bounding box center [771, 396] width 200 height 35
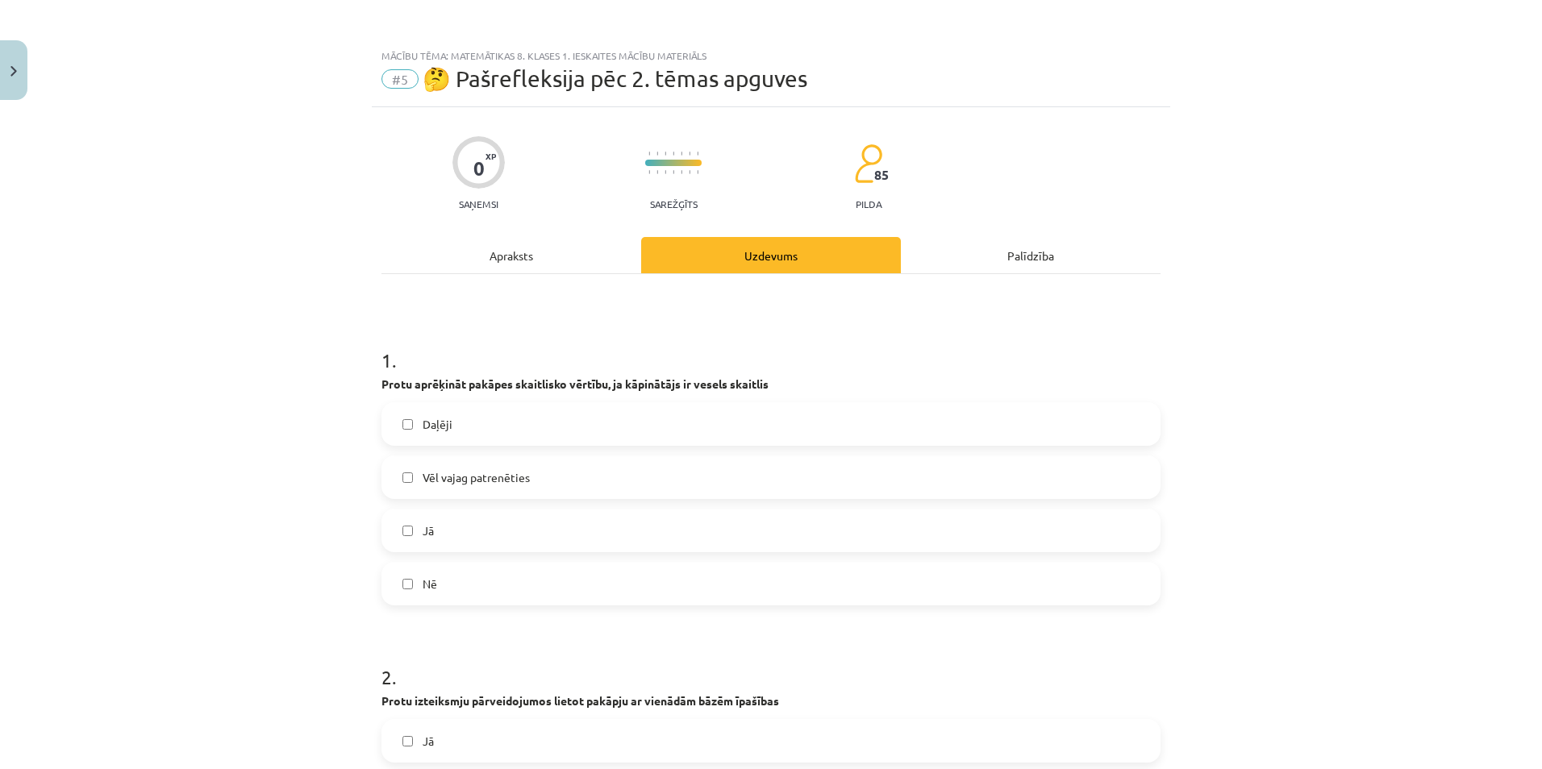
click at [416, 469] on label "Vēl vajag patrenēties" at bounding box center [771, 477] width 776 height 40
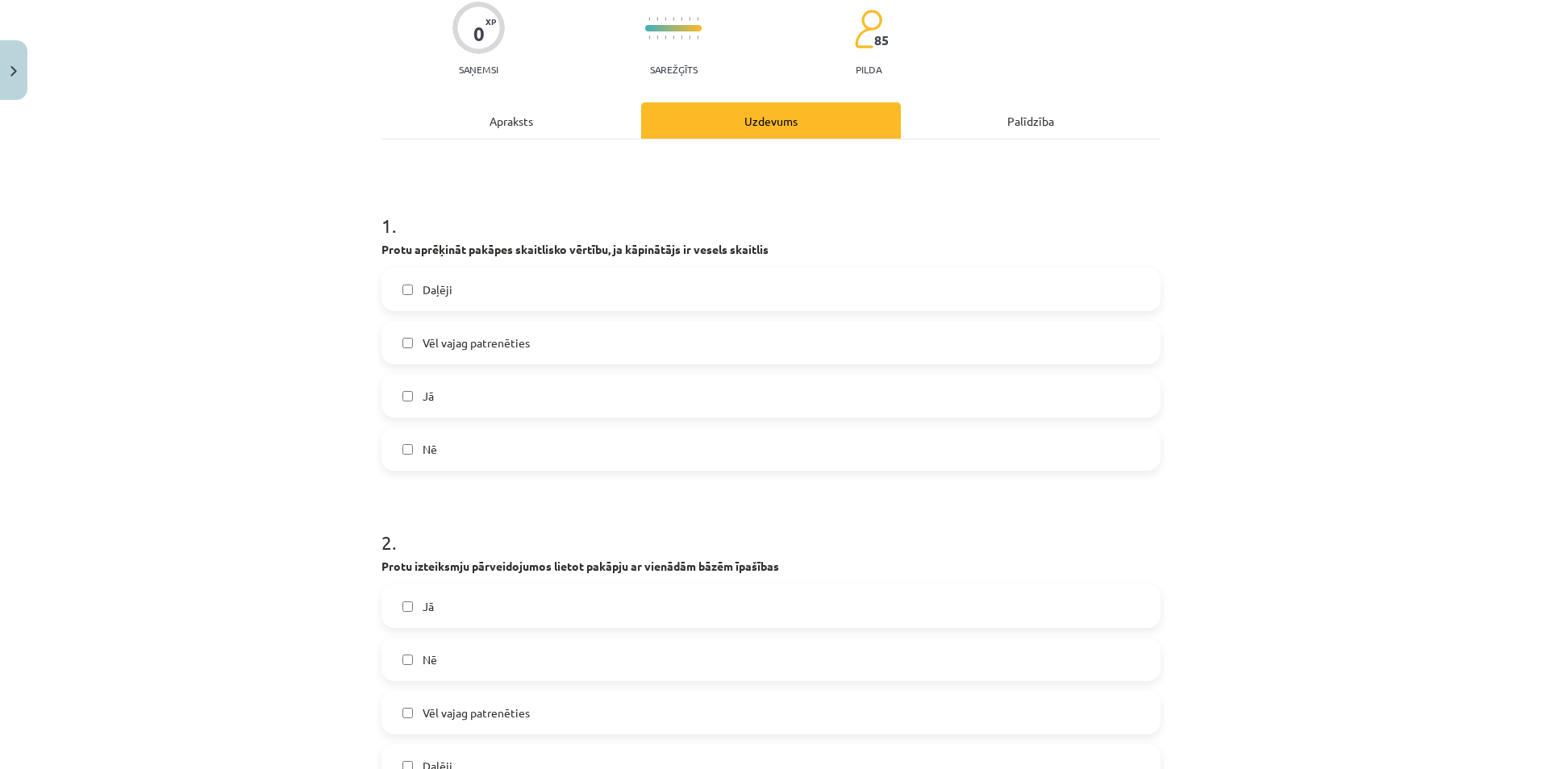
scroll to position [565, 0]
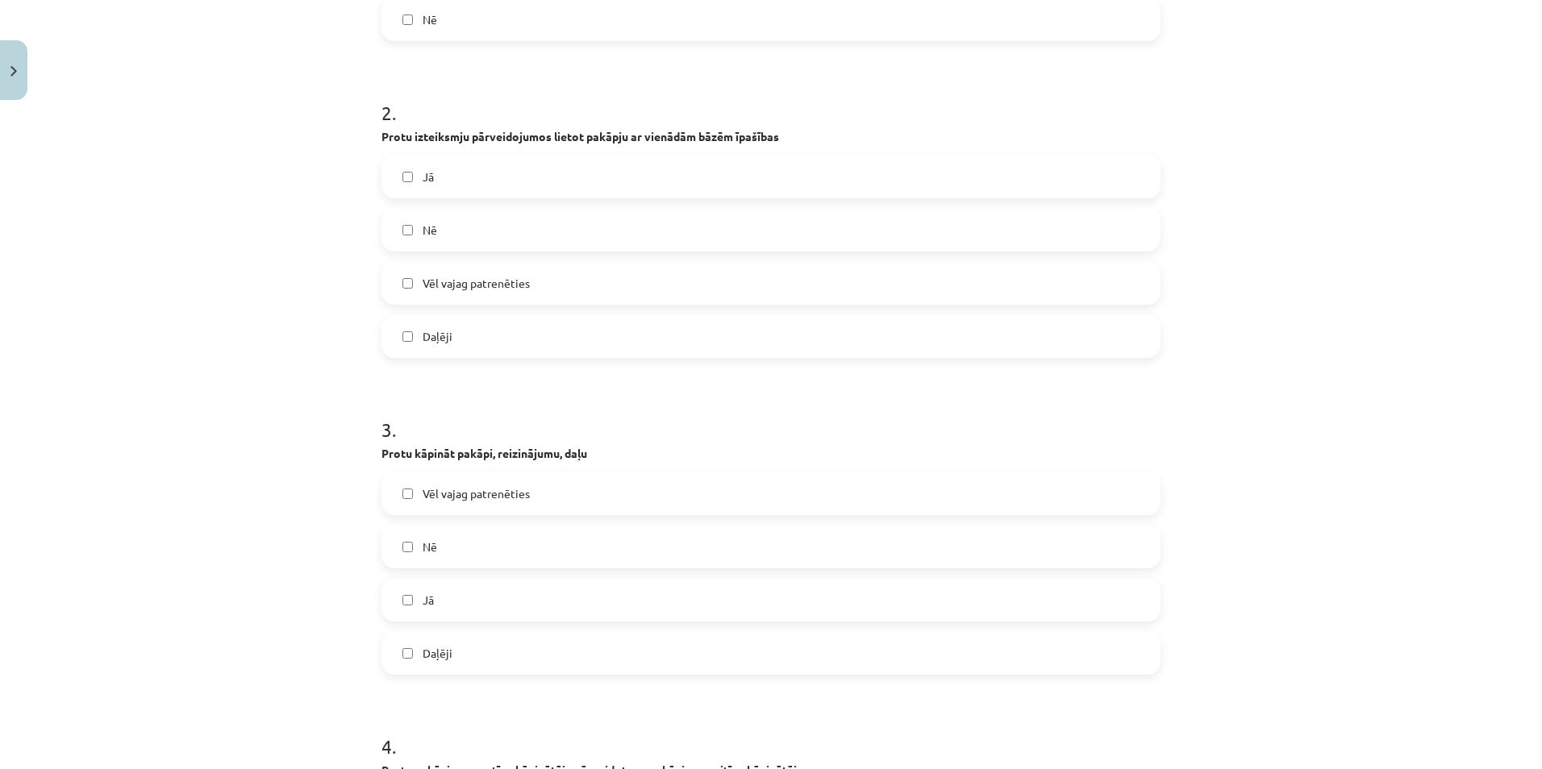
click at [491, 289] on span "Vēl vajag patrenēties" at bounding box center [476, 283] width 107 height 17
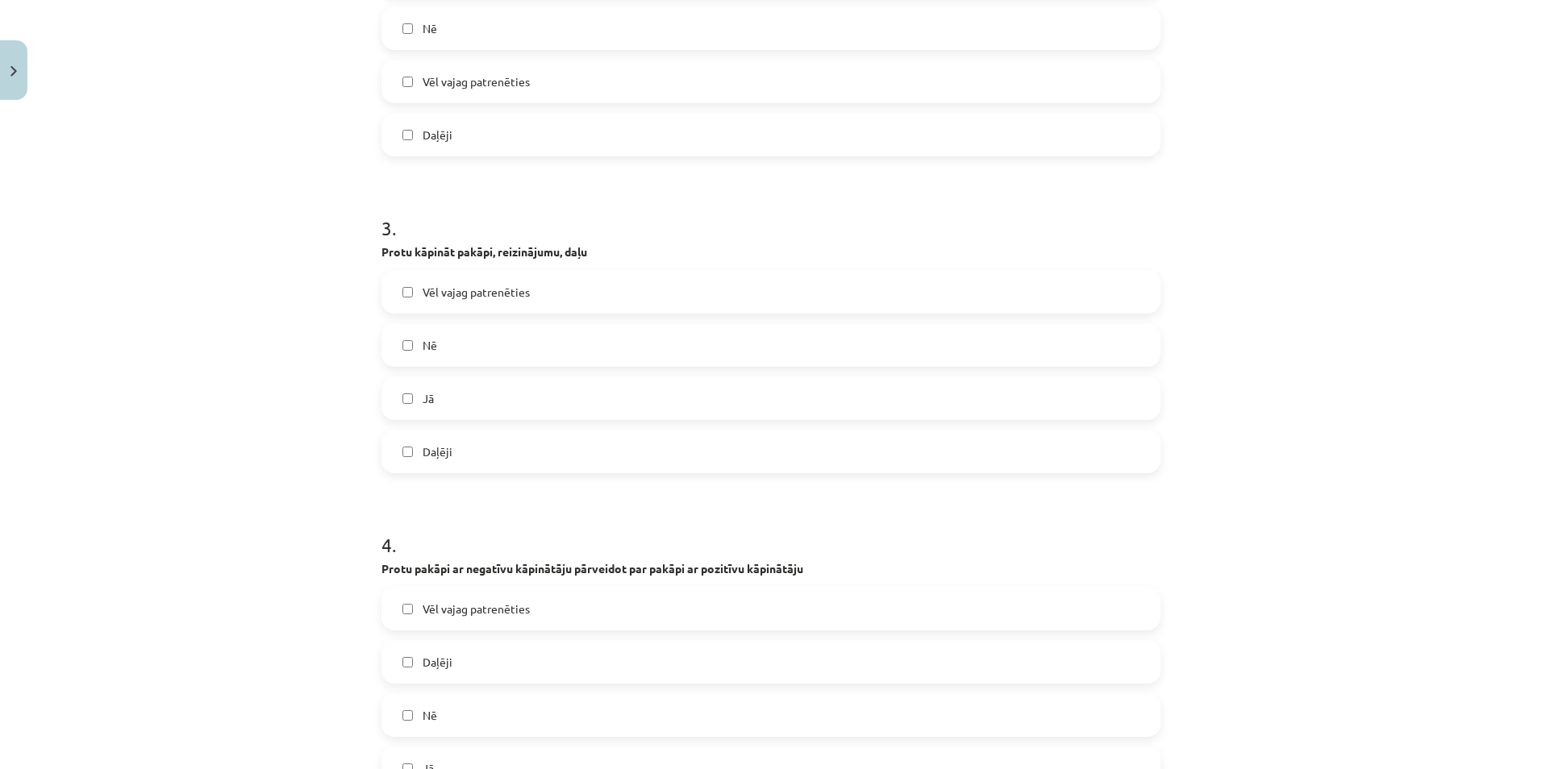
scroll to position [807, 0]
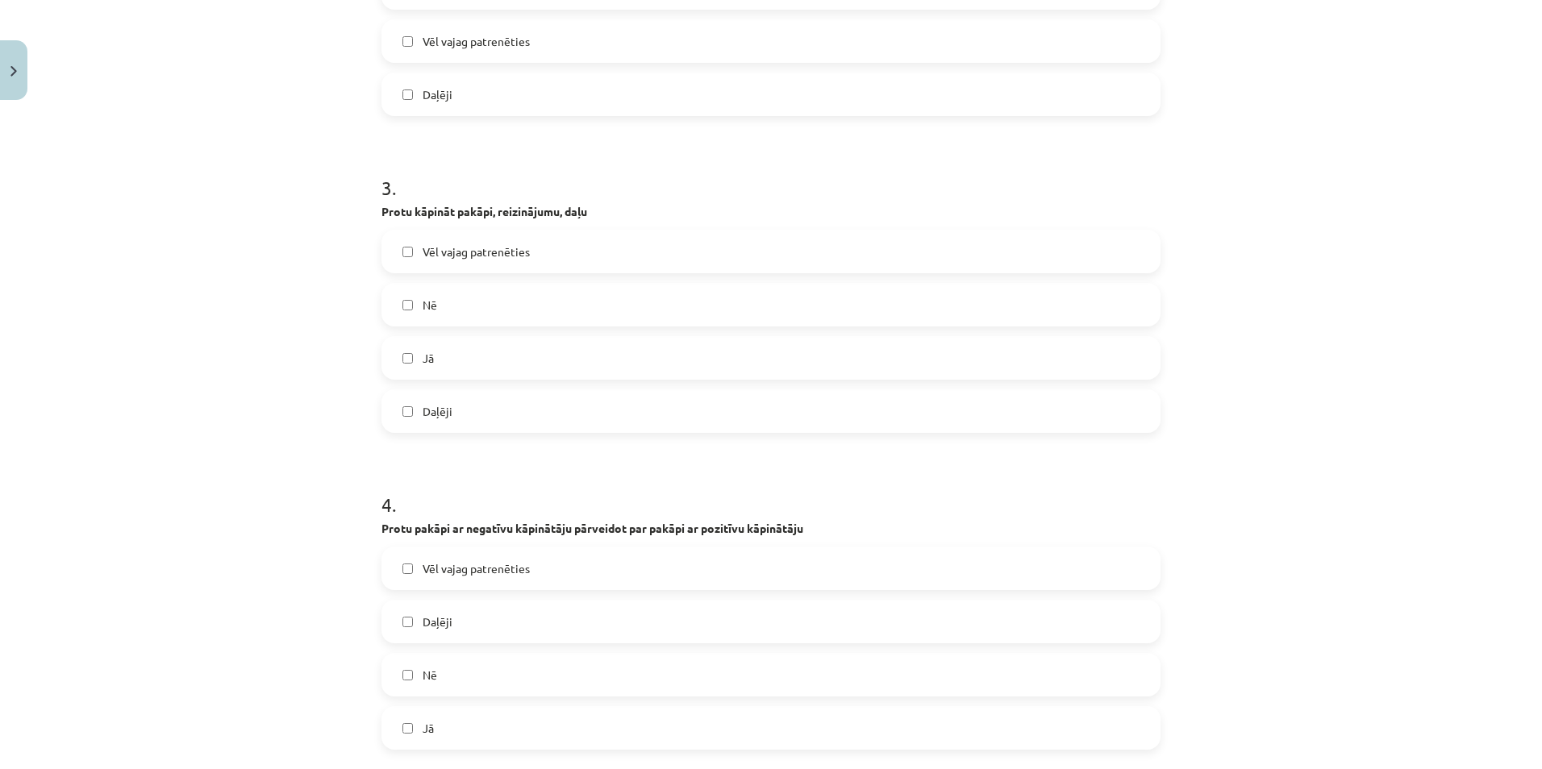
click at [511, 228] on div "3 . Protu kāpināt pakāpi, reizinājumu, daļu Vēl vajag patrenēties Nē Jā Daļēji" at bounding box center [770, 290] width 779 height 285
click at [506, 248] on span "Vēl vajag patrenēties" at bounding box center [476, 252] width 107 height 17
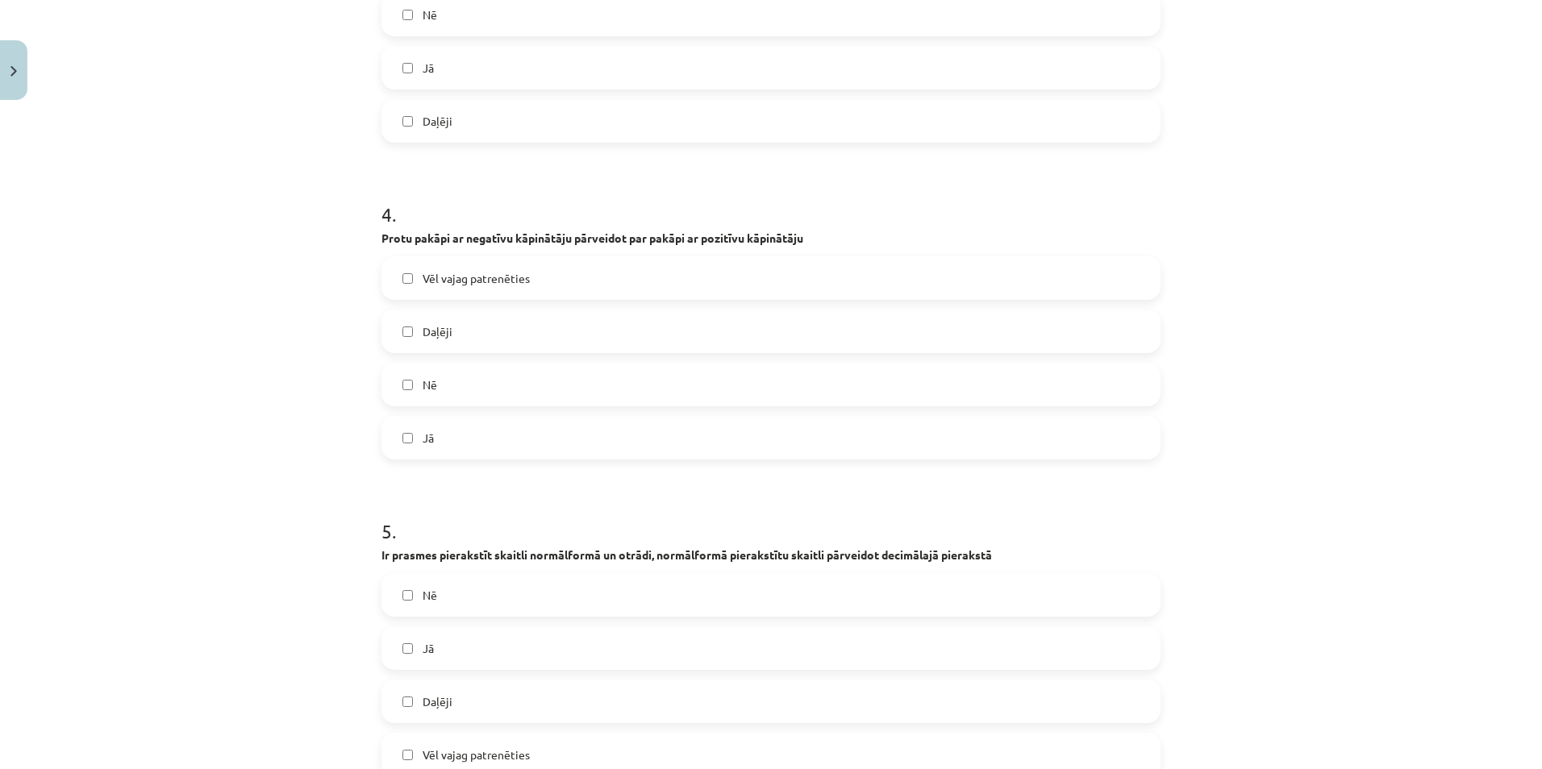
scroll to position [1129, 0]
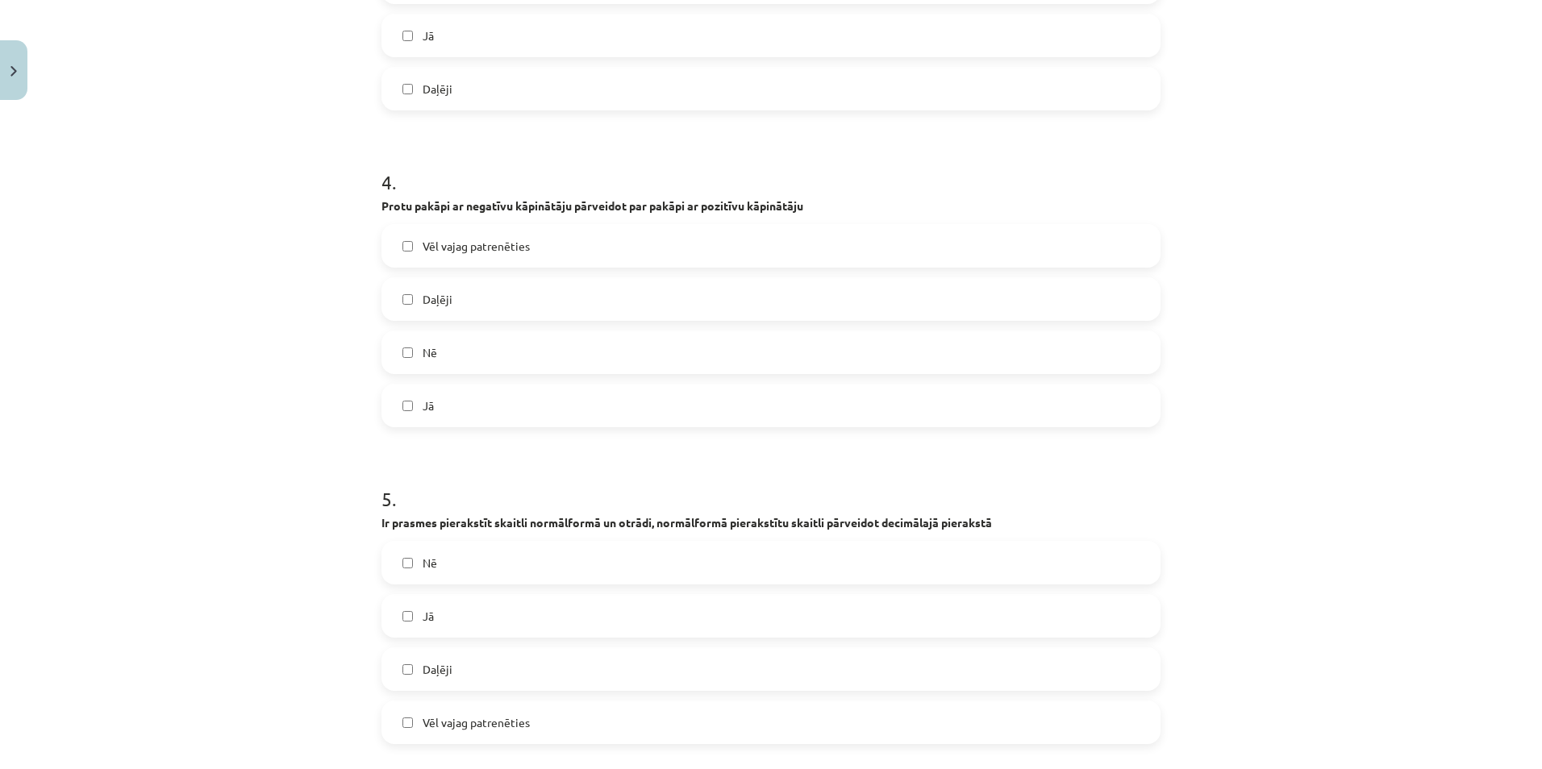
click at [550, 246] on label "Vēl vajag patrenēties" at bounding box center [771, 246] width 776 height 40
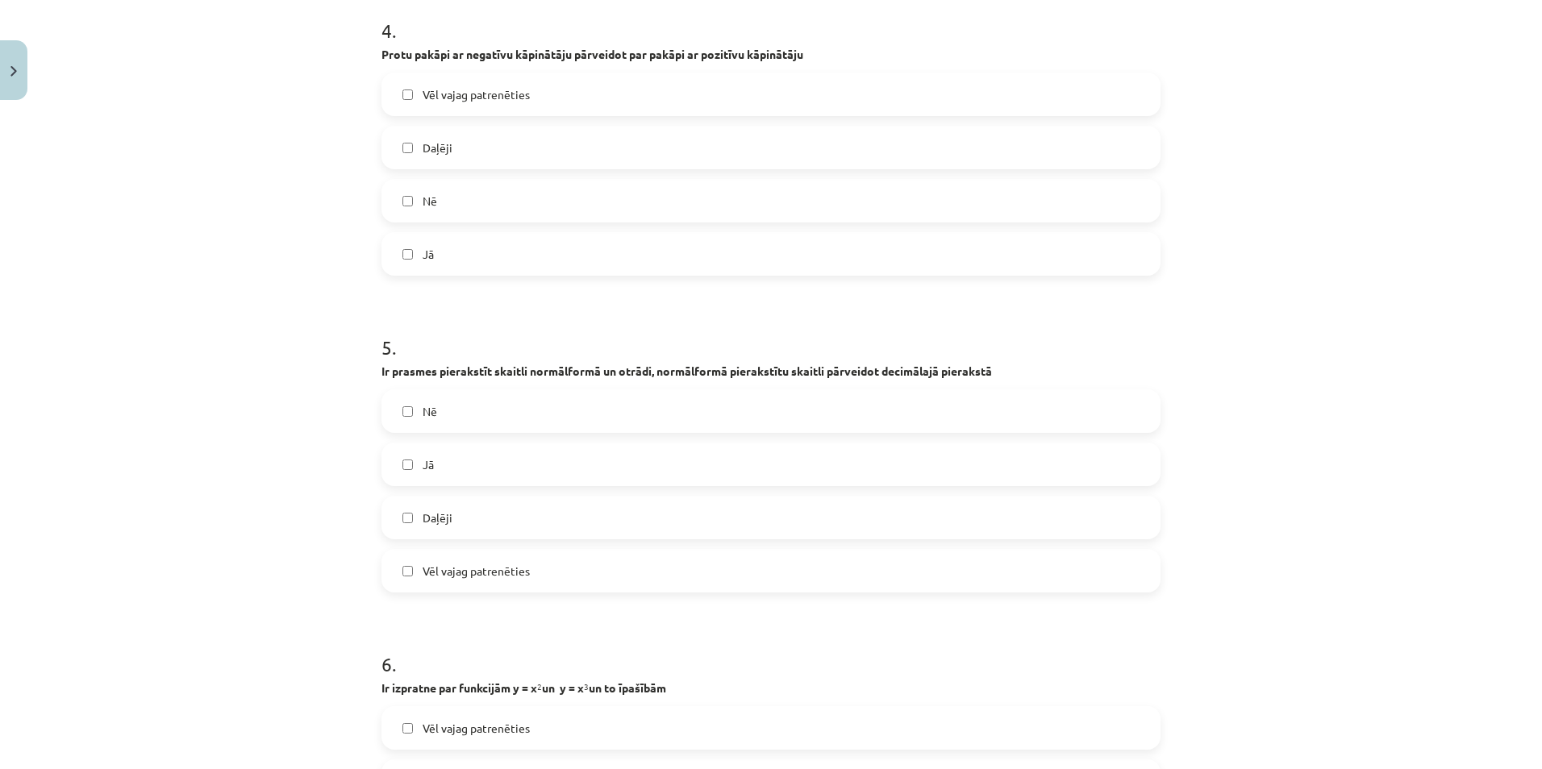
scroll to position [1452, 0]
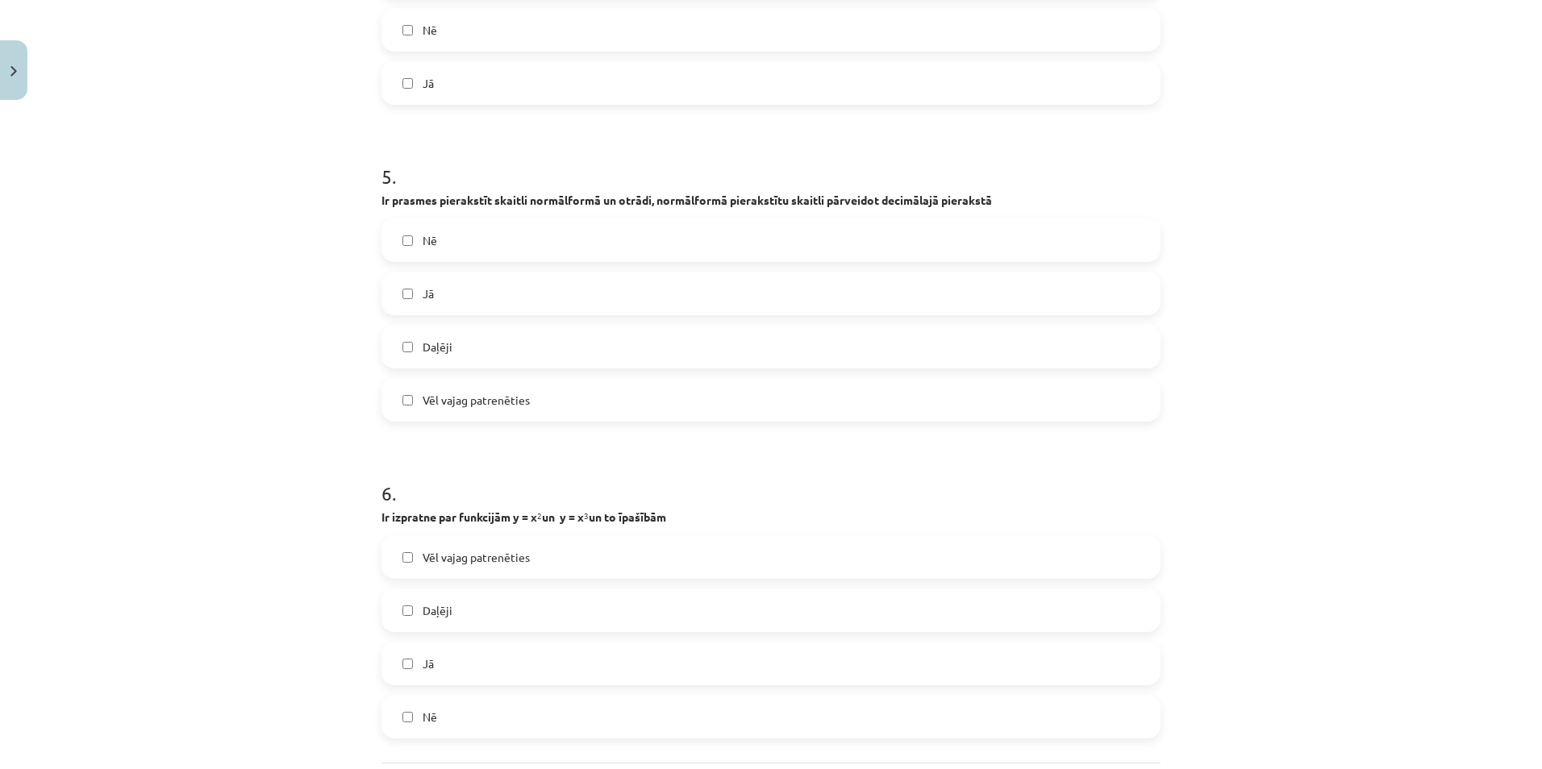
click at [475, 404] on span "Vēl vajag patrenēties" at bounding box center [476, 400] width 107 height 17
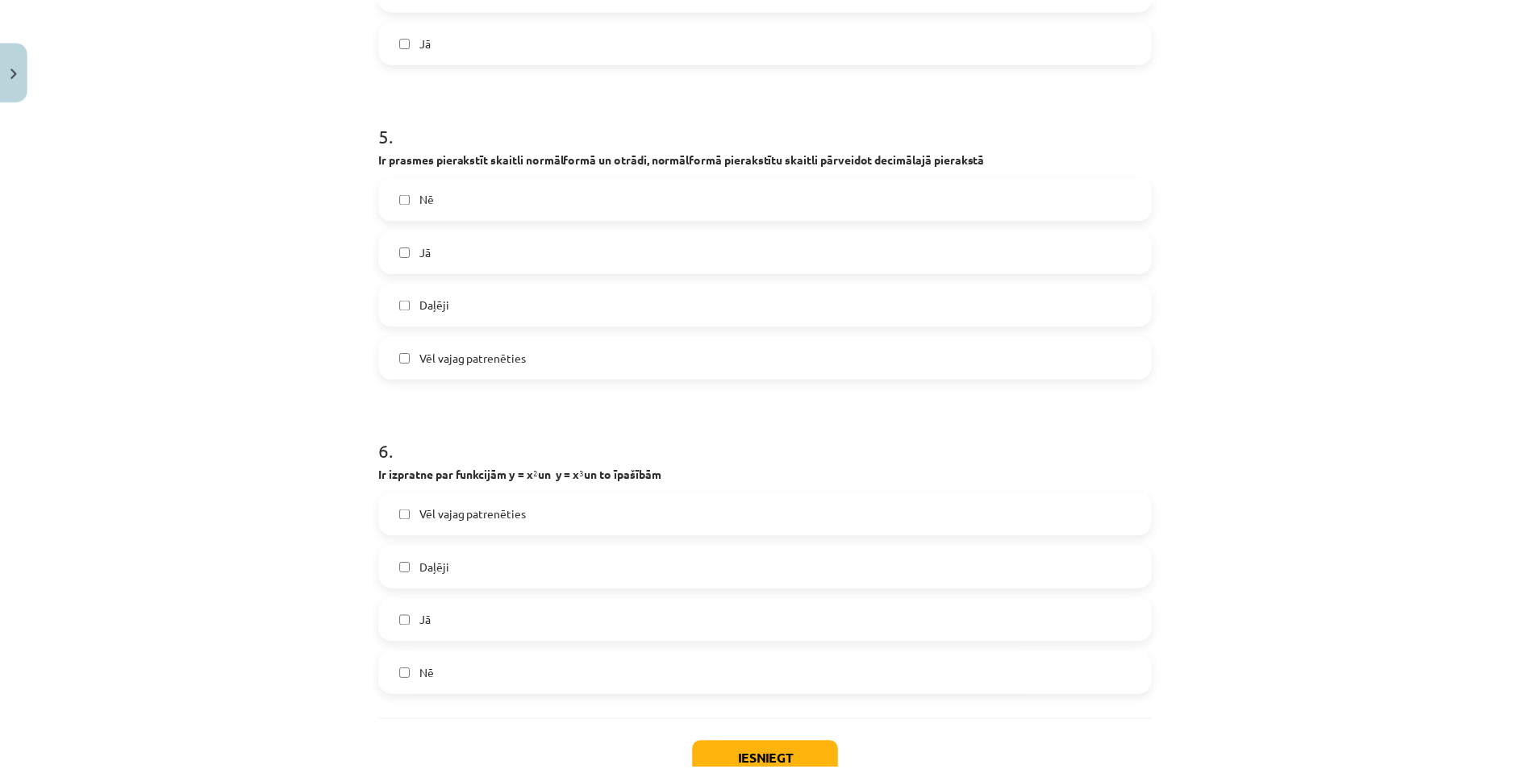
scroll to position [1608, 0]
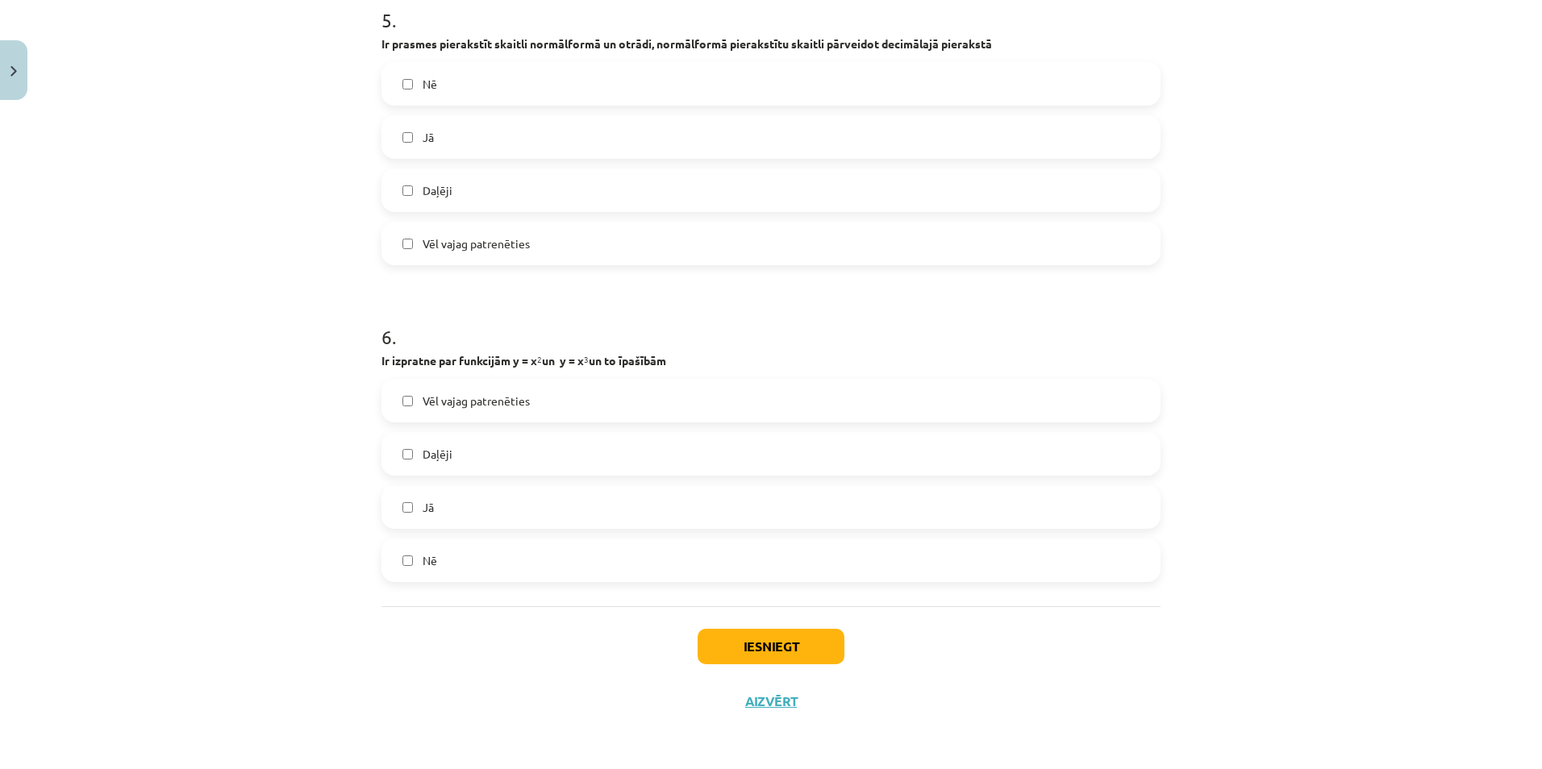
click at [477, 403] on span "Vēl vajag patrenēties" at bounding box center [476, 401] width 107 height 17
click at [735, 650] on button "Iesniegt" at bounding box center [771, 646] width 147 height 35
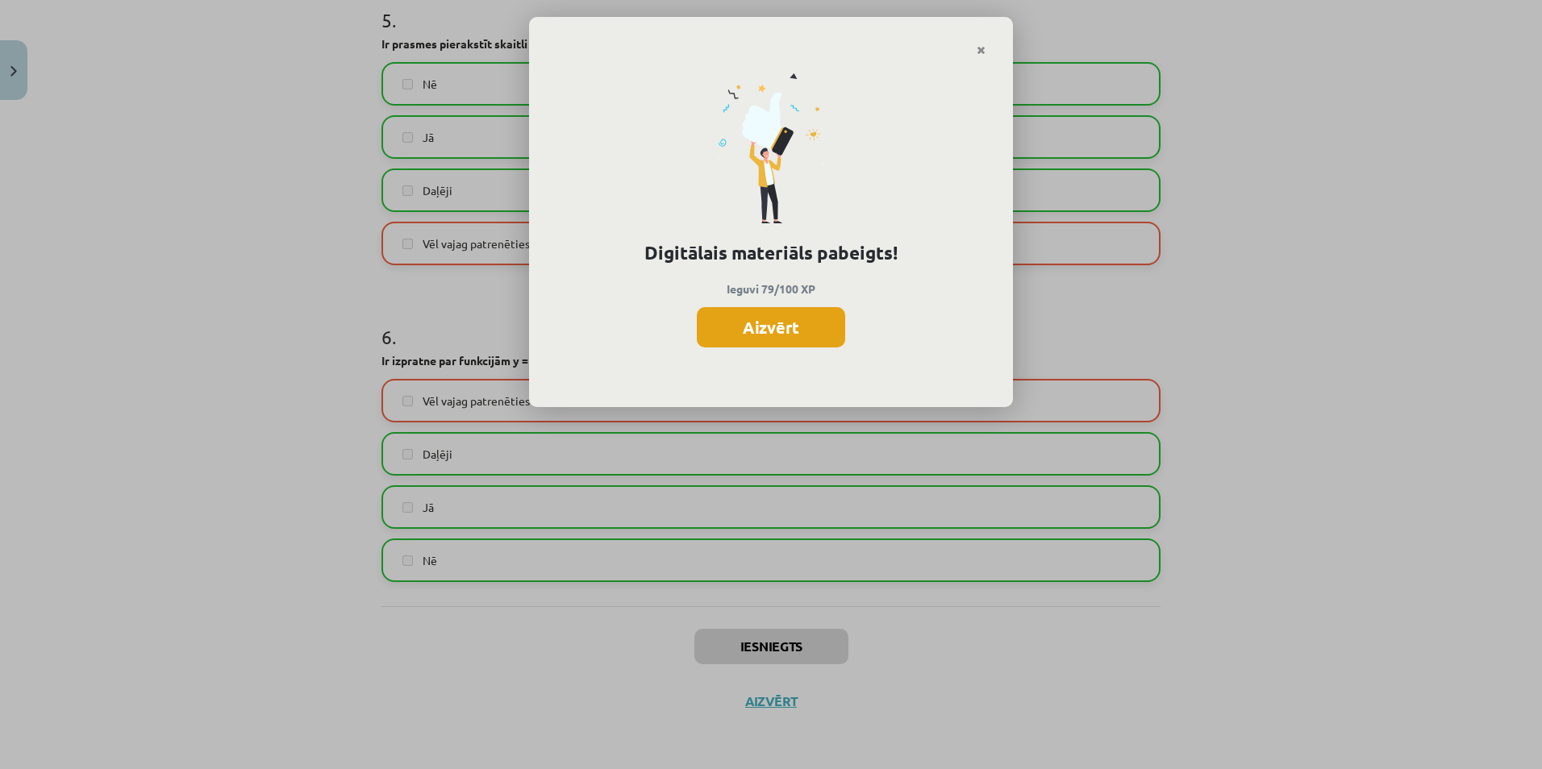
click at [801, 319] on button "Aizvērt" at bounding box center [771, 327] width 148 height 40
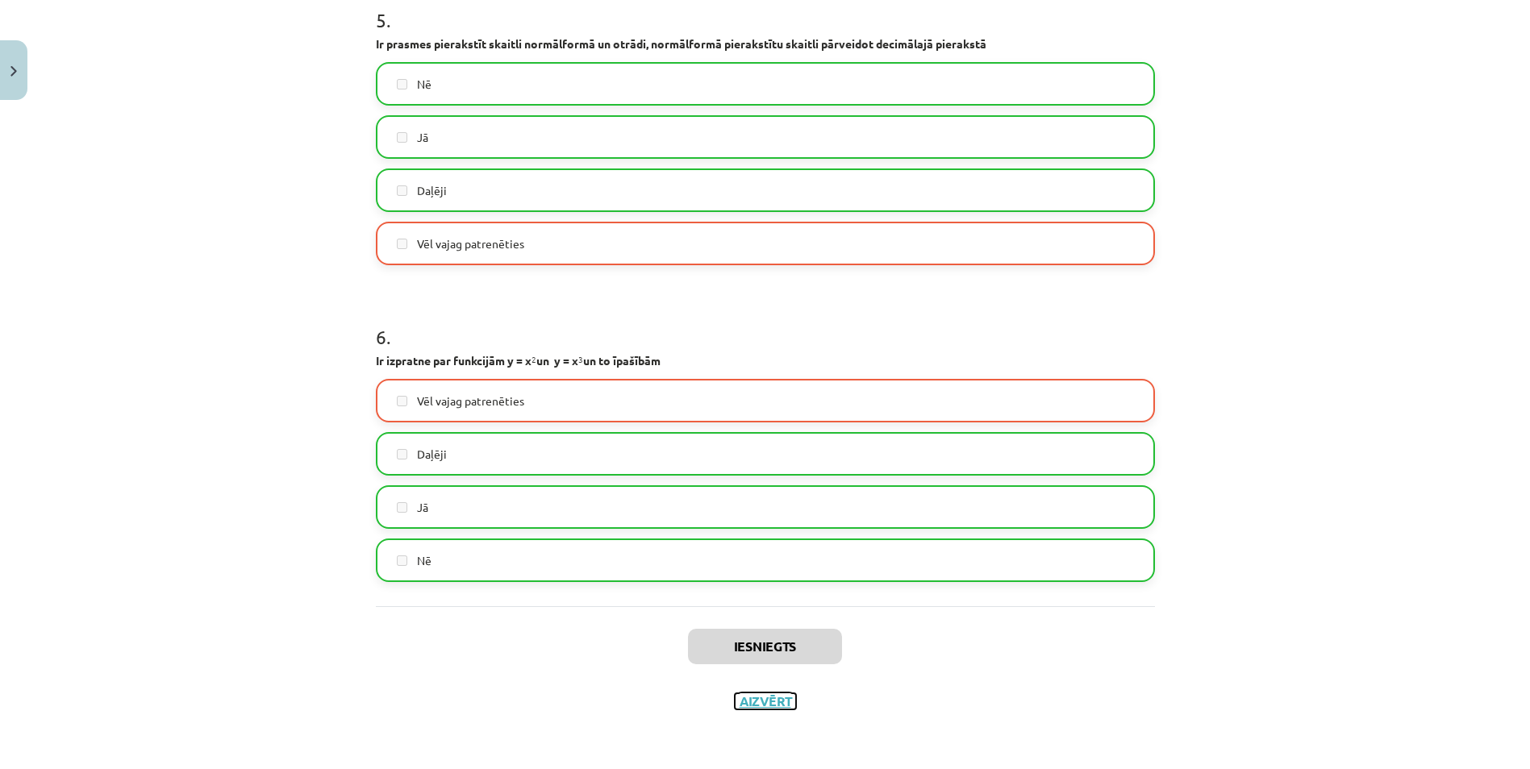
click at [771, 705] on button "Aizvērt" at bounding box center [765, 702] width 61 height 16
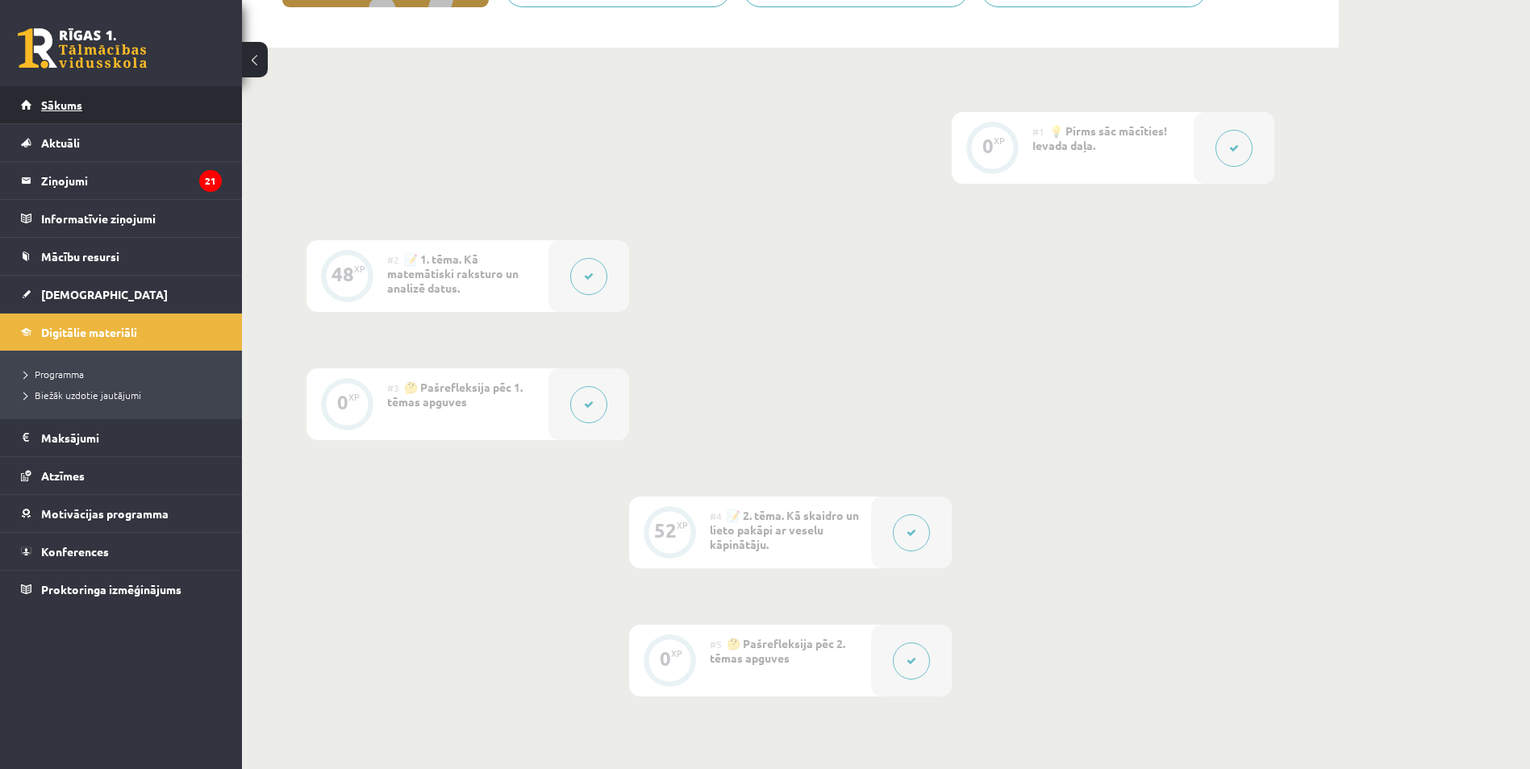
click at [192, 103] on link "Sākums" at bounding box center [121, 104] width 201 height 37
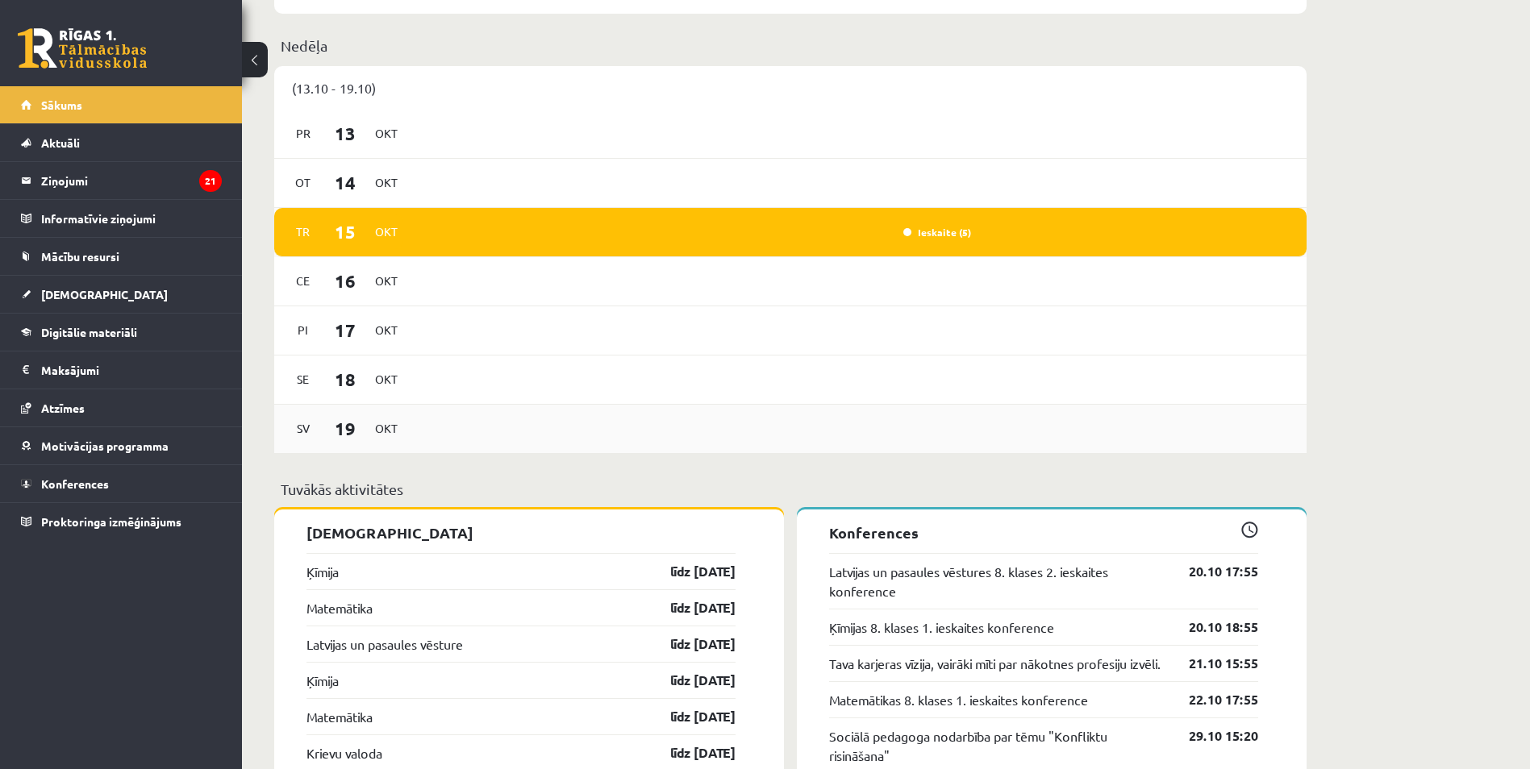
scroll to position [1129, 0]
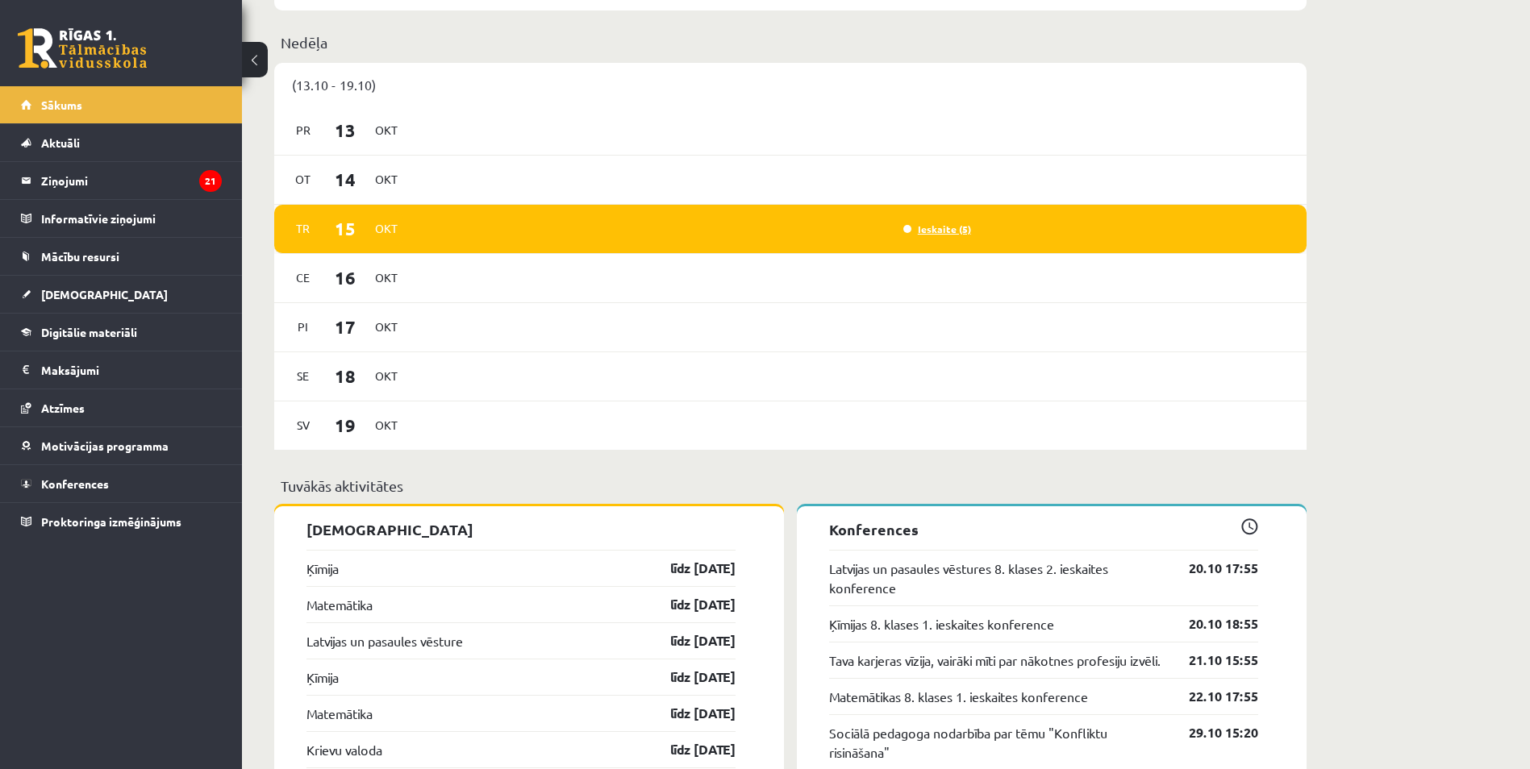
click at [950, 228] on link "Ieskaite (5)" at bounding box center [937, 229] width 68 height 13
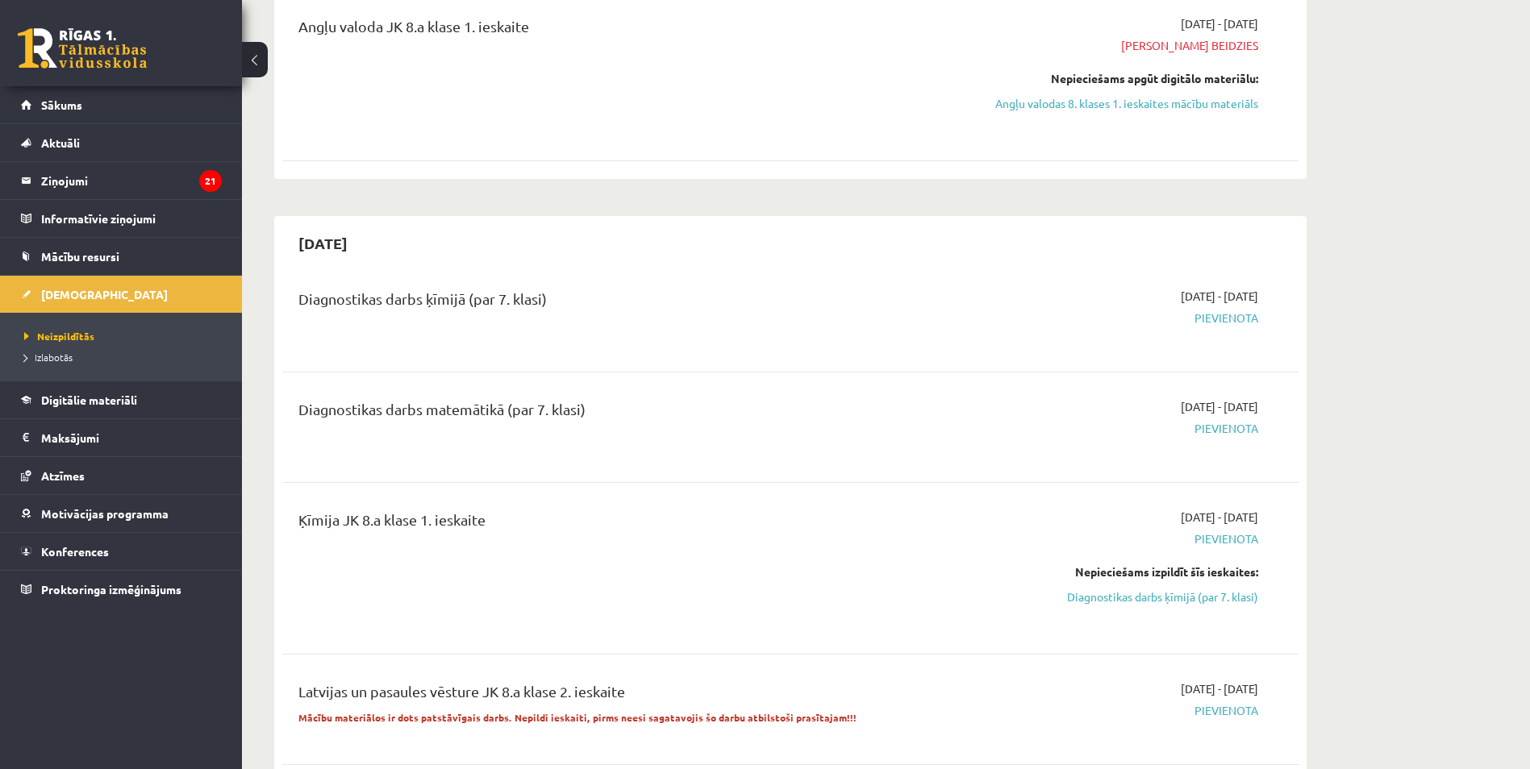
scroll to position [161, 0]
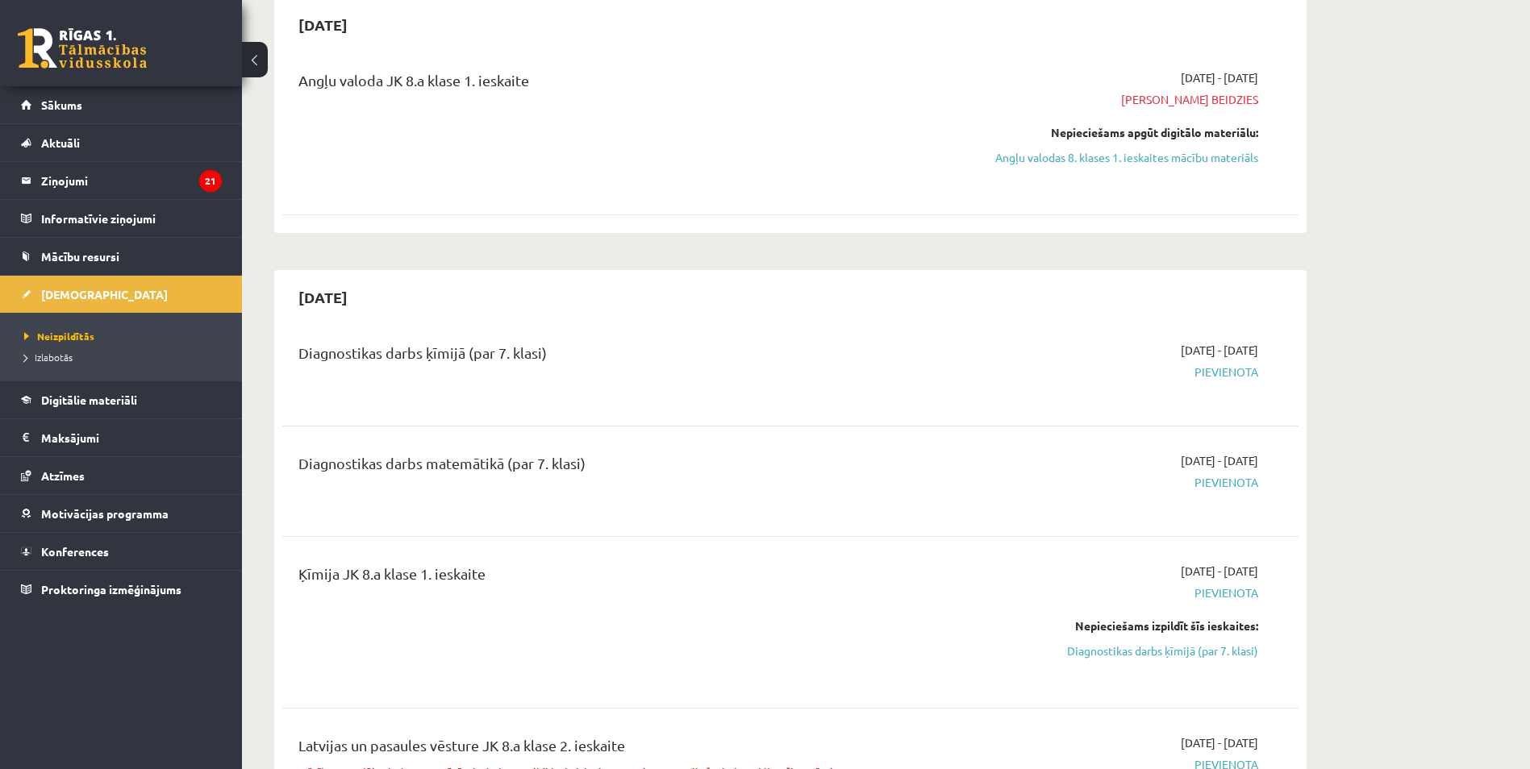
click at [1246, 369] on span "Pievienota" at bounding box center [1106, 372] width 304 height 17
drag, startPoint x: 1244, startPoint y: 375, endPoint x: 1228, endPoint y: 374, distance: 16.2
click at [1243, 375] on span "Pievienota" at bounding box center [1106, 372] width 304 height 17
drag, startPoint x: 1198, startPoint y: 375, endPoint x: 1190, endPoint y: 369, distance: 9.8
click at [1196, 374] on span "Pievienota" at bounding box center [1106, 372] width 304 height 17
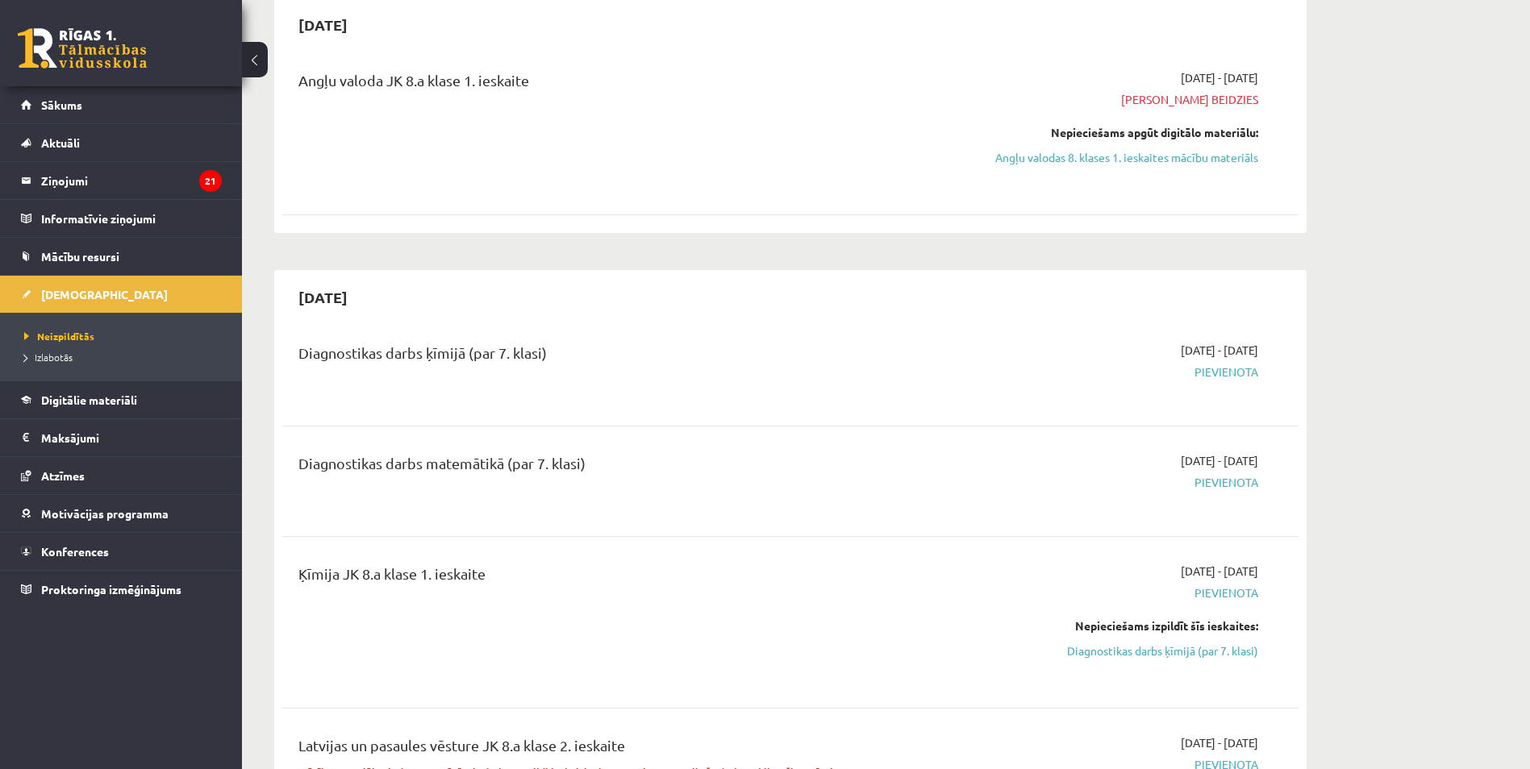
click at [1167, 369] on span "Pievienota" at bounding box center [1106, 372] width 304 height 17
click at [1157, 359] on div "2025-10-16 - 2025-10-31 Pievienota" at bounding box center [1106, 371] width 328 height 58
drag, startPoint x: 1136, startPoint y: 343, endPoint x: 1121, endPoint y: 336, distance: 15.9
click at [1132, 342] on div "2025-10-16 - 2025-10-31 Pievienota" at bounding box center [1106, 371] width 328 height 58
click at [1036, 153] on link "Angļu valodas 8. klases 1. ieskaites mācību materiāls" at bounding box center [1106, 157] width 304 height 17
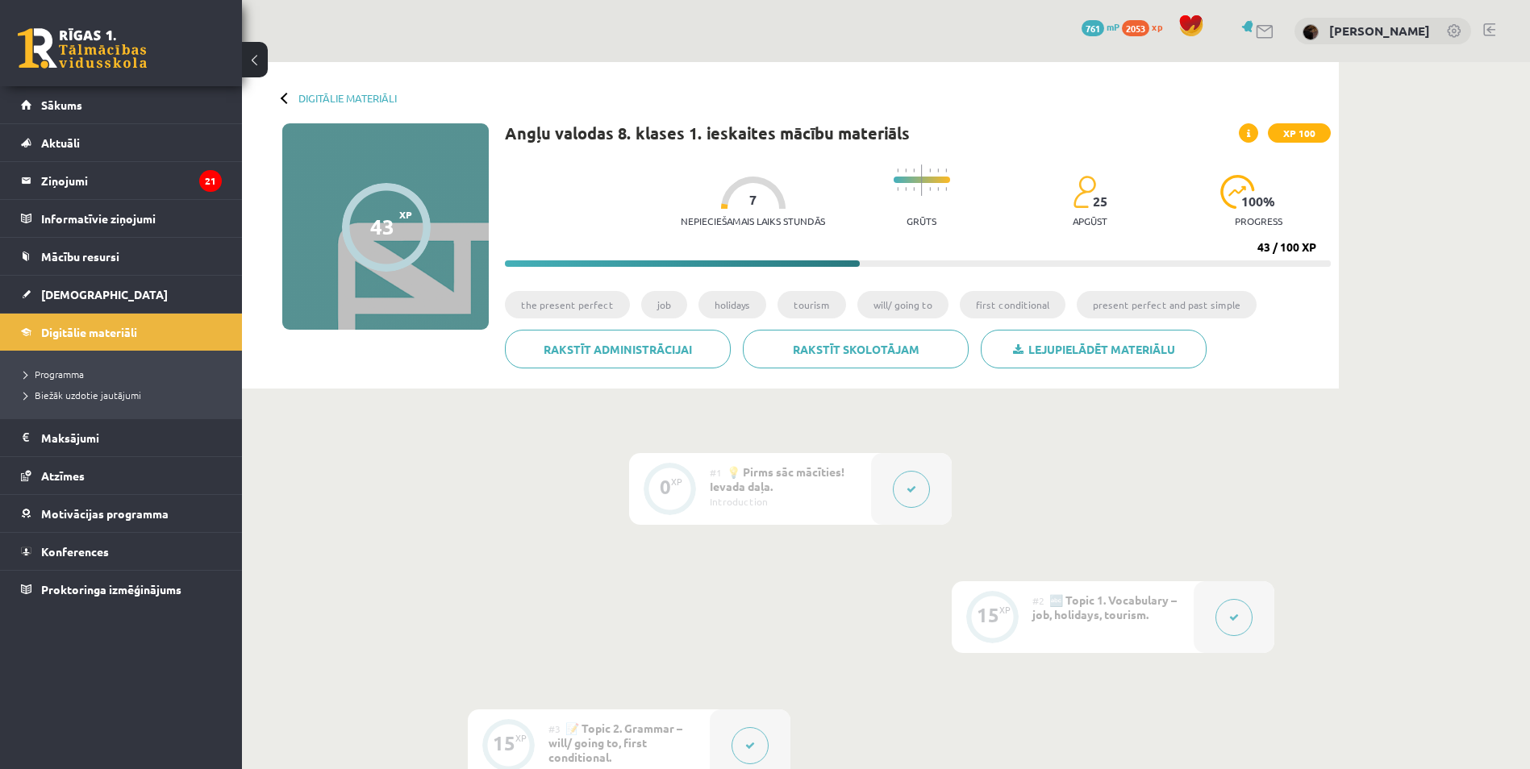
drag, startPoint x: 757, startPoint y: 319, endPoint x: 583, endPoint y: 429, distance: 206.3
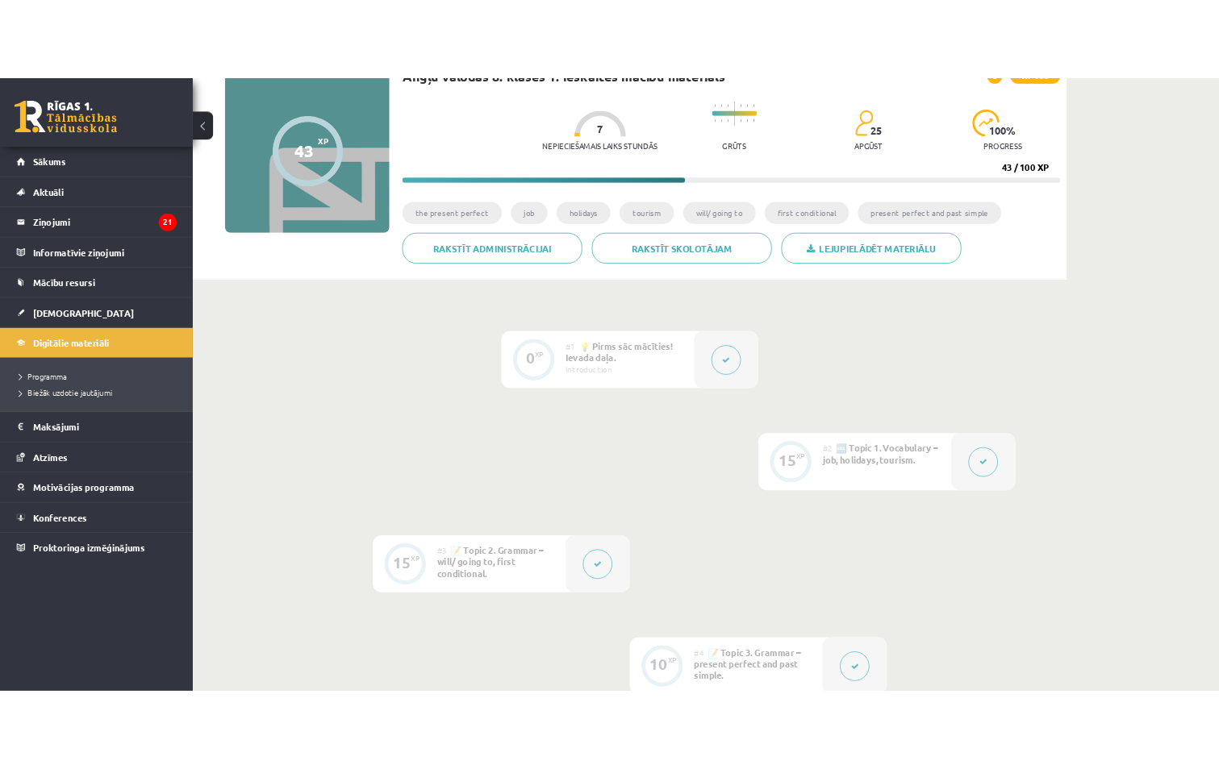
scroll to position [129, 0]
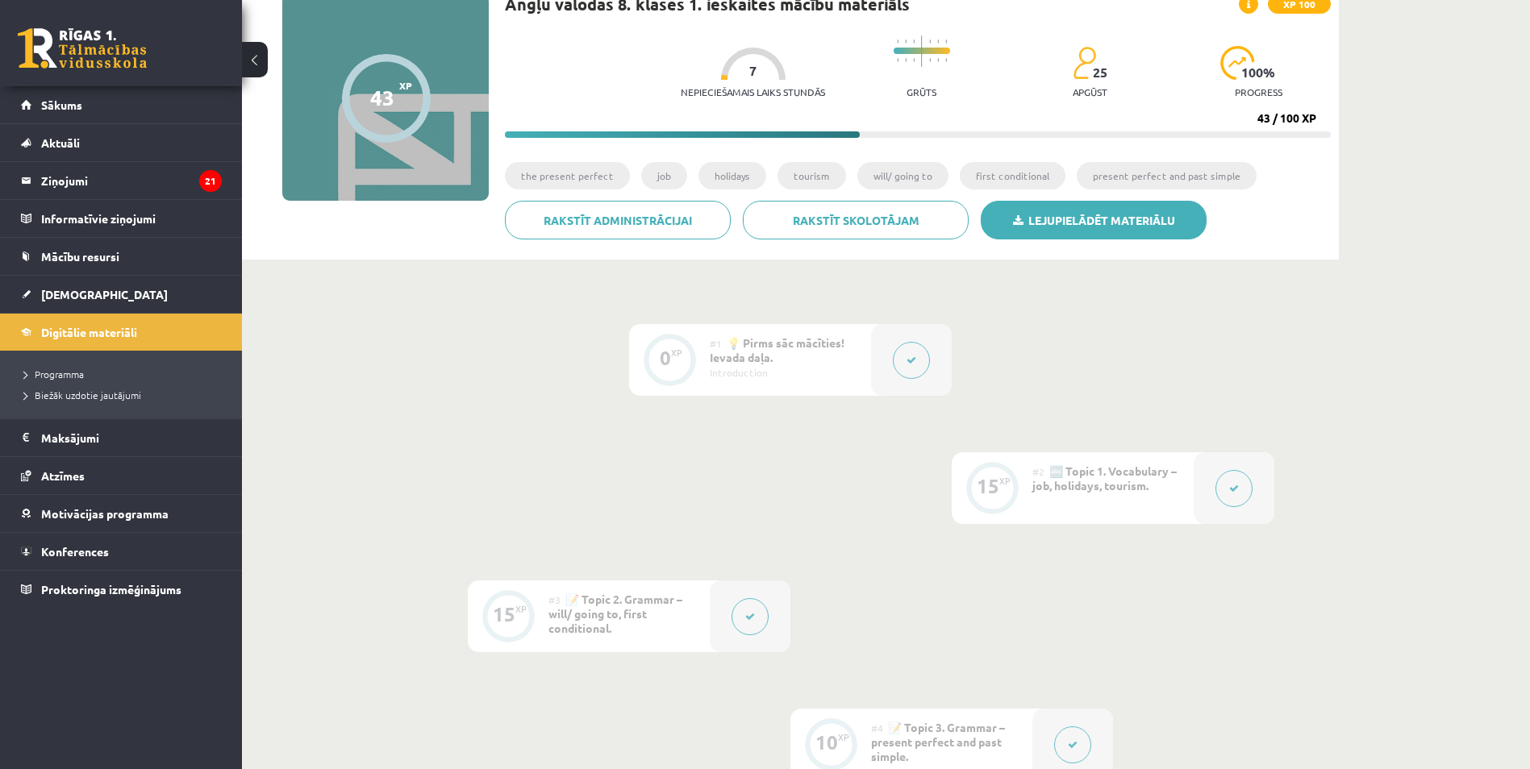
click at [1051, 212] on link "Lejupielādēt materiālu" at bounding box center [1094, 220] width 226 height 39
